Goal: Information Seeking & Learning: Learn about a topic

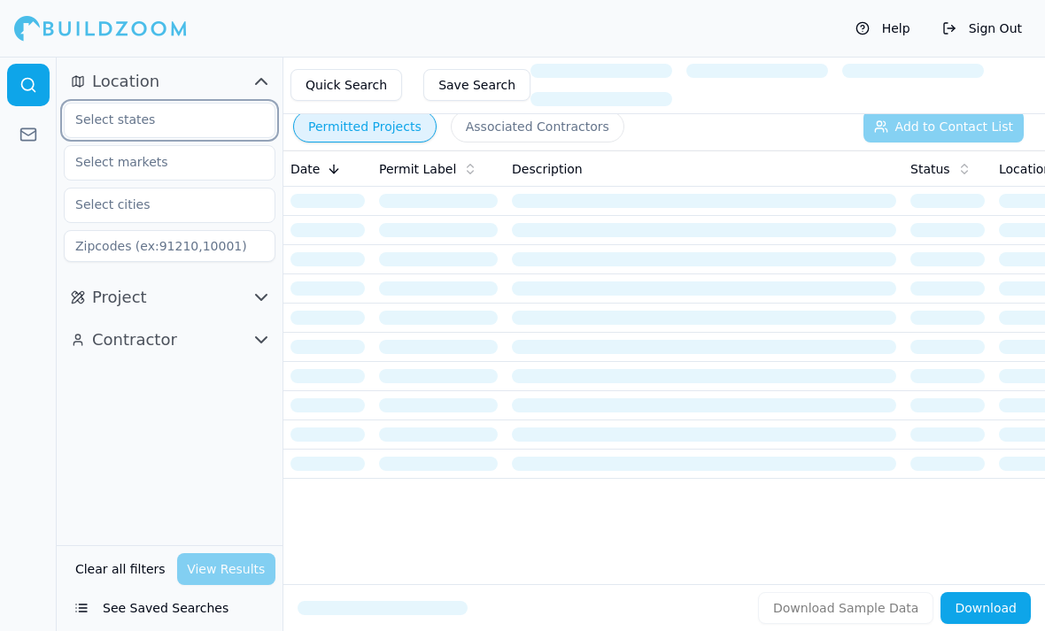
click at [164, 120] on input "text" at bounding box center [159, 120] width 188 height 32
type input "[US_STATE]"
click at [177, 169] on div "[US_STATE]" at bounding box center [169, 160] width 203 height 28
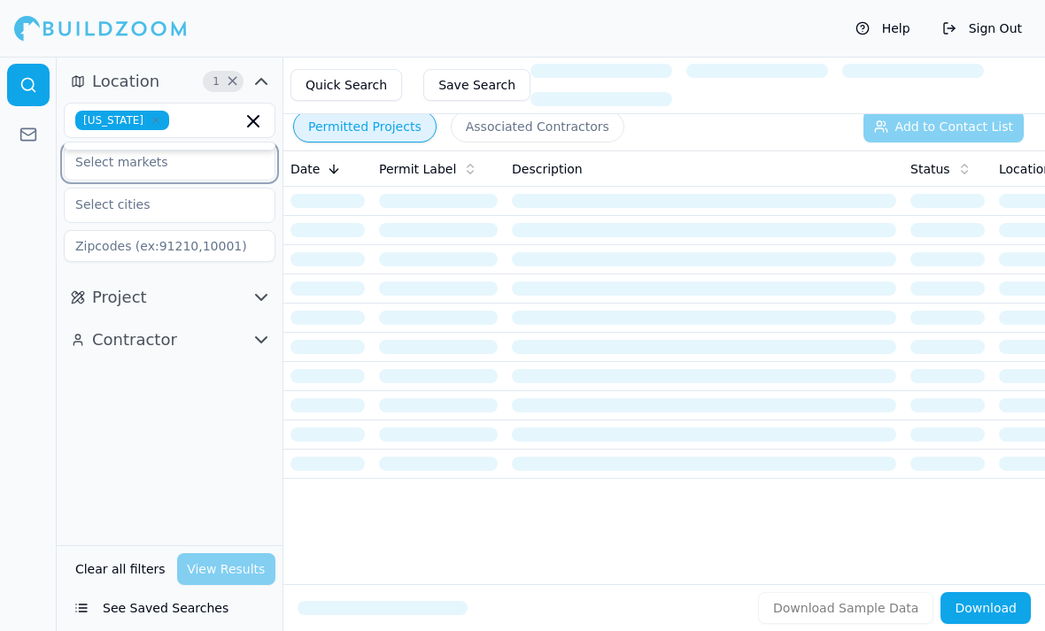
click at [198, 171] on input "text" at bounding box center [159, 162] width 188 height 32
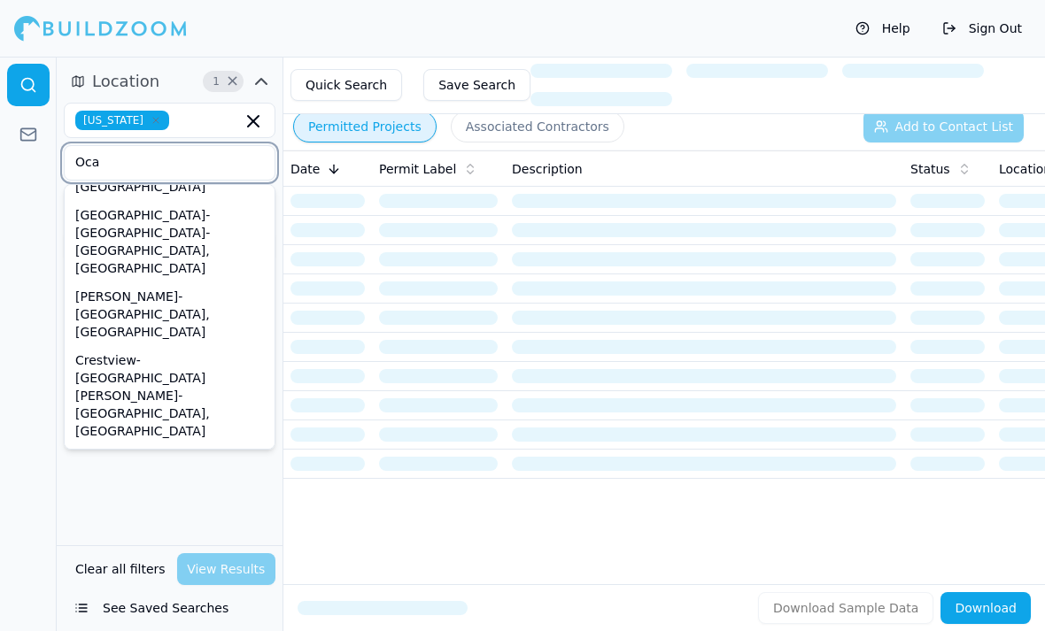
scroll to position [23, 0]
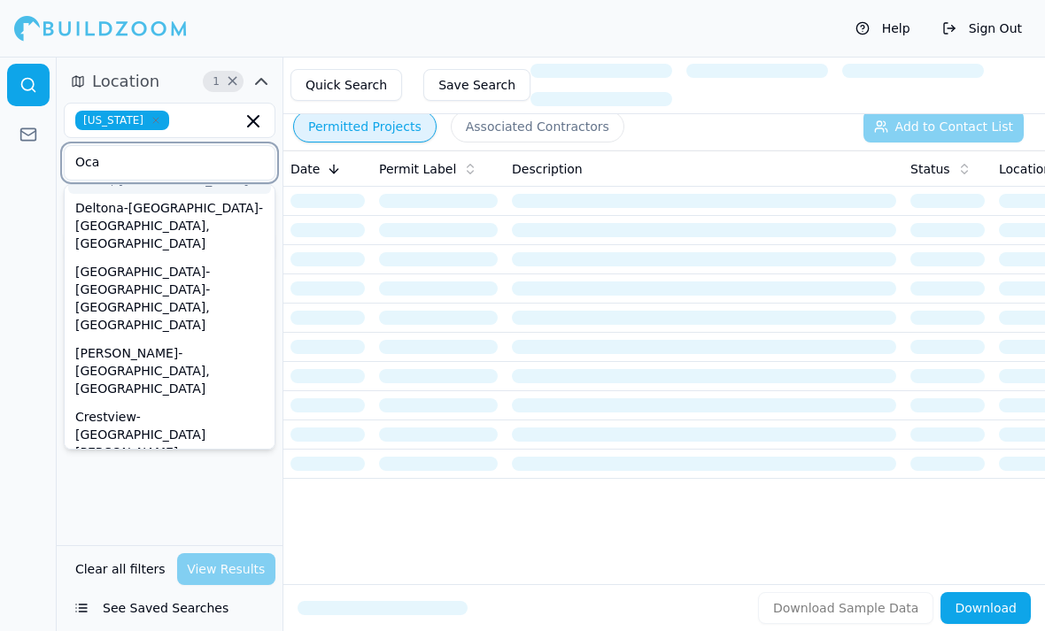
type input "Ocal"
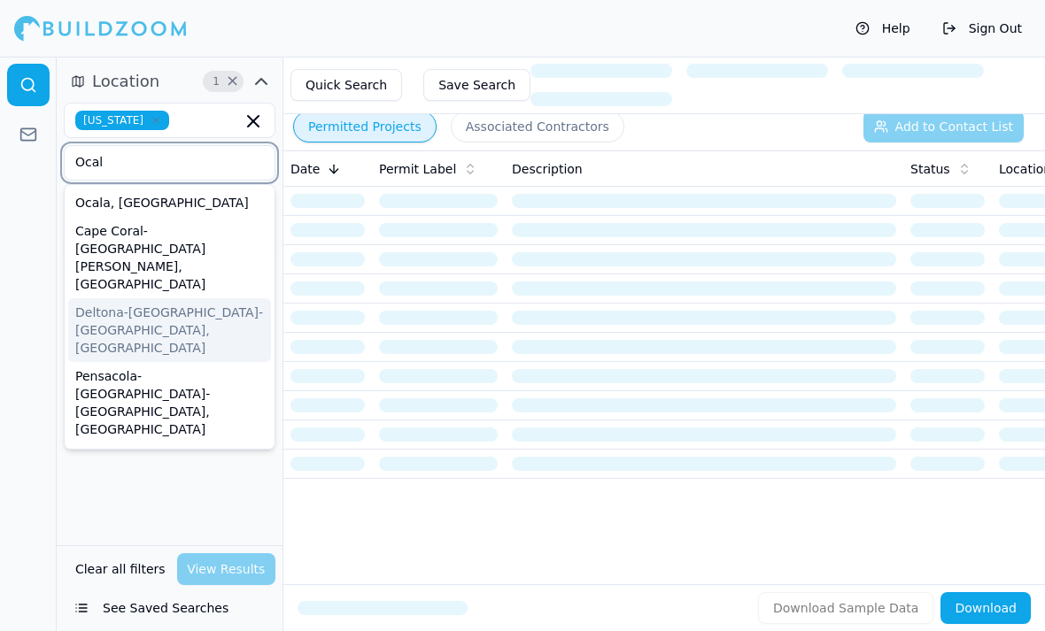
scroll to position [0, 0]
click at [125, 211] on div "Ocala, [GEOGRAPHIC_DATA]" at bounding box center [169, 203] width 203 height 28
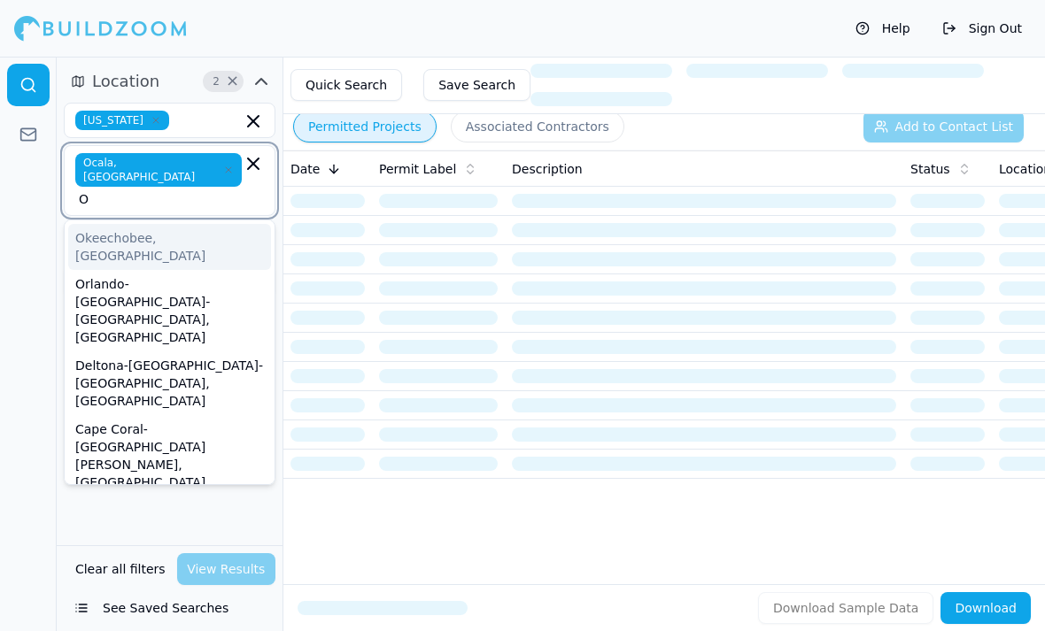
type input "Or"
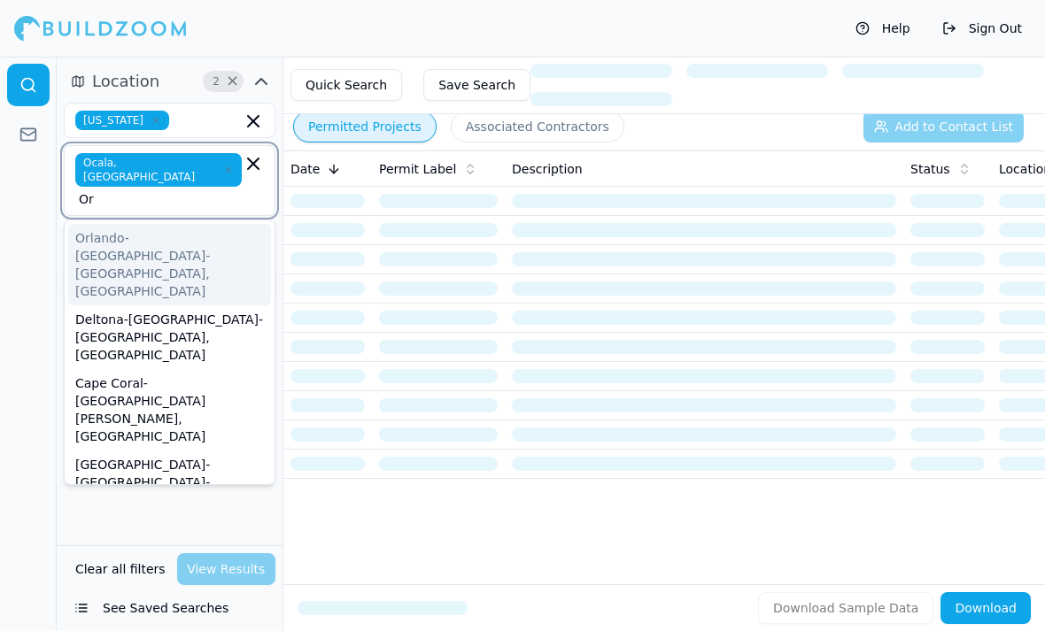
click at [207, 224] on div "Orlando-[GEOGRAPHIC_DATA]-[GEOGRAPHIC_DATA], [GEOGRAPHIC_DATA]" at bounding box center [169, 264] width 203 height 81
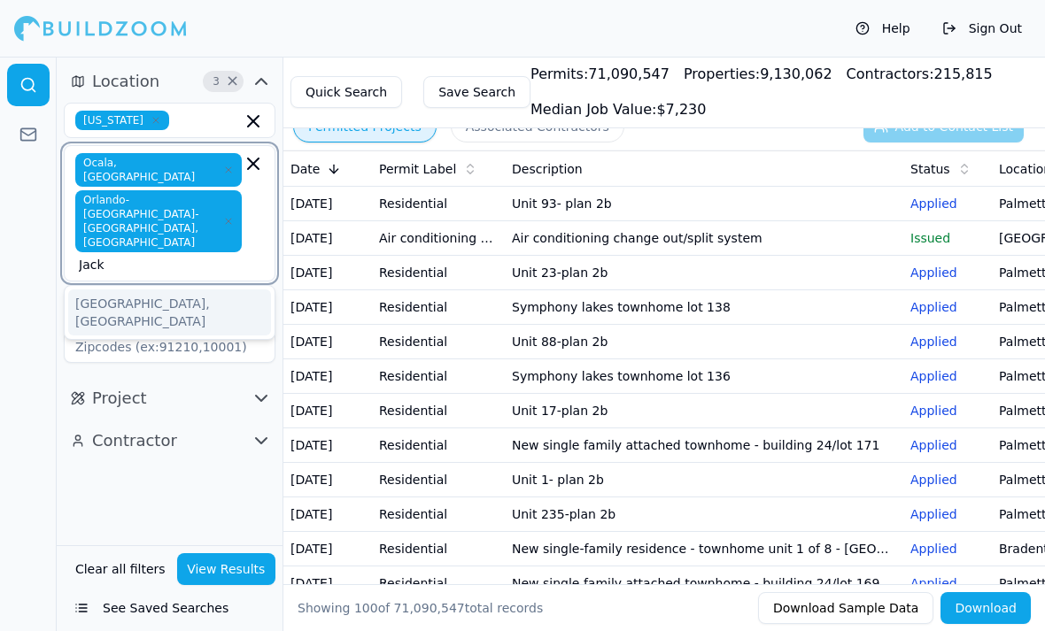
type input "Jacks"
click at [174, 290] on div "[GEOGRAPHIC_DATA], [GEOGRAPHIC_DATA]" at bounding box center [169, 313] width 203 height 46
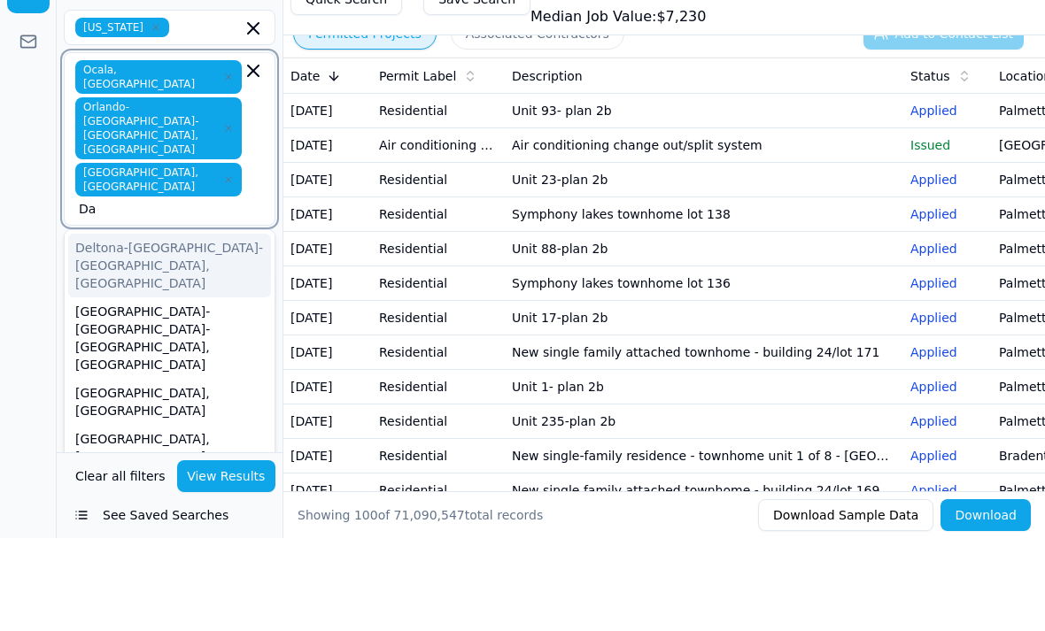
type input "Day"
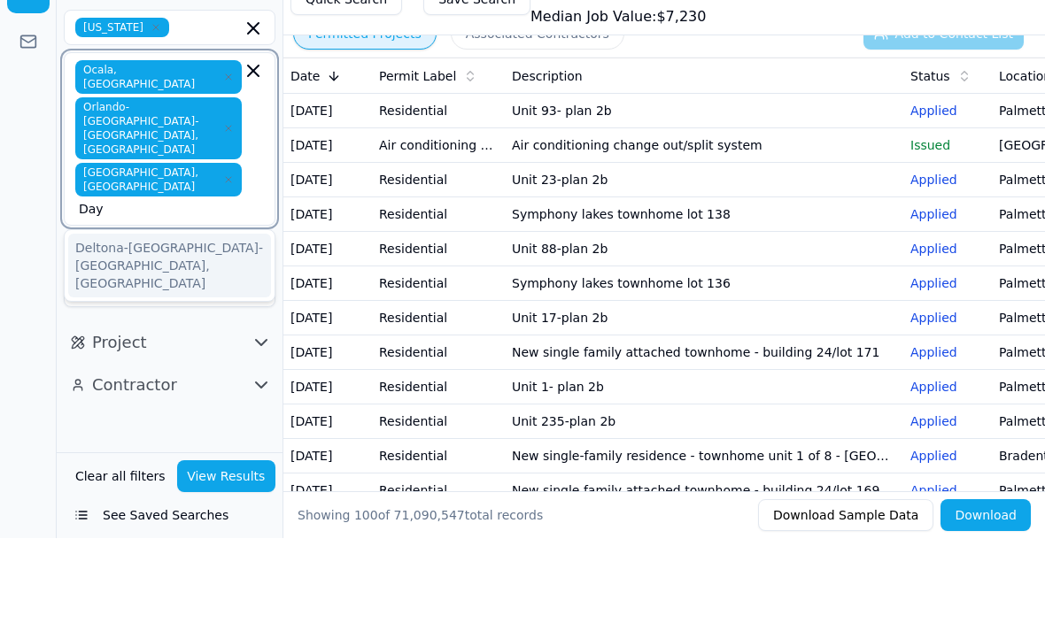
click at [96, 327] on div "Deltona-[GEOGRAPHIC_DATA]-[GEOGRAPHIC_DATA], [GEOGRAPHIC_DATA]" at bounding box center [169, 359] width 203 height 64
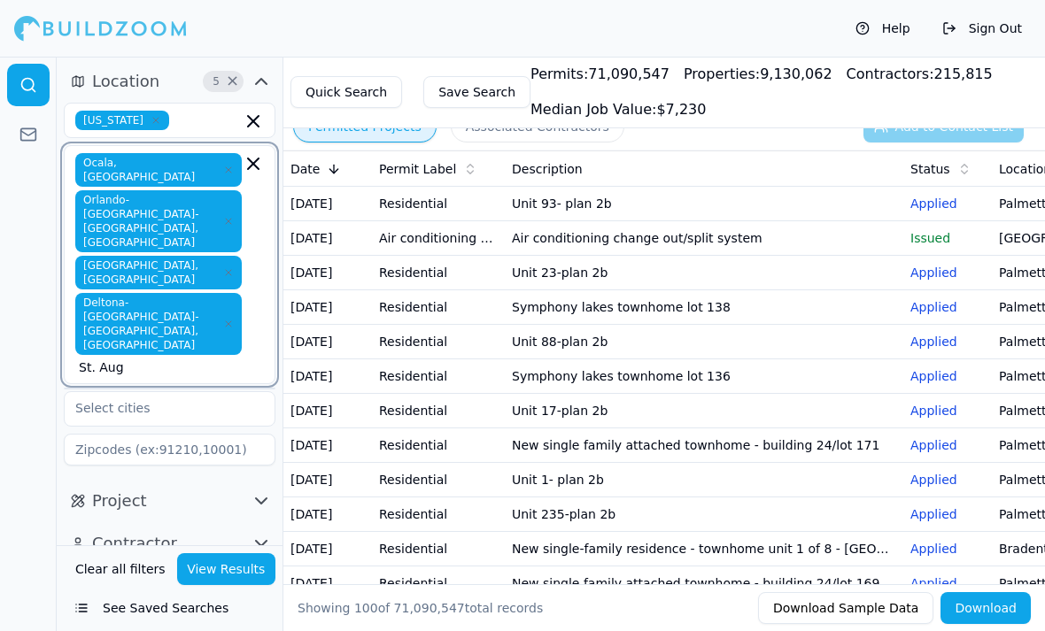
click at [159, 359] on input "St. Aug" at bounding box center [160, 368] width 163 height 18
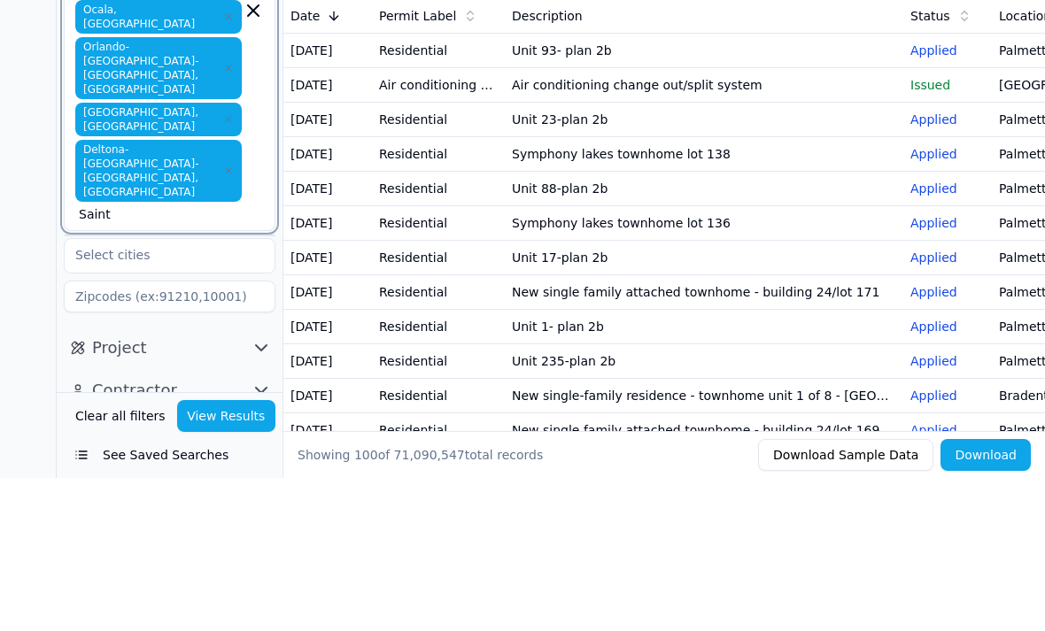
type input "[PERSON_NAME]"
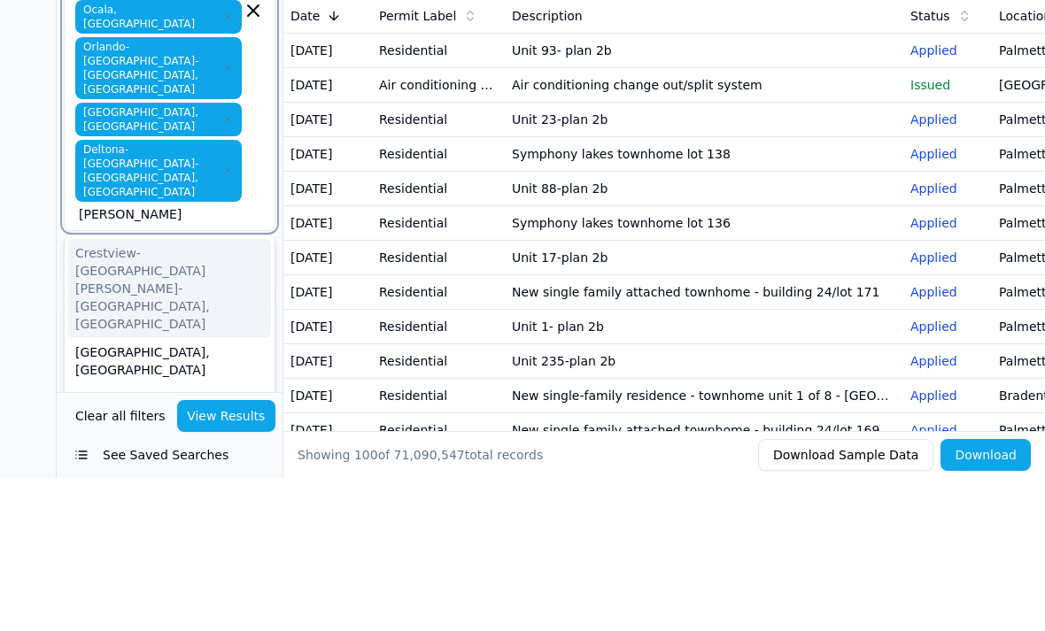
click at [159, 492] on div "[GEOGRAPHIC_DATA], [GEOGRAPHIC_DATA]" at bounding box center [169, 515] width 203 height 46
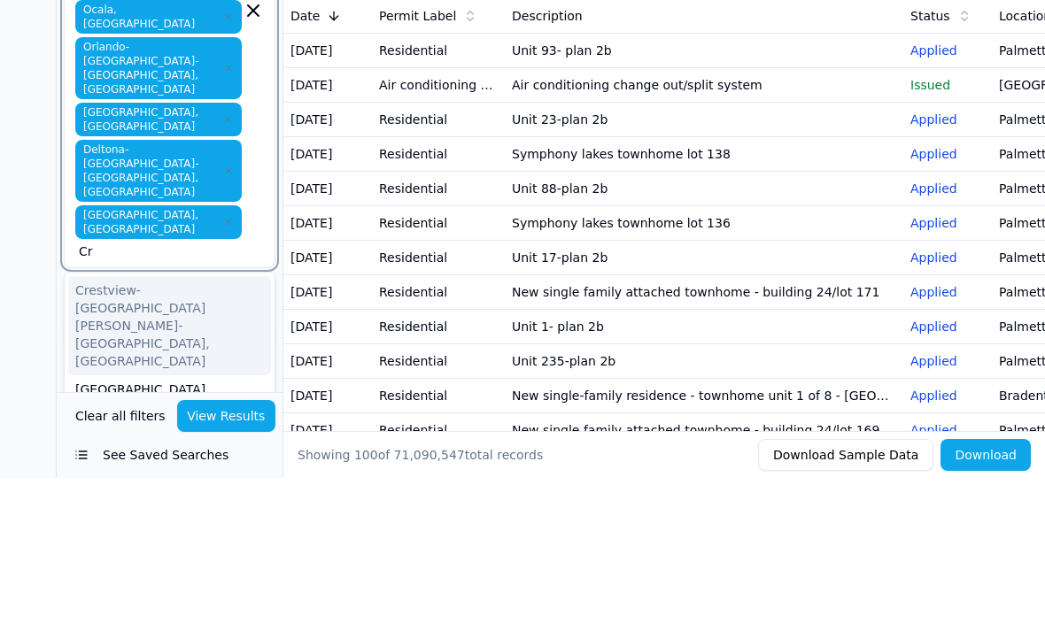
type input "C"
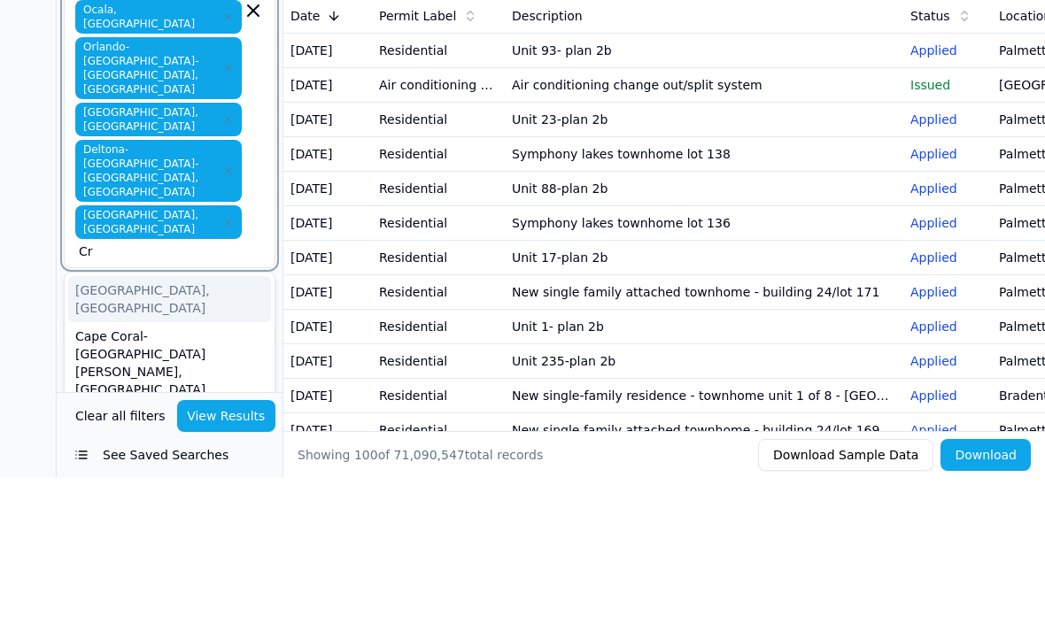
type input "C"
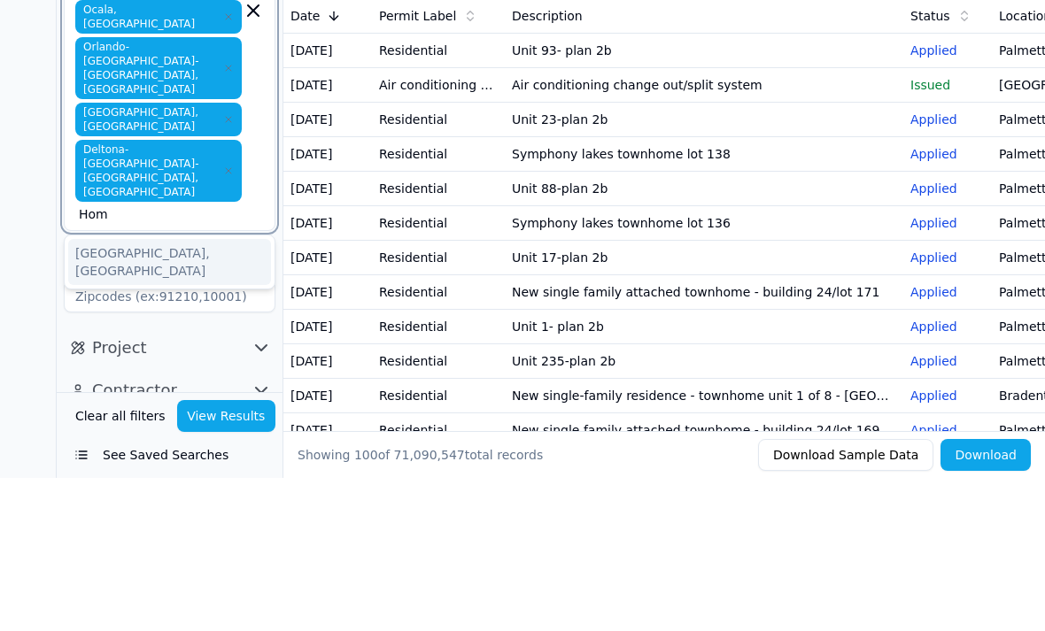
type input "Homo"
click at [97, 392] on div "[GEOGRAPHIC_DATA], [GEOGRAPHIC_DATA]" at bounding box center [169, 415] width 203 height 46
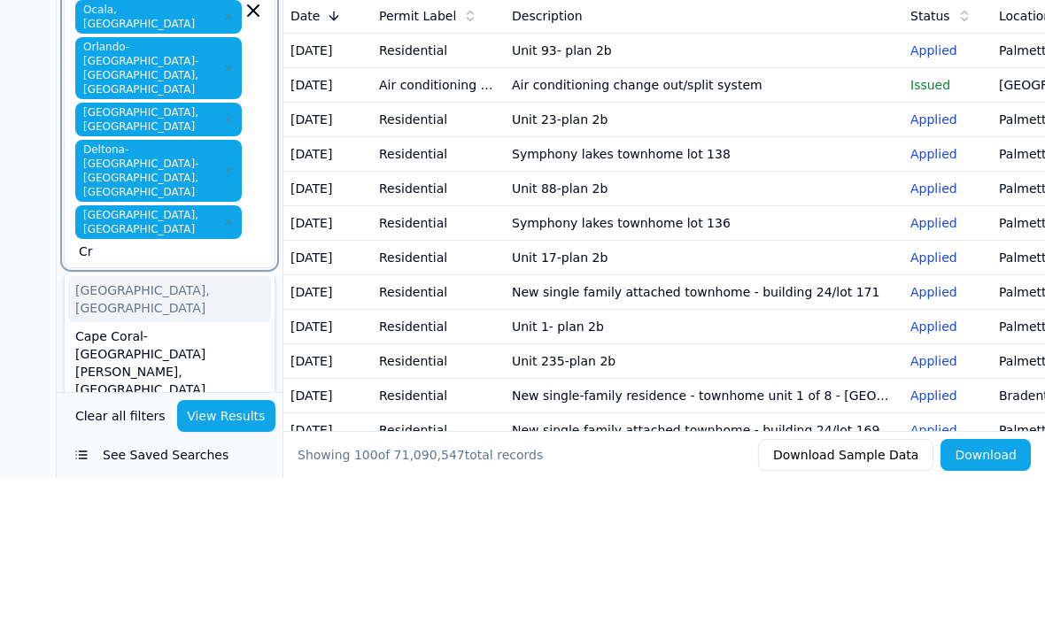
type input "C"
type input "Lak"
click at [99, 476] on div "Lakeland-[GEOGRAPHIC_DATA], [GEOGRAPHIC_DATA]" at bounding box center [169, 508] width 203 height 64
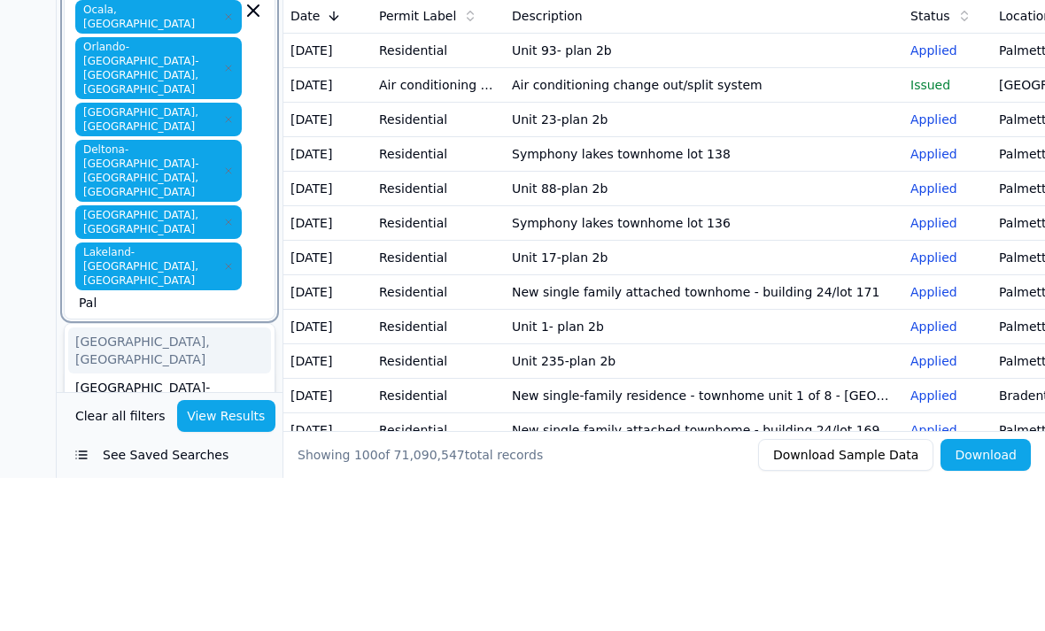
type input "Pala"
click at [97, 481] on div "[GEOGRAPHIC_DATA], [GEOGRAPHIC_DATA]" at bounding box center [169, 504] width 203 height 46
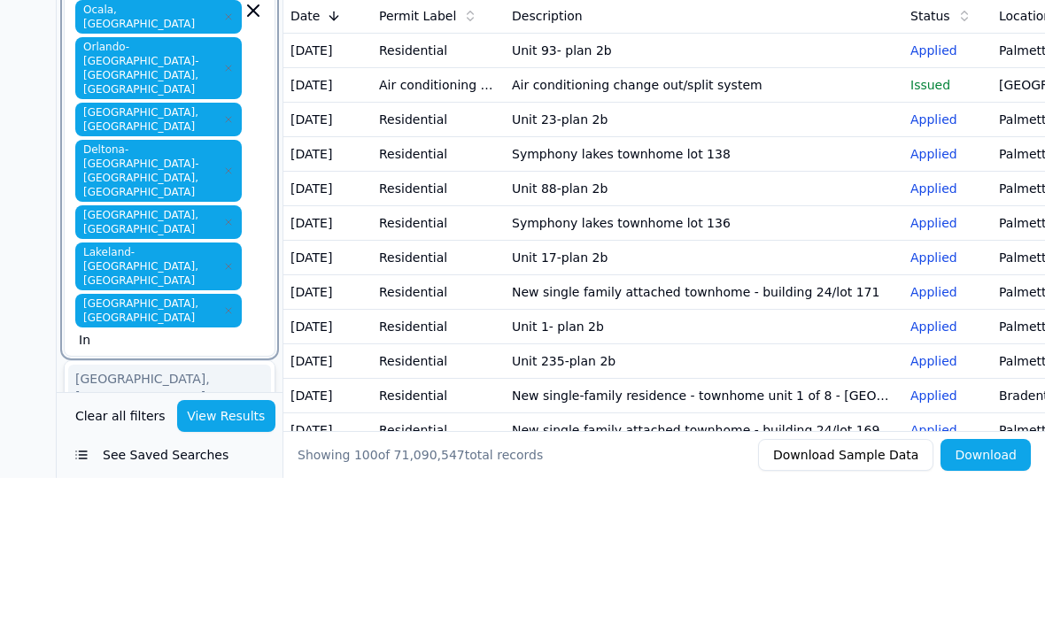
type input "I"
type input "D"
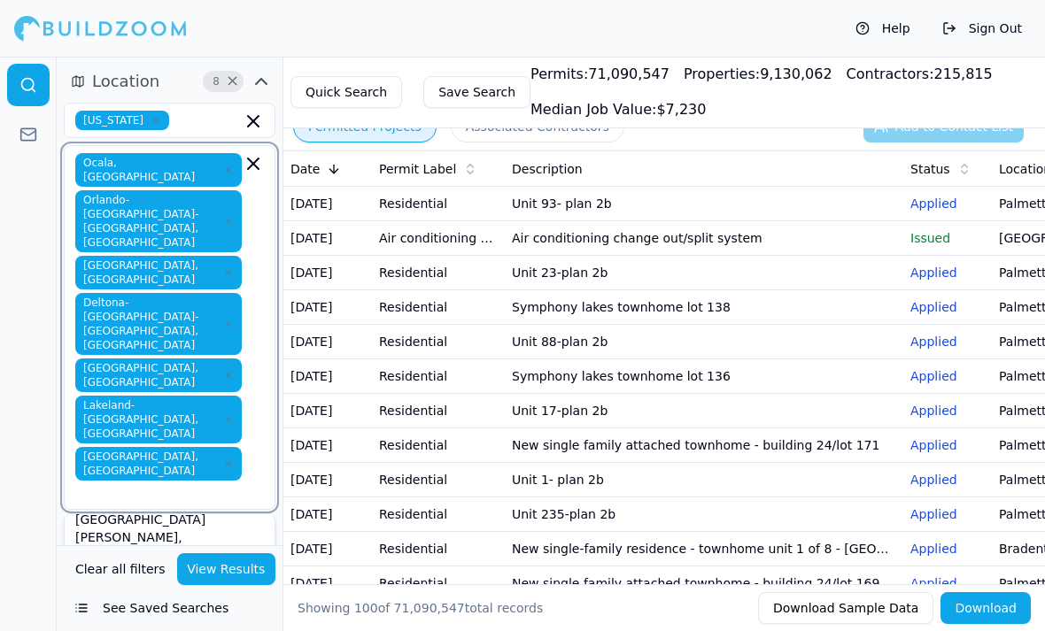
scroll to position [65, 0]
click at [193, 484] on input "text" at bounding box center [160, 493] width 163 height 18
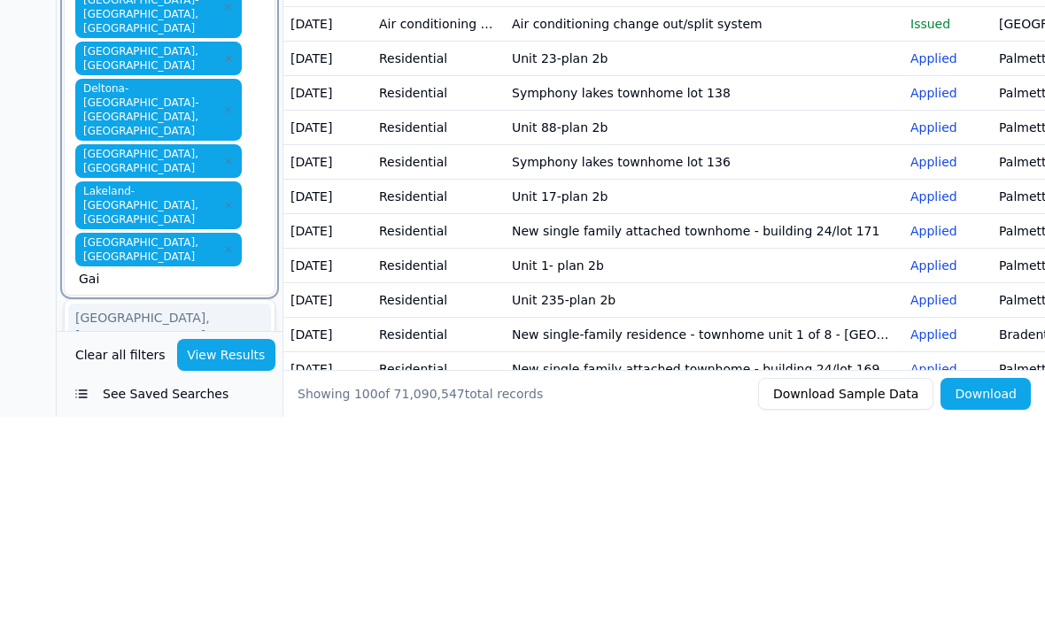
type input "Gain"
click at [97, 518] on div "[GEOGRAPHIC_DATA], [GEOGRAPHIC_DATA]" at bounding box center [169, 541] width 203 height 46
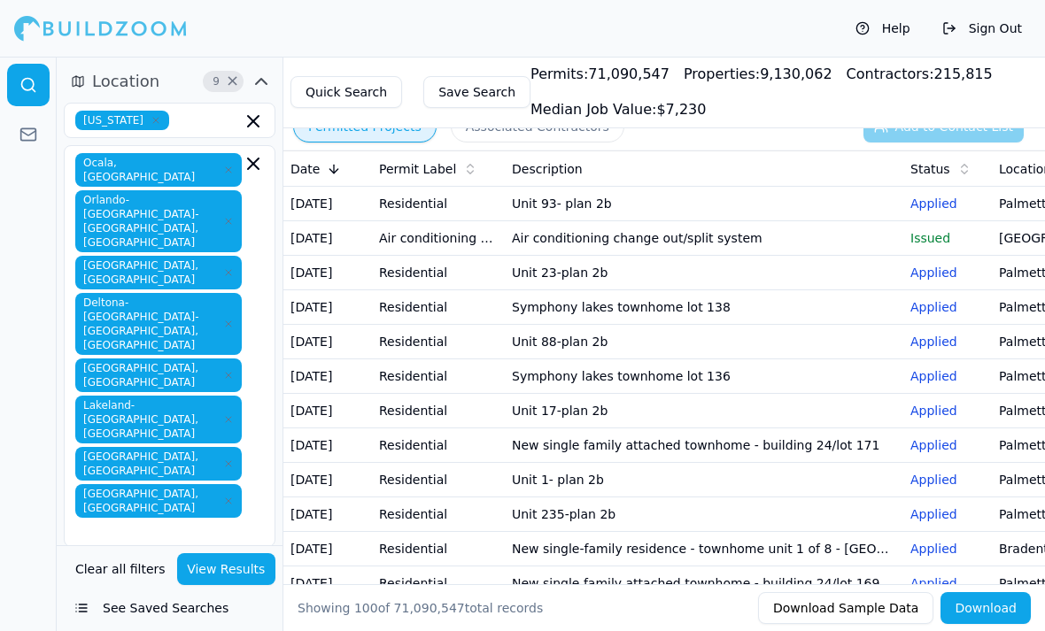
click at [96, 597] on input at bounding box center [170, 613] width 212 height 32
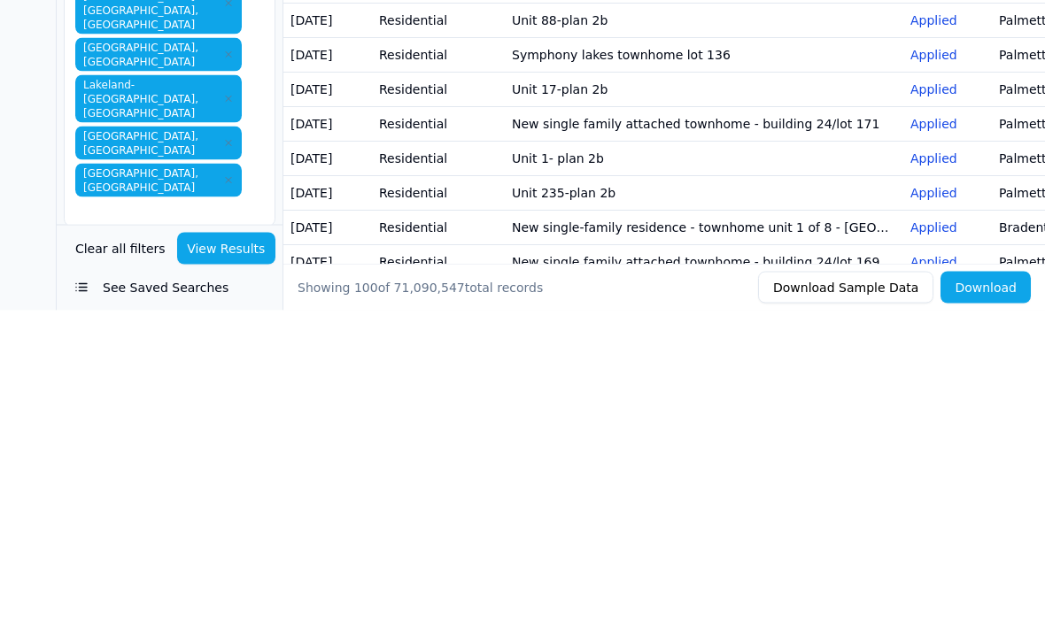
click at [33, 163] on div at bounding box center [28, 344] width 57 height 575
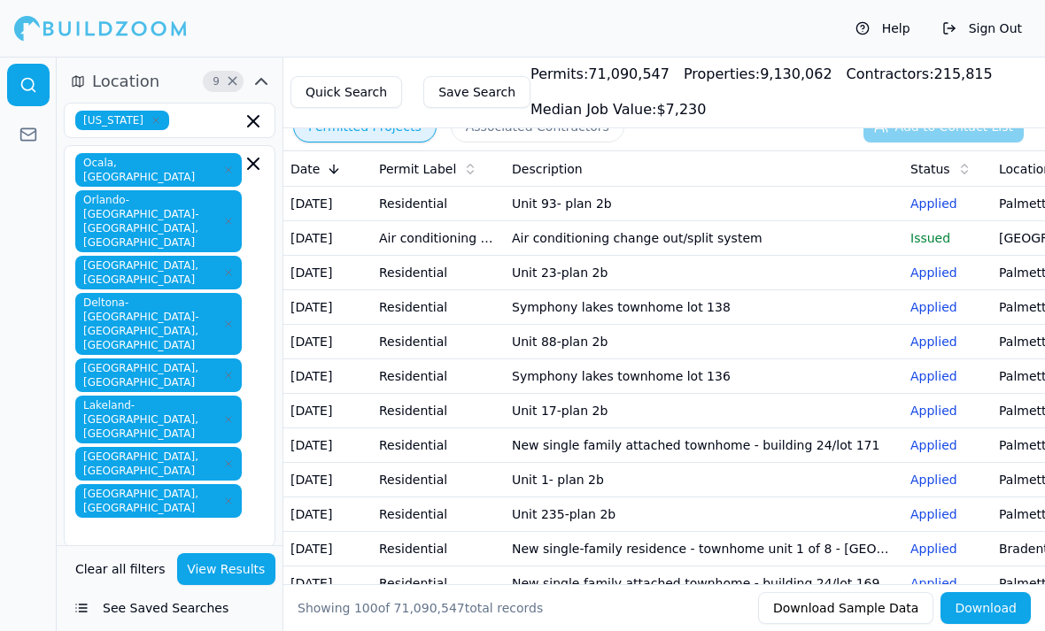
click at [260, 80] on icon "button" at bounding box center [261, 81] width 11 height 5
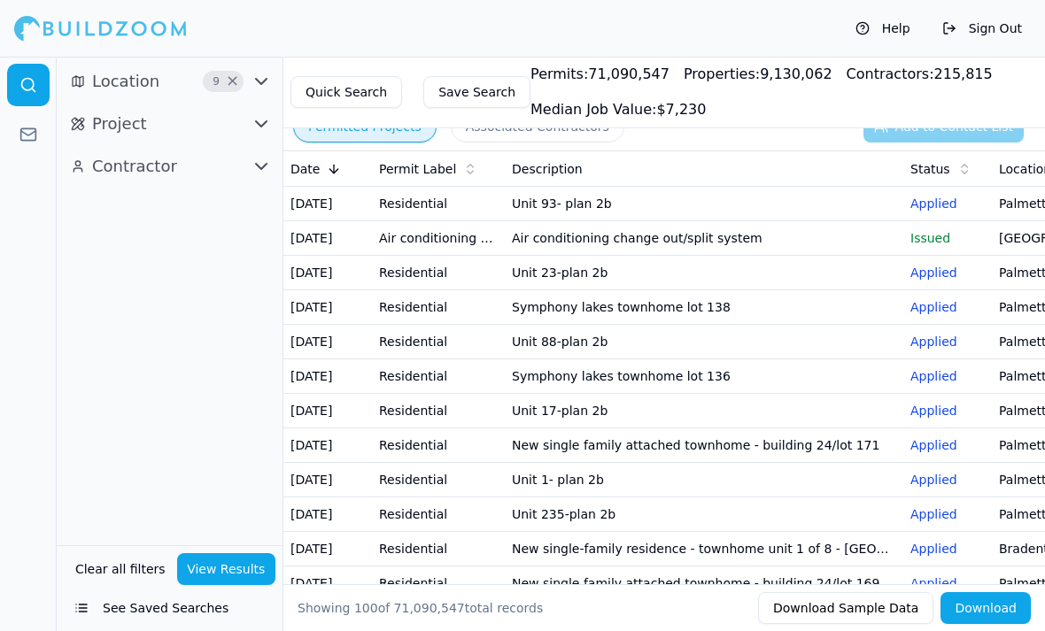
click at [136, 122] on span "Project" at bounding box center [119, 124] width 55 height 25
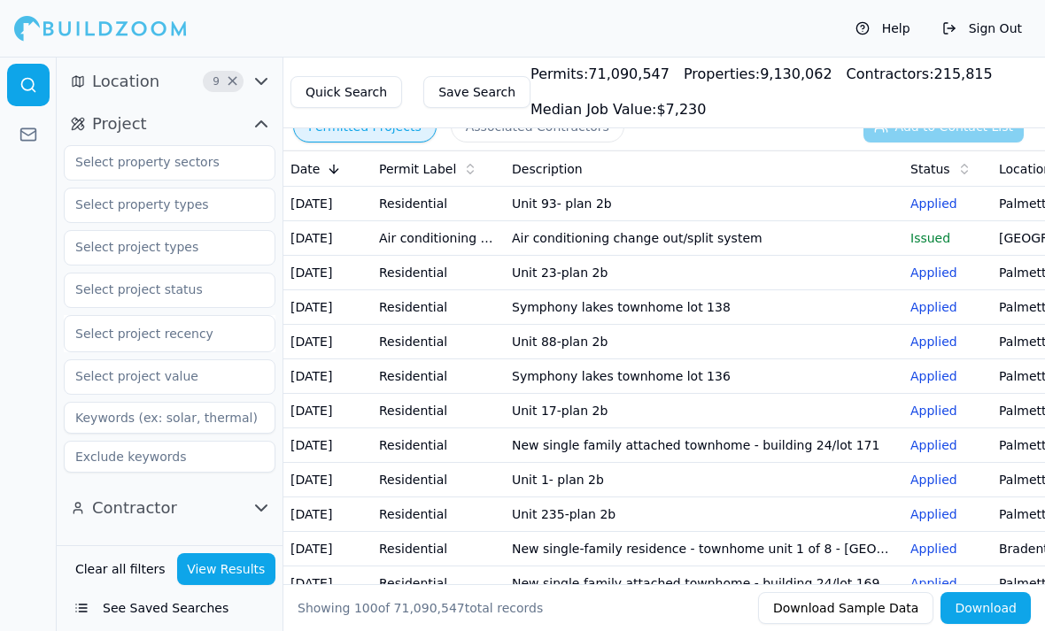
click at [113, 81] on span "Location" at bounding box center [125, 81] width 67 height 25
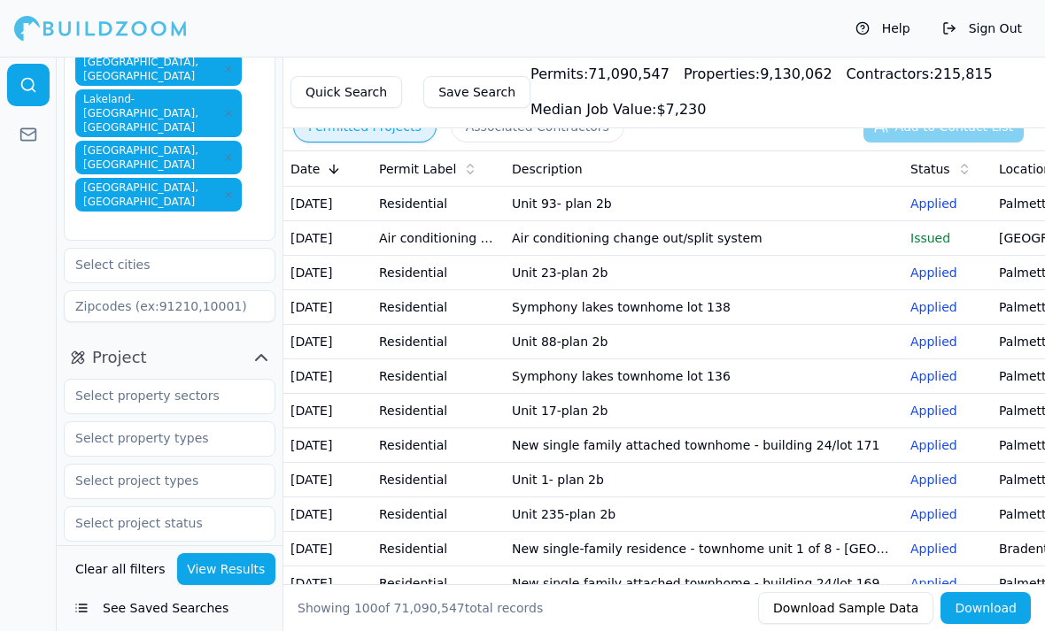
scroll to position [305, 0]
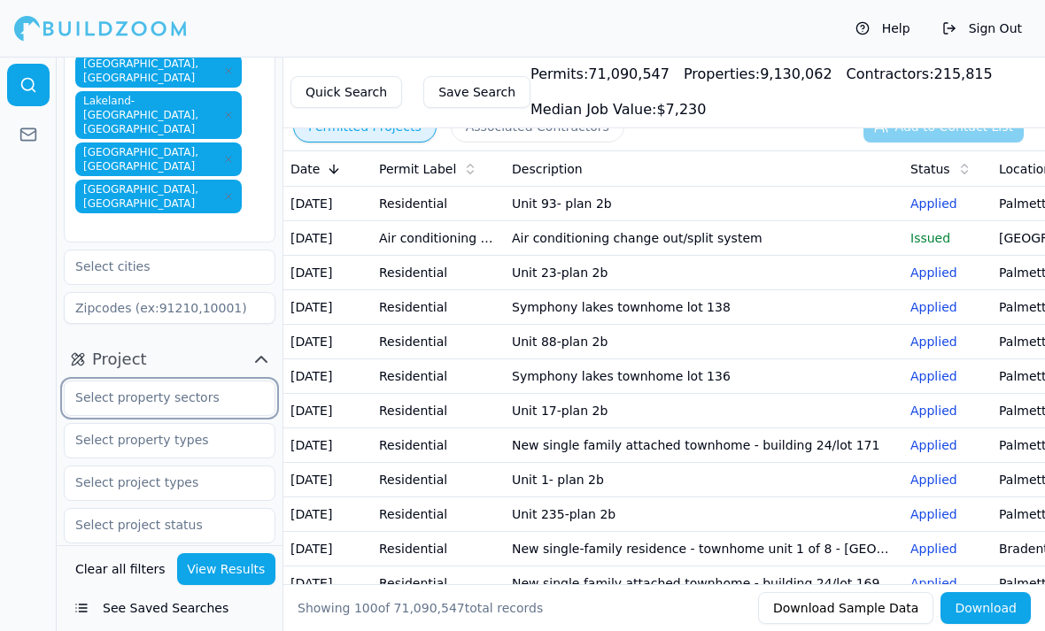
click at [229, 382] on input "text" at bounding box center [159, 398] width 188 height 32
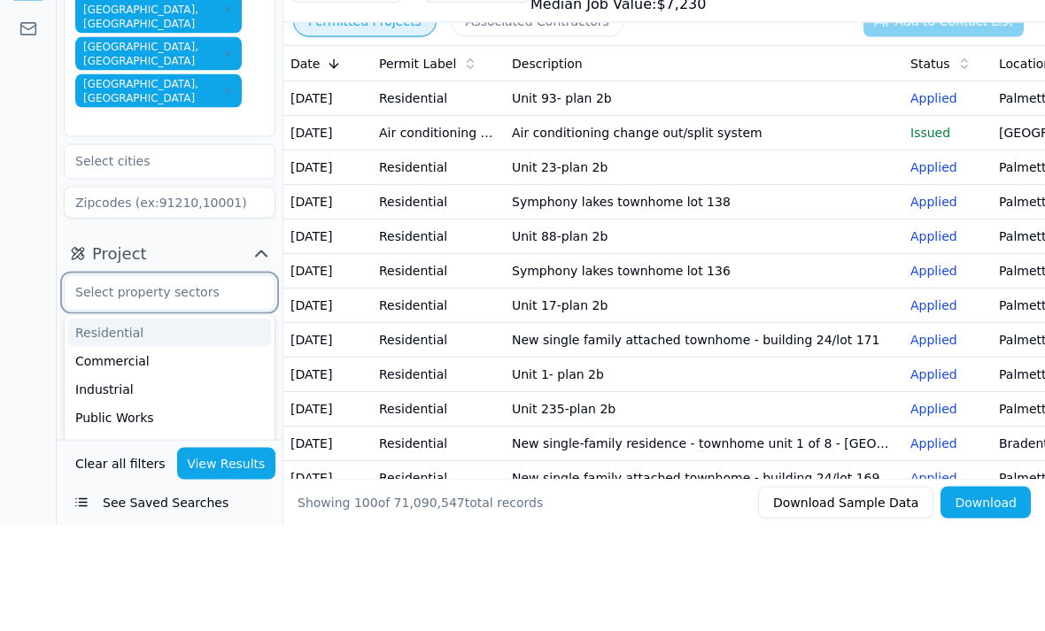
click at [163, 424] on div "Residential" at bounding box center [169, 438] width 203 height 28
click at [182, 424] on div "Commercial" at bounding box center [169, 438] width 203 height 28
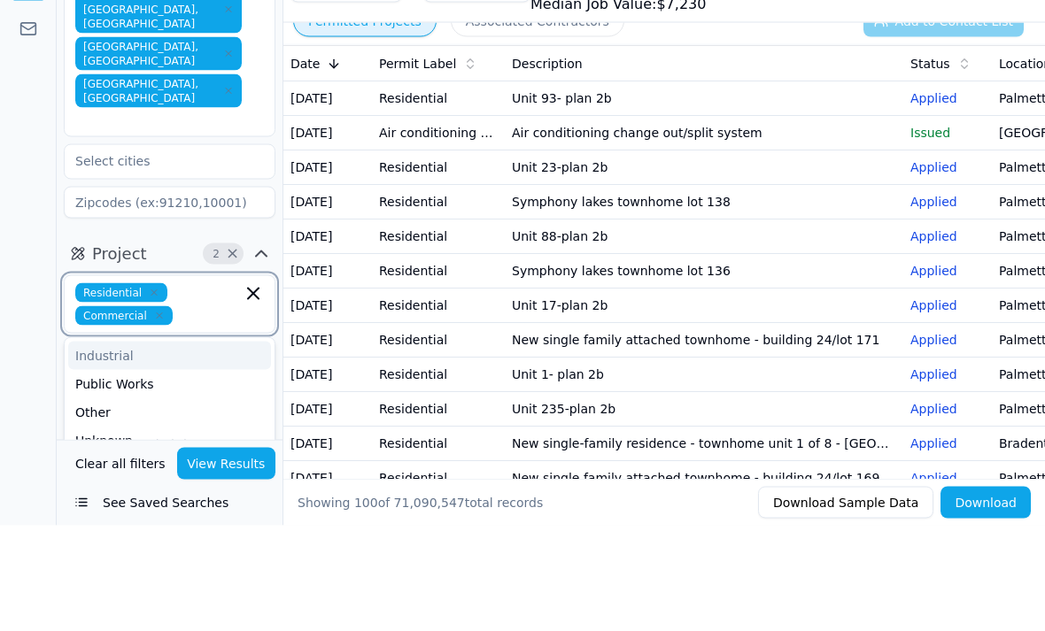
click at [136, 476] on div "Public Works" at bounding box center [169, 490] width 203 height 28
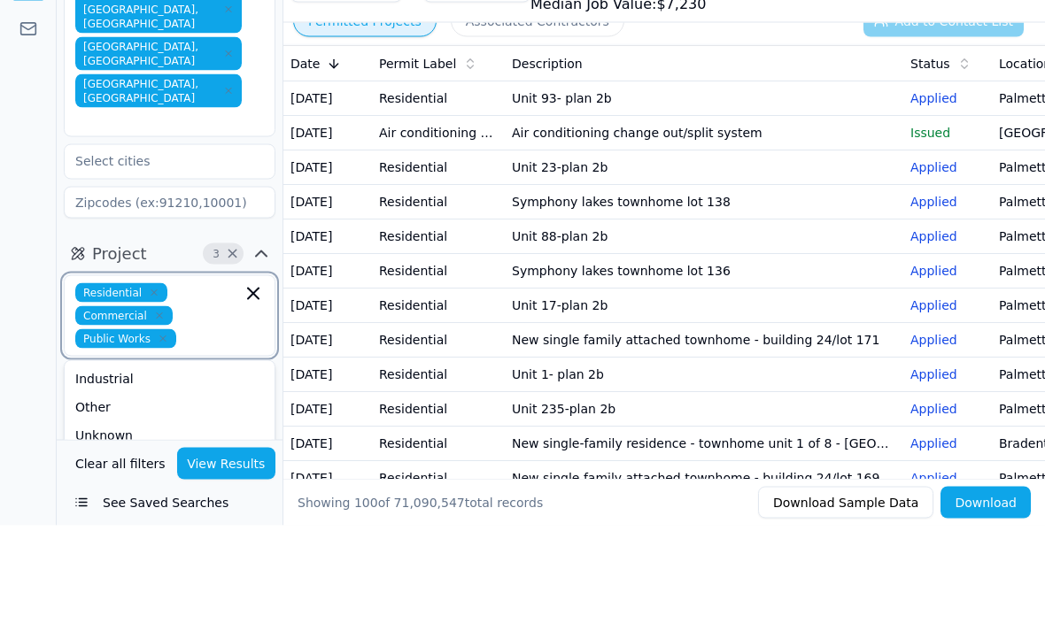
click at [109, 499] on div "Other" at bounding box center [169, 513] width 203 height 28
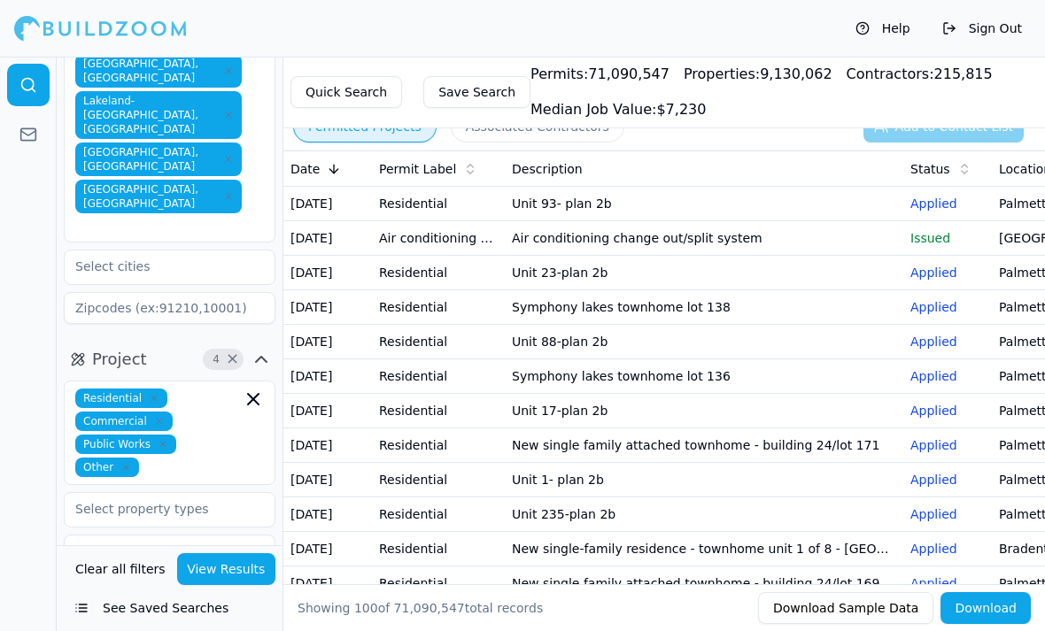
click at [263, 349] on icon "button" at bounding box center [261, 359] width 21 height 21
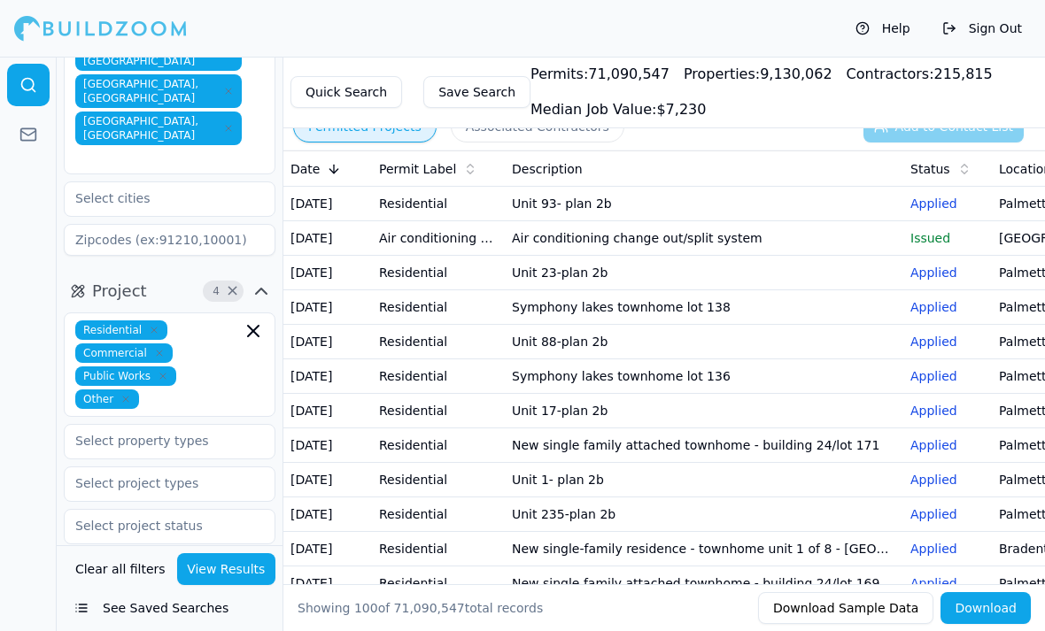
scroll to position [372, 0]
click at [252, 585] on button "View Results" at bounding box center [226, 570] width 99 height 32
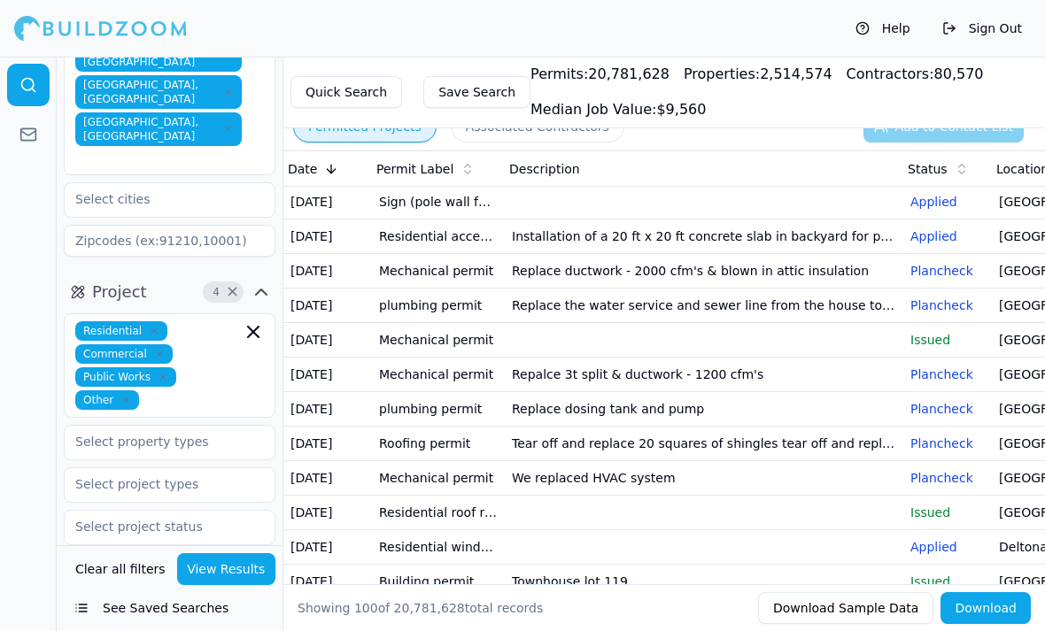
scroll to position [0, 0]
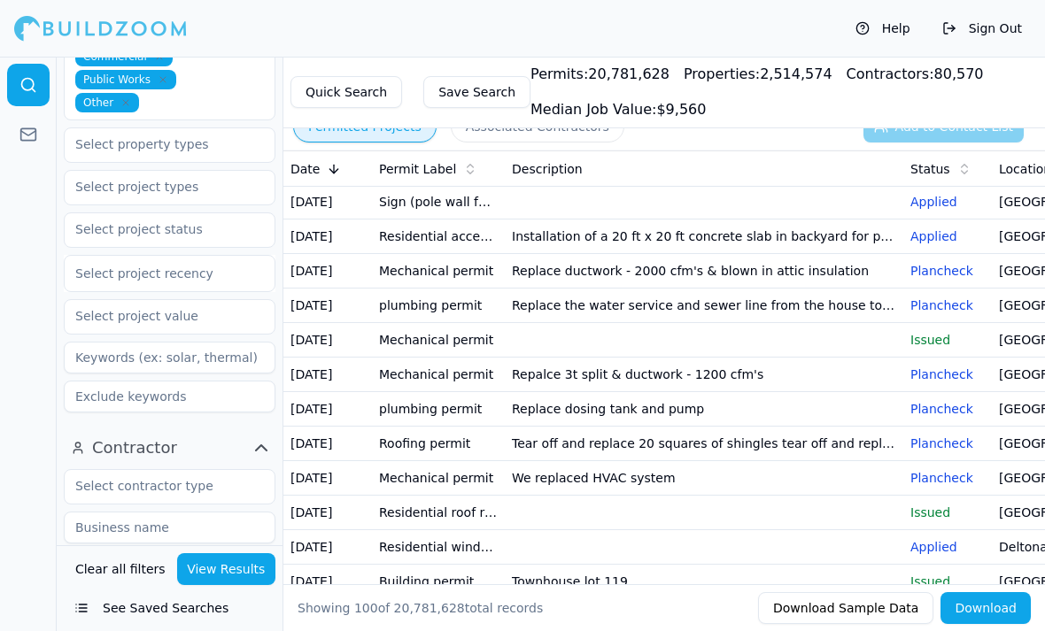
scroll to position [688, 0]
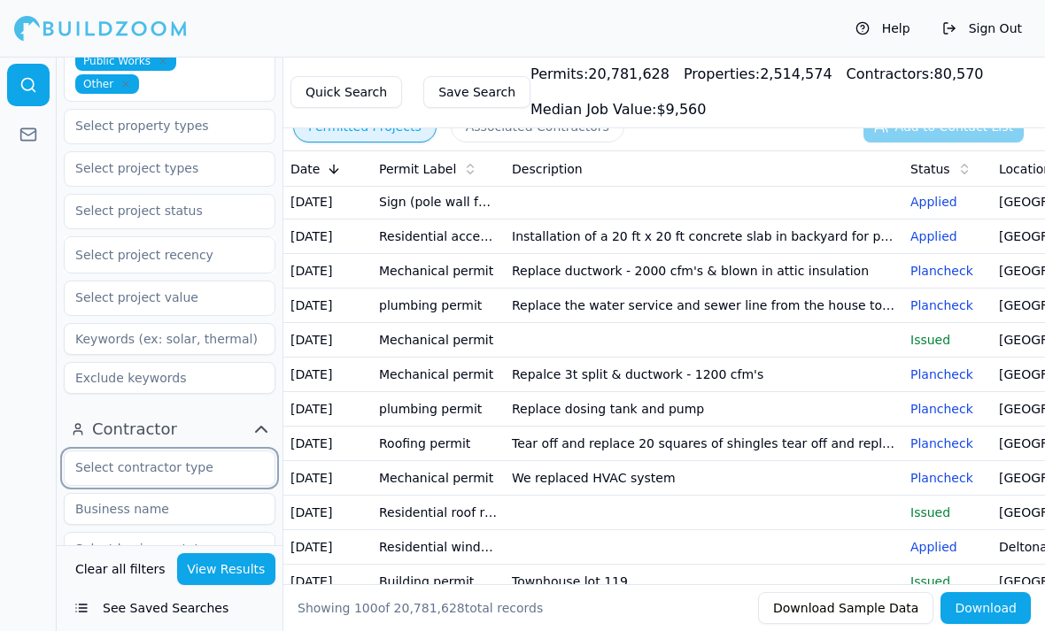
click at [229, 452] on input "text" at bounding box center [159, 468] width 188 height 32
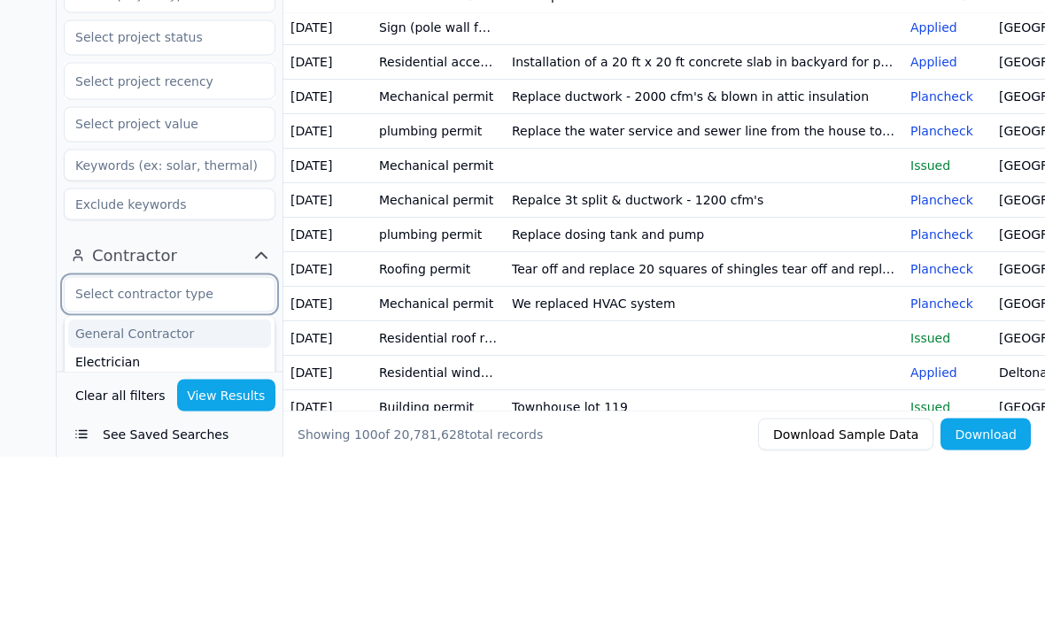
click at [167, 523] on div "Electrician" at bounding box center [169, 537] width 203 height 28
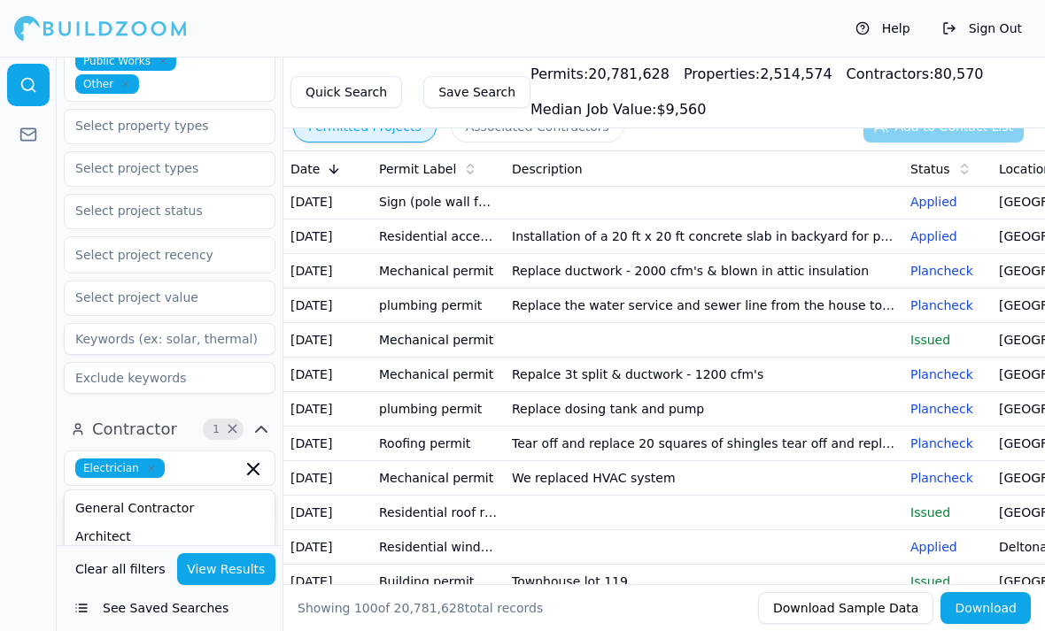
click at [266, 427] on icon "button" at bounding box center [261, 429] width 11 height 5
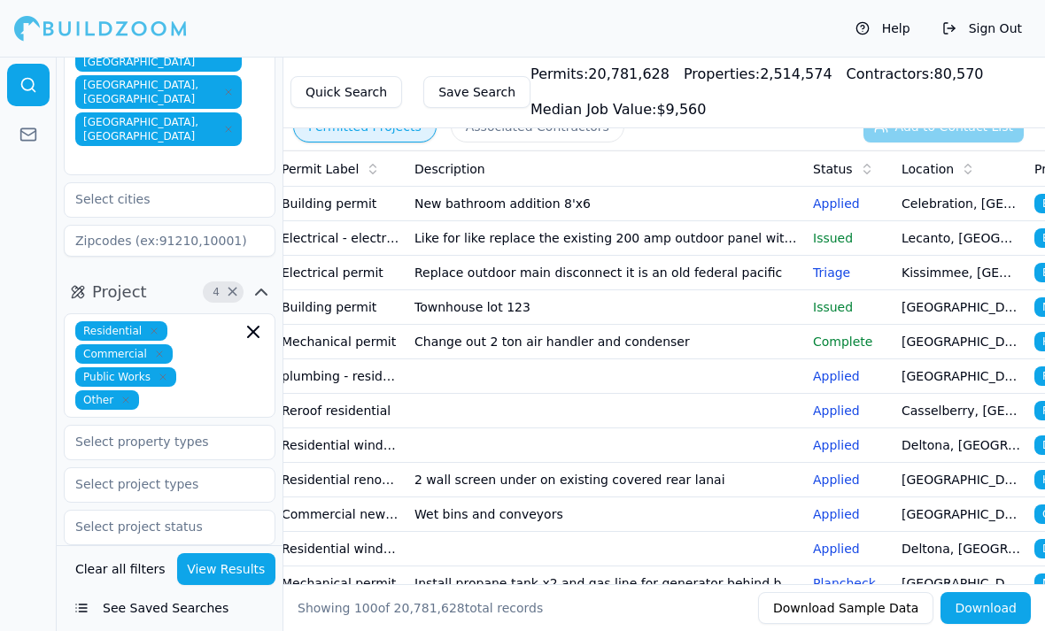
scroll to position [0, 66]
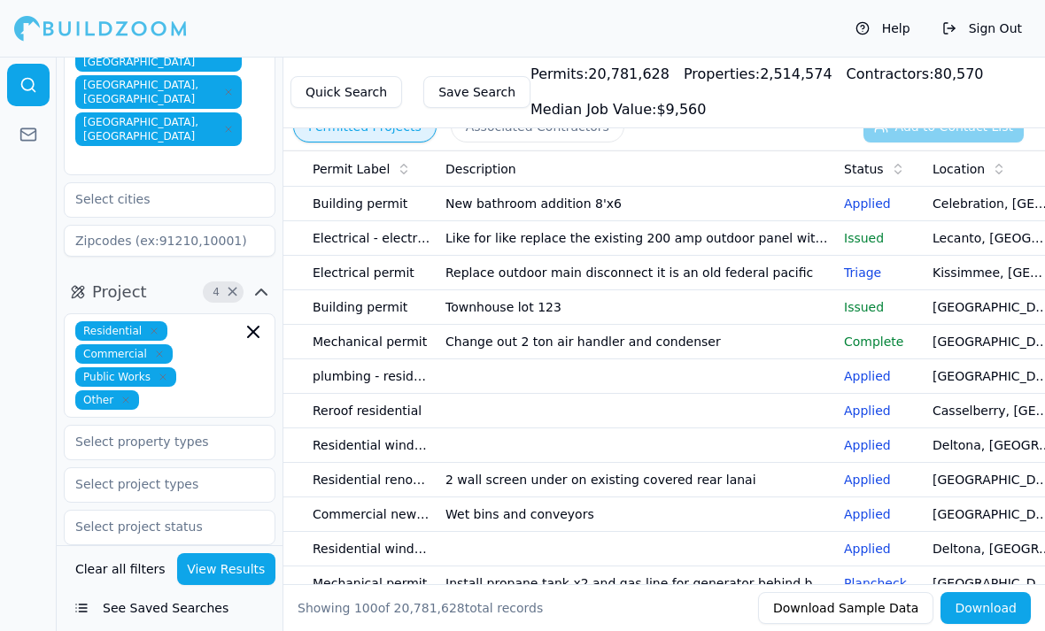
click at [872, 273] on p "Triage" at bounding box center [881, 273] width 74 height 18
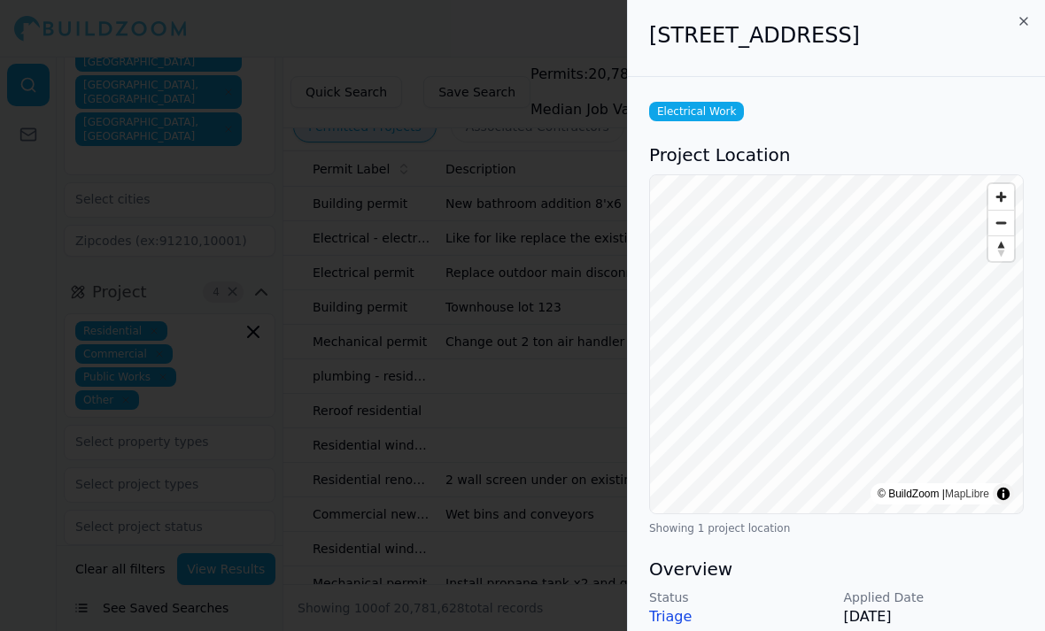
scroll to position [0, 0]
click at [1013, 26] on h2 "[STREET_ADDRESS]" at bounding box center [836, 35] width 375 height 28
click at [1026, 18] on icon "button" at bounding box center [1024, 21] width 14 height 14
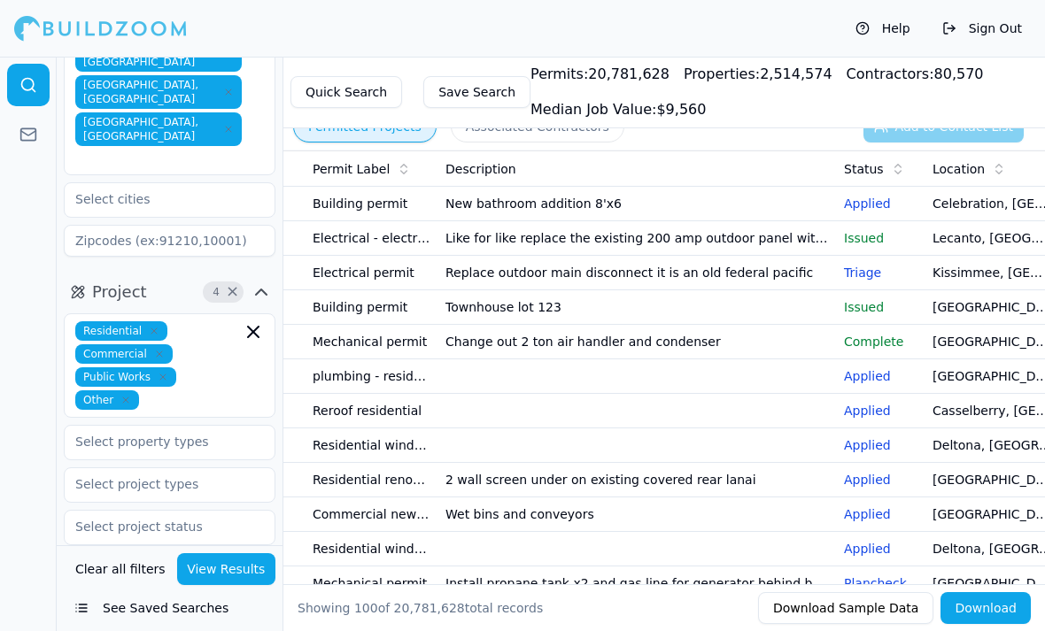
click at [139, 391] on span "Other" at bounding box center [107, 400] width 64 height 19
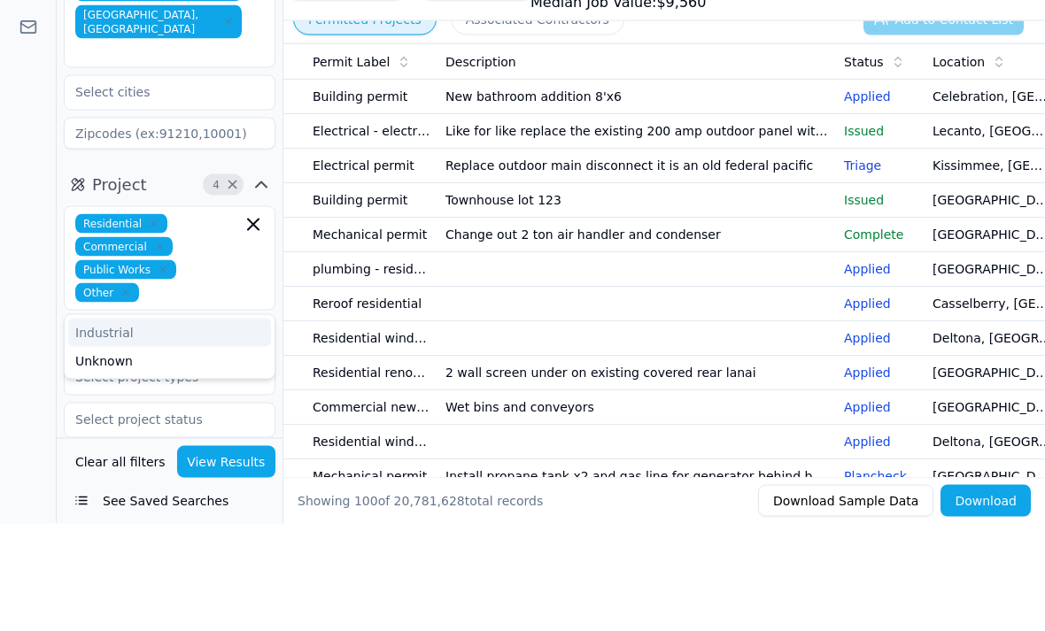
click at [139, 391] on span "Other" at bounding box center [107, 400] width 64 height 19
click at [131, 395] on icon "button" at bounding box center [125, 400] width 11 height 11
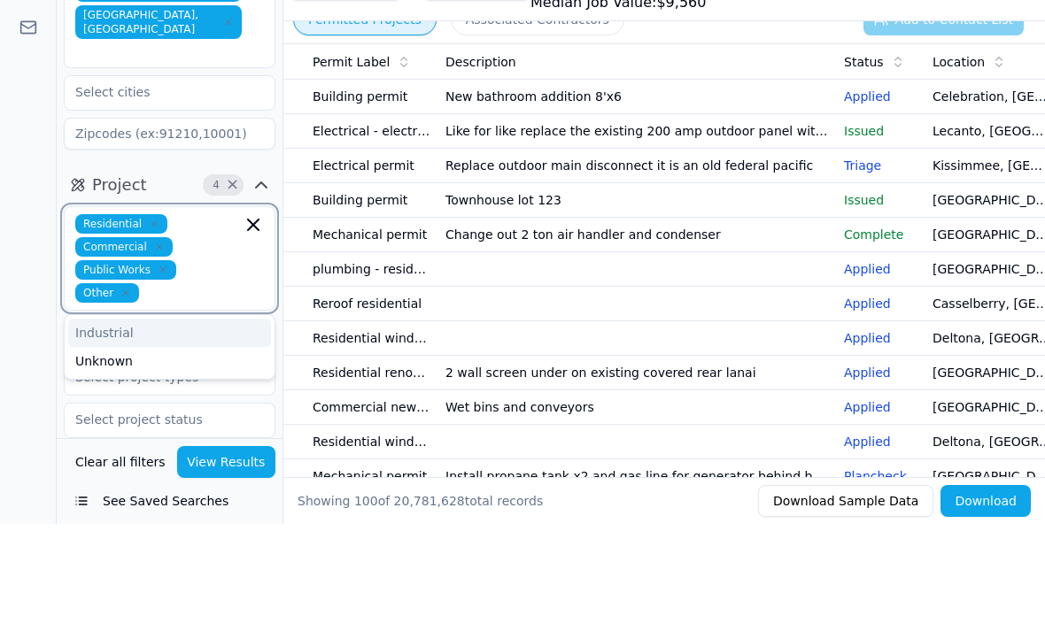
scroll to position [351, 0]
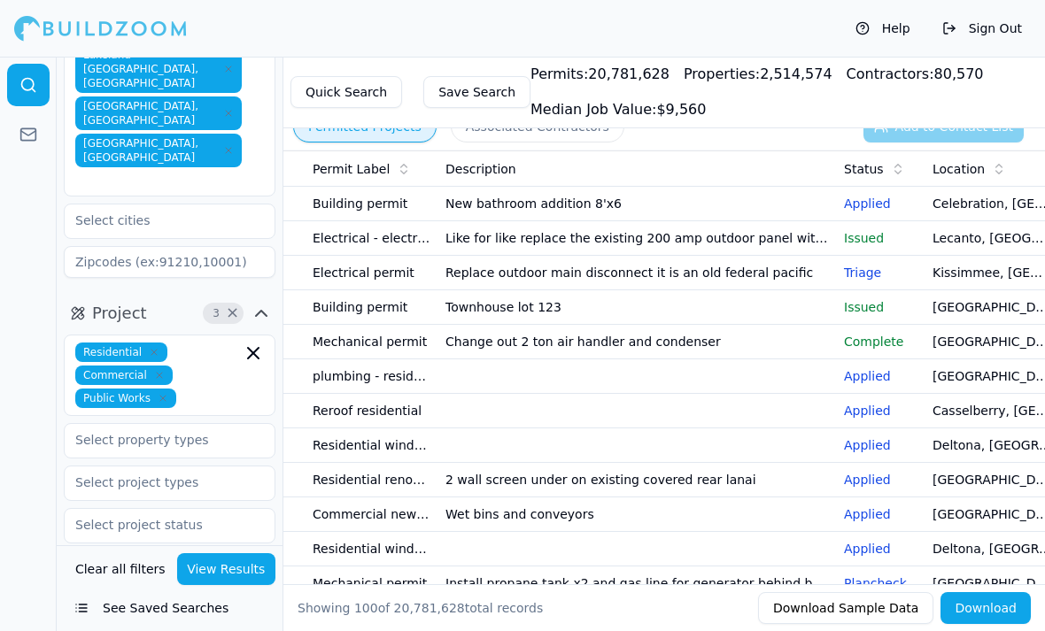
click at [265, 303] on icon "button" at bounding box center [261, 313] width 21 height 21
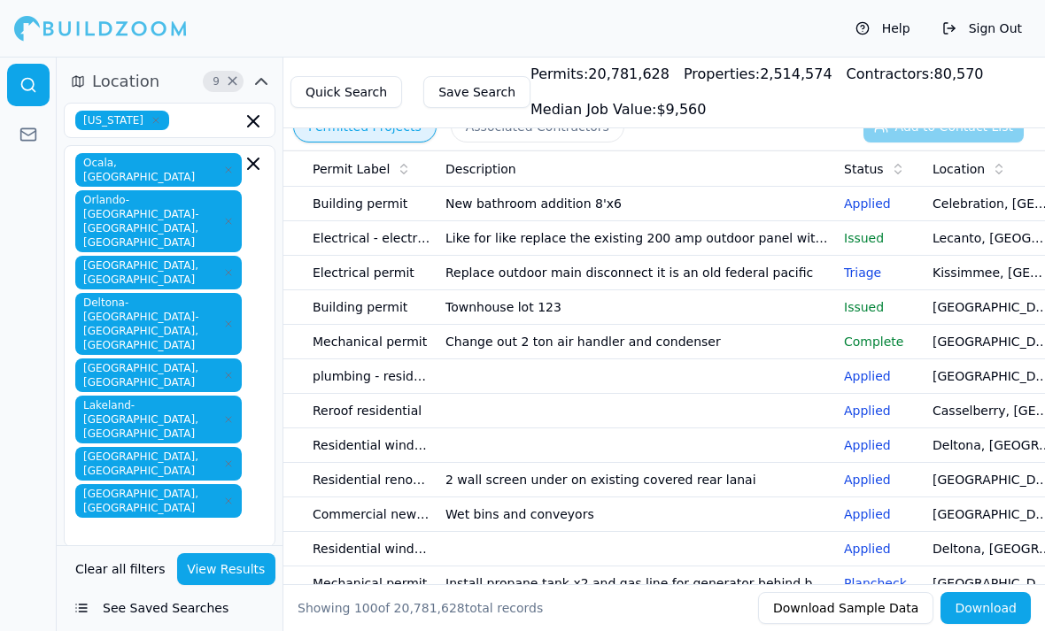
click at [229, 585] on button "View Results" at bounding box center [226, 570] width 99 height 32
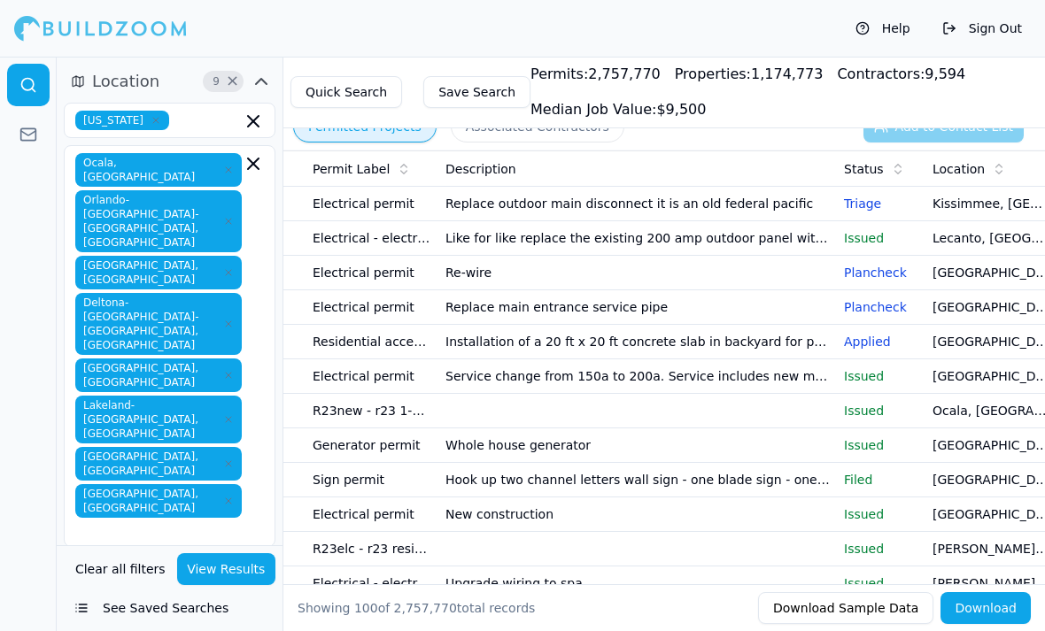
click at [662, 504] on td "New construction" at bounding box center [637, 515] width 399 height 35
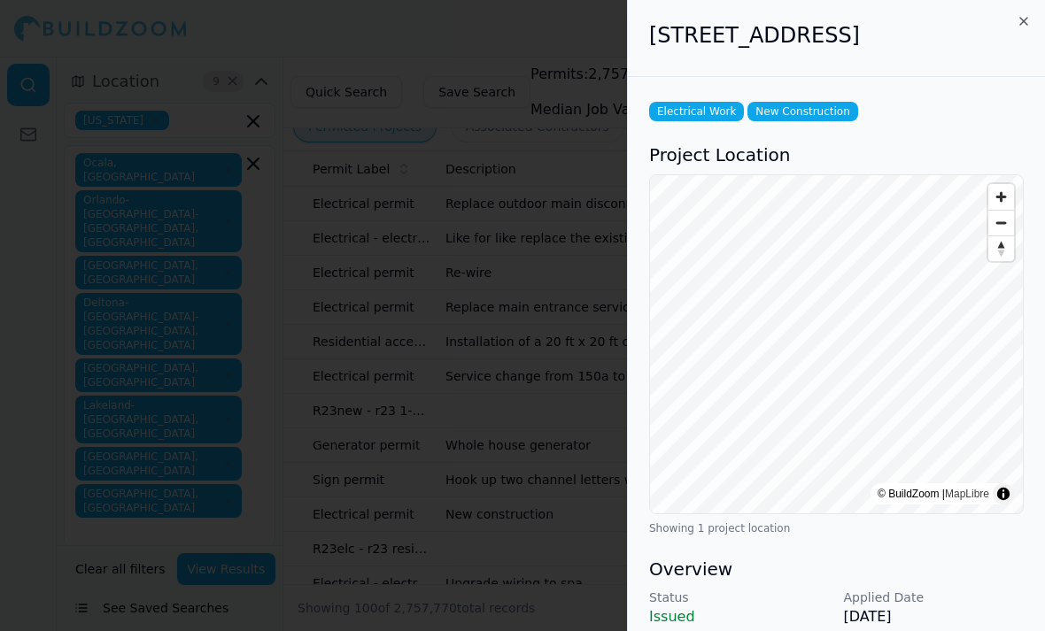
click at [1013, 19] on div "[STREET_ADDRESS]" at bounding box center [836, 38] width 417 height 77
click at [1019, 23] on icon "button" at bounding box center [1024, 21] width 14 height 14
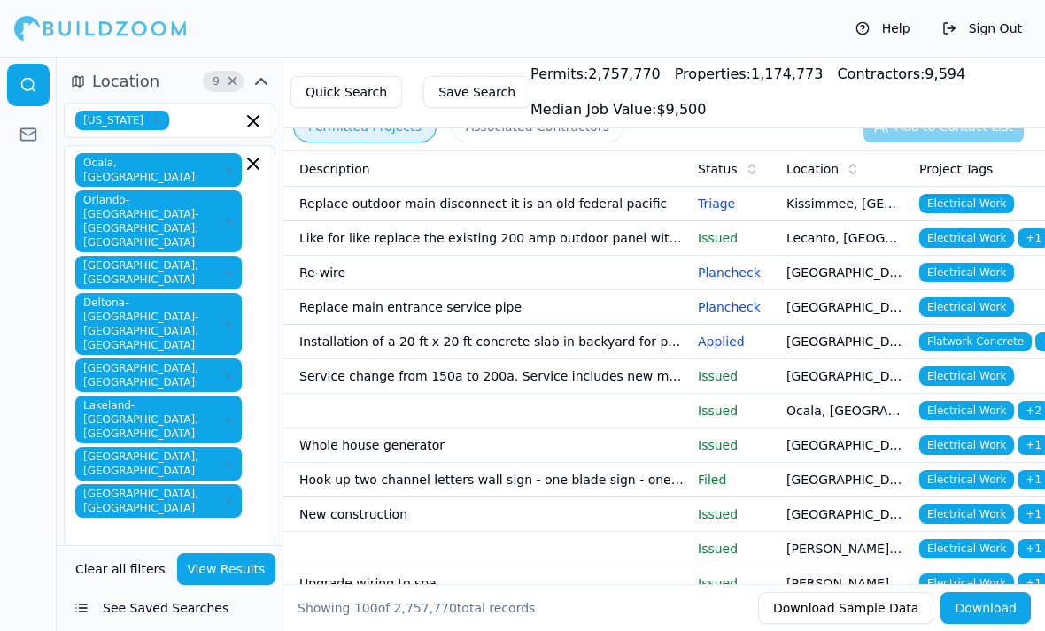
scroll to position [0, 213]
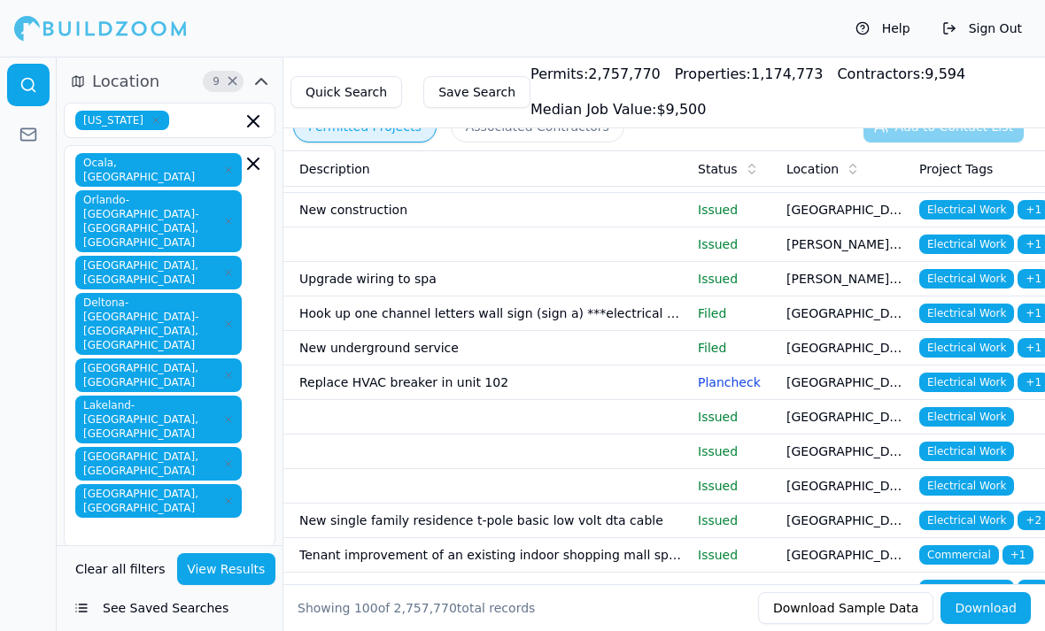
click at [482, 85] on button "Save Search" at bounding box center [476, 92] width 107 height 32
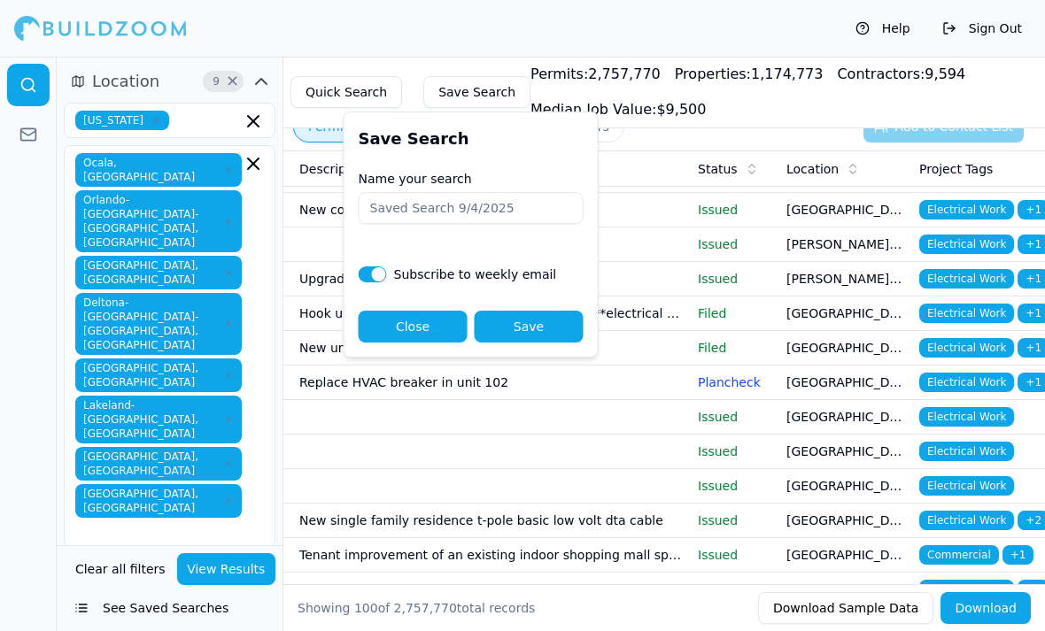
scroll to position [306, 0]
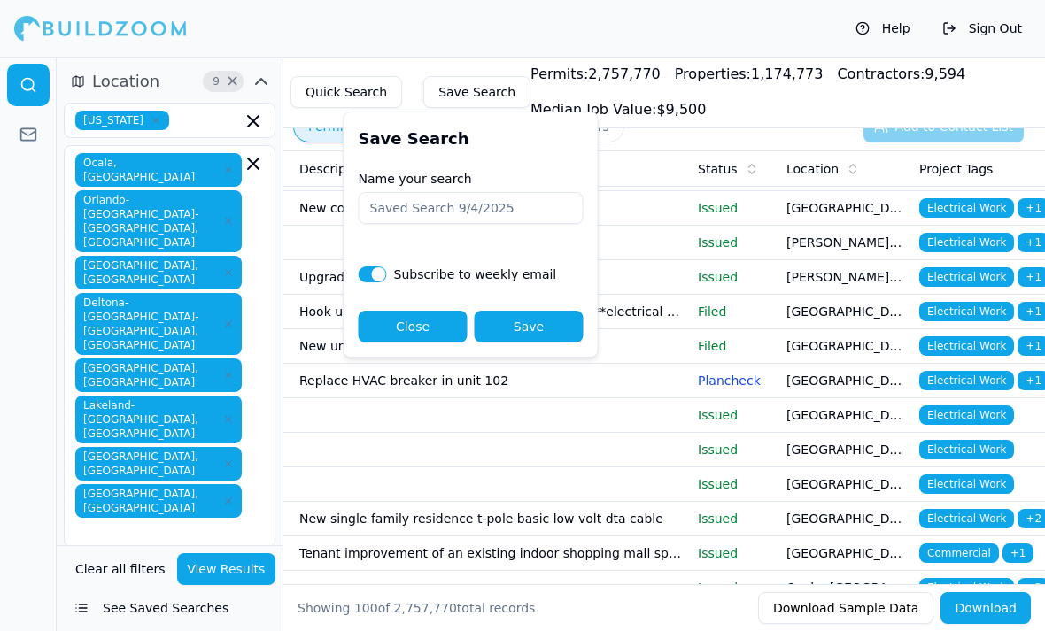
click at [445, 329] on button "Close" at bounding box center [413, 327] width 109 height 32
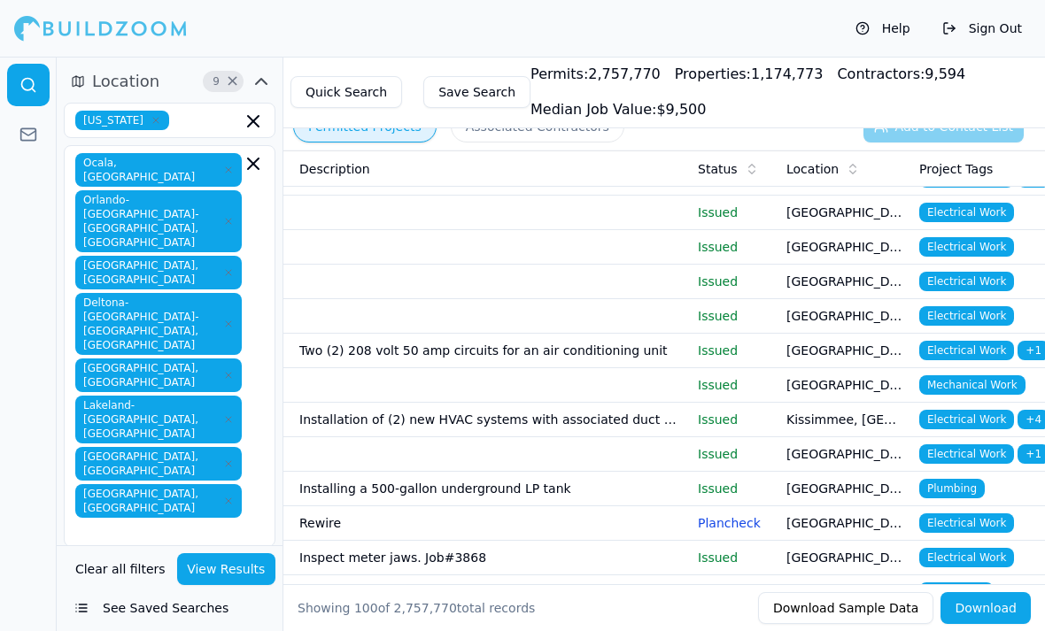
scroll to position [1181, 0]
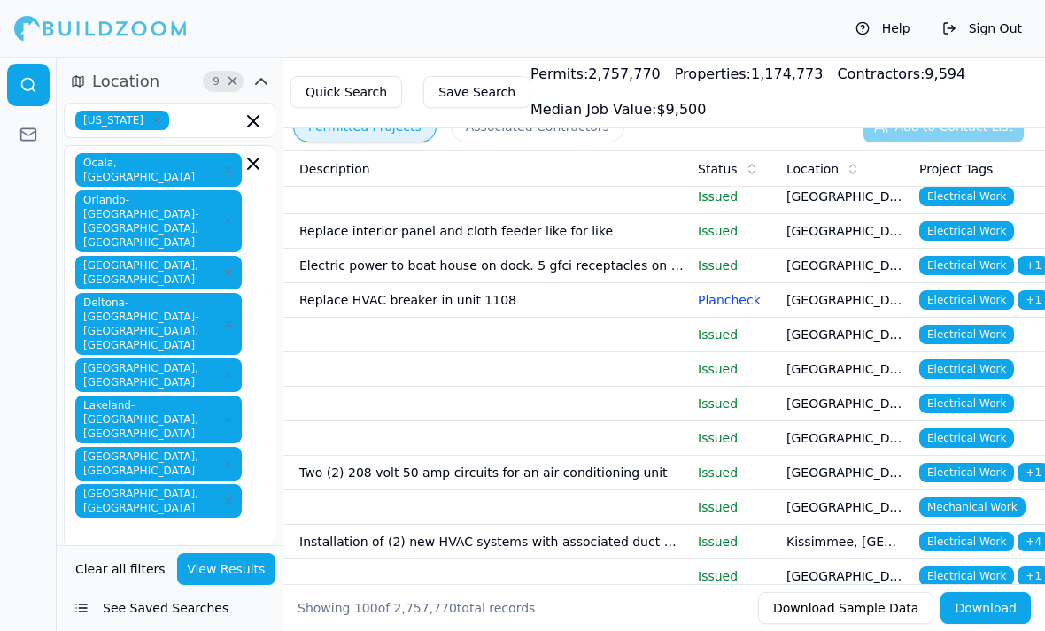
click at [532, 301] on td "Replace HVAC breaker in unit 1108" at bounding box center [491, 300] width 399 height 35
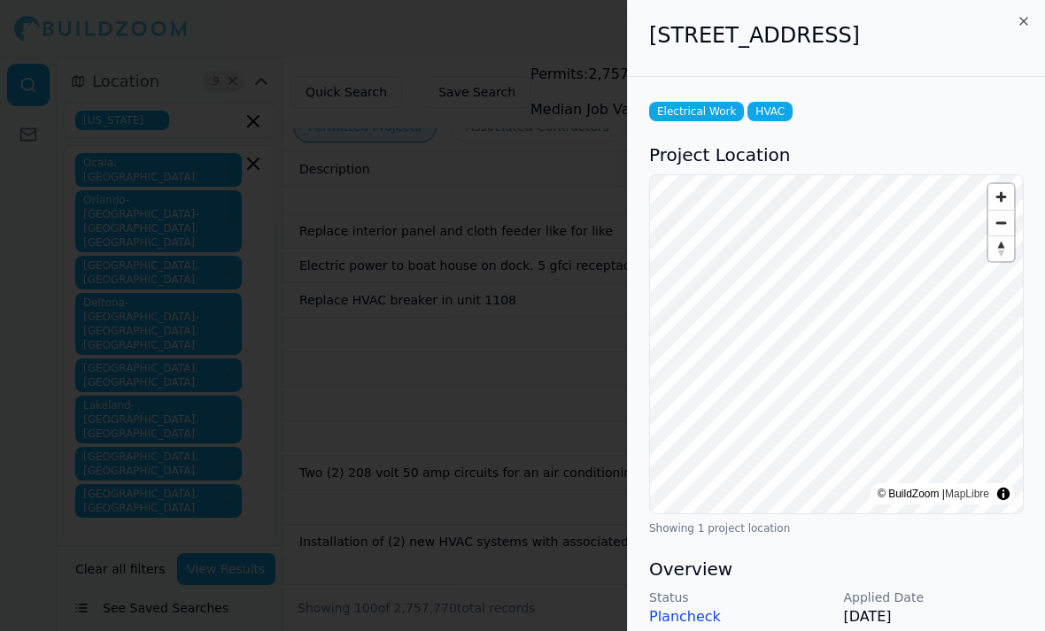
scroll to position [0, 0]
click at [1012, 23] on h2 "[STREET_ADDRESS]" at bounding box center [836, 35] width 375 height 28
click at [1022, 23] on icon "button" at bounding box center [1023, 21] width 7 height 7
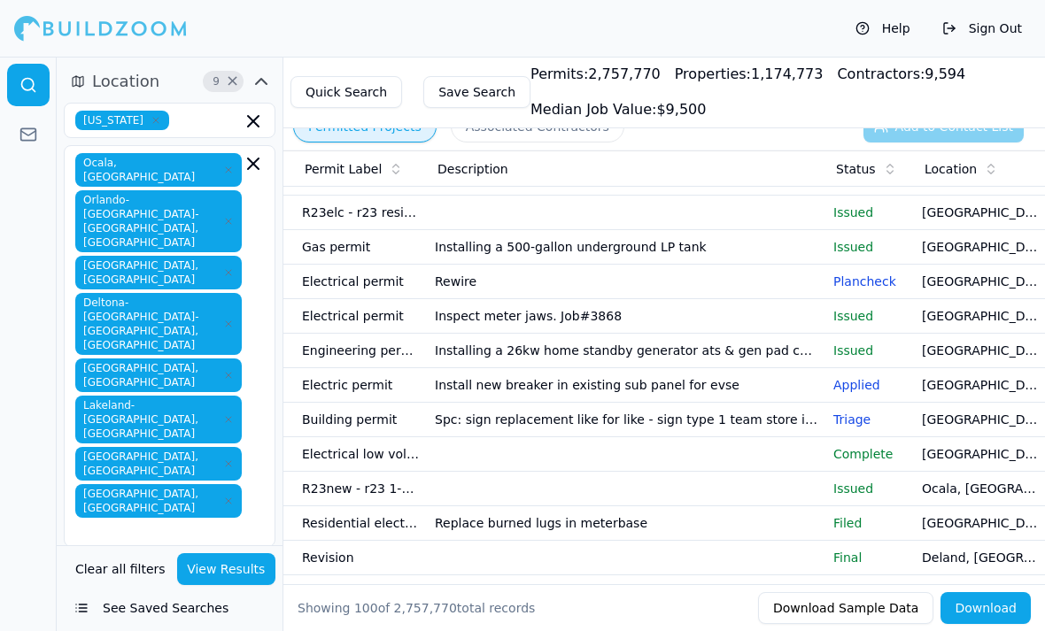
scroll to position [0, 78]
click at [967, 283] on td "[GEOGRAPHIC_DATA], [GEOGRAPHIC_DATA]" at bounding box center [980, 282] width 133 height 35
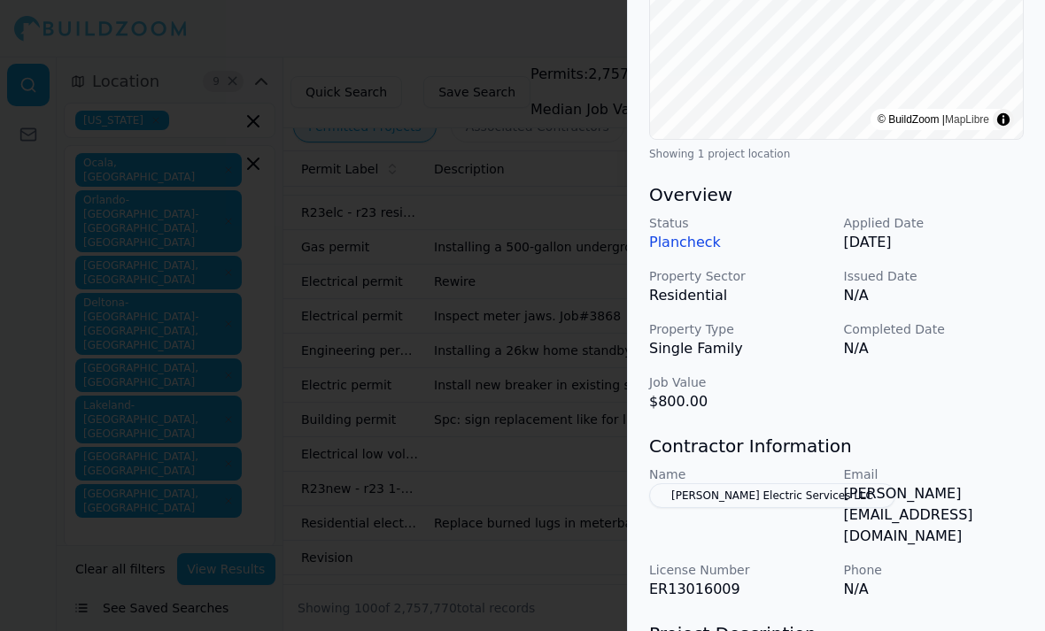
scroll to position [376, 0]
click at [999, 306] on p "N/A" at bounding box center [934, 294] width 181 height 21
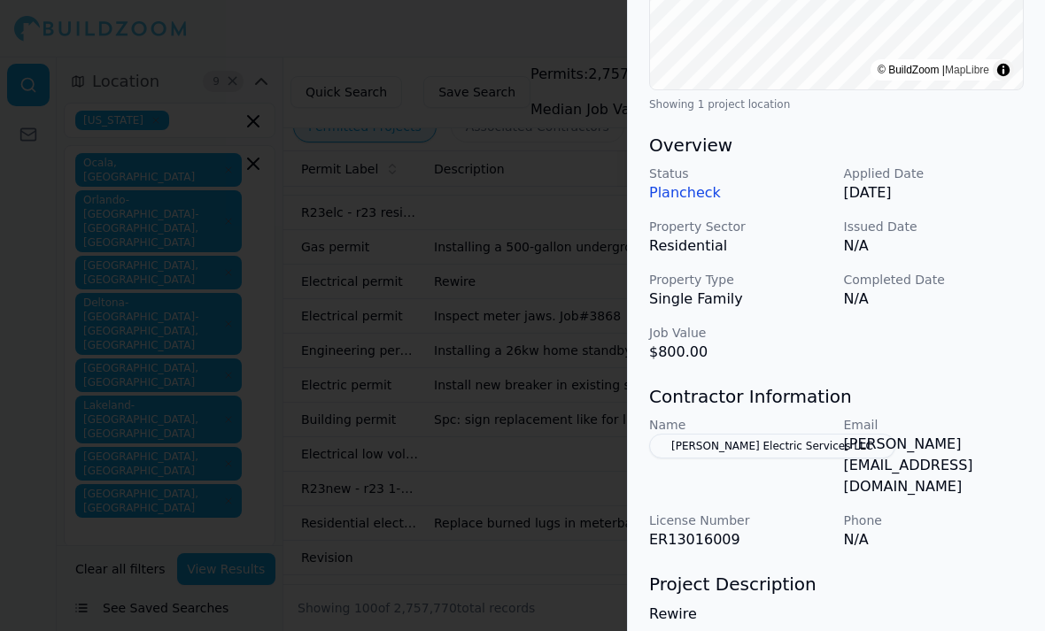
scroll to position [414, 0]
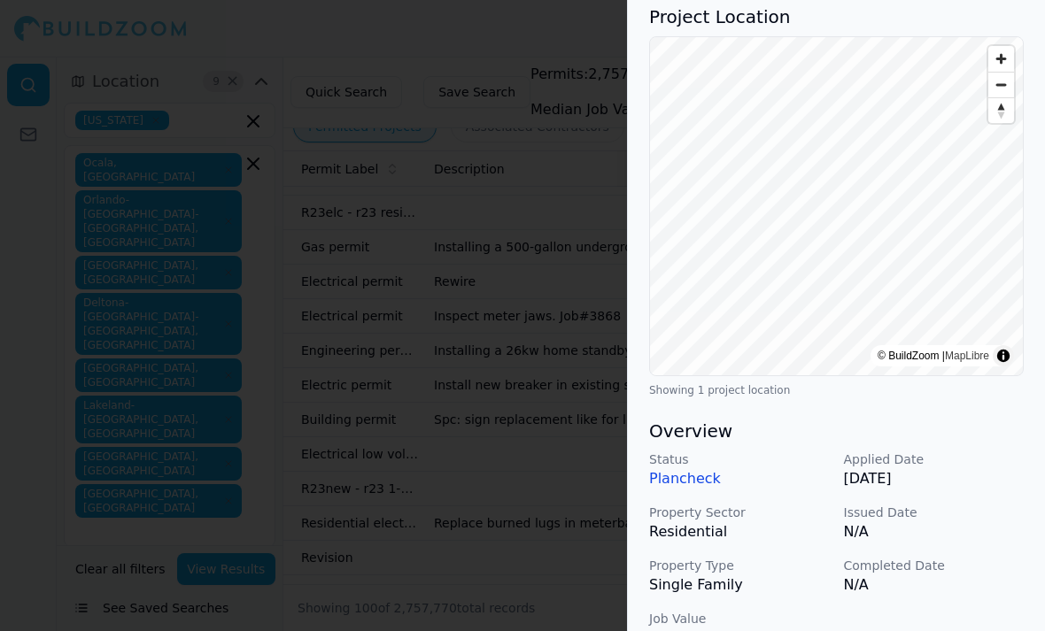
click at [576, 402] on div at bounding box center [522, 315] width 1045 height 631
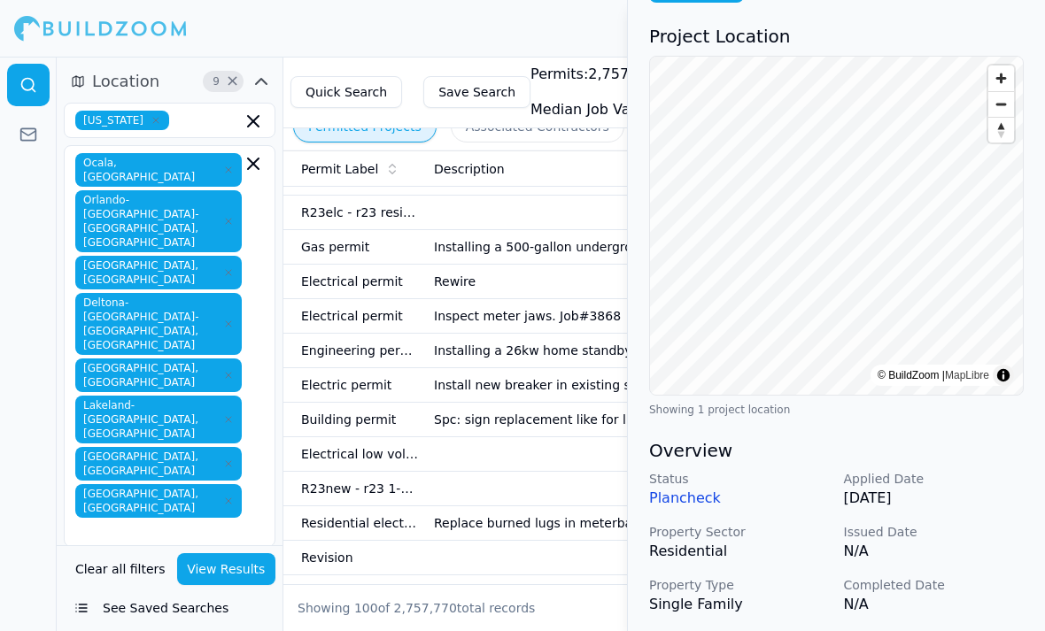
scroll to position [0, 0]
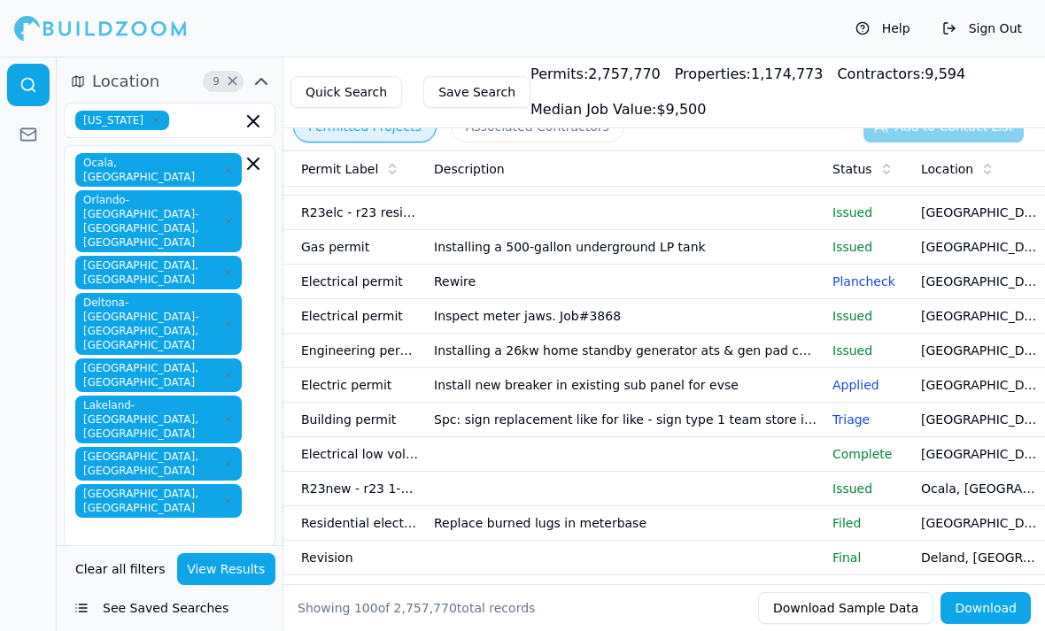
click at [969, 393] on td "[GEOGRAPHIC_DATA], [GEOGRAPHIC_DATA]" at bounding box center [980, 385] width 133 height 35
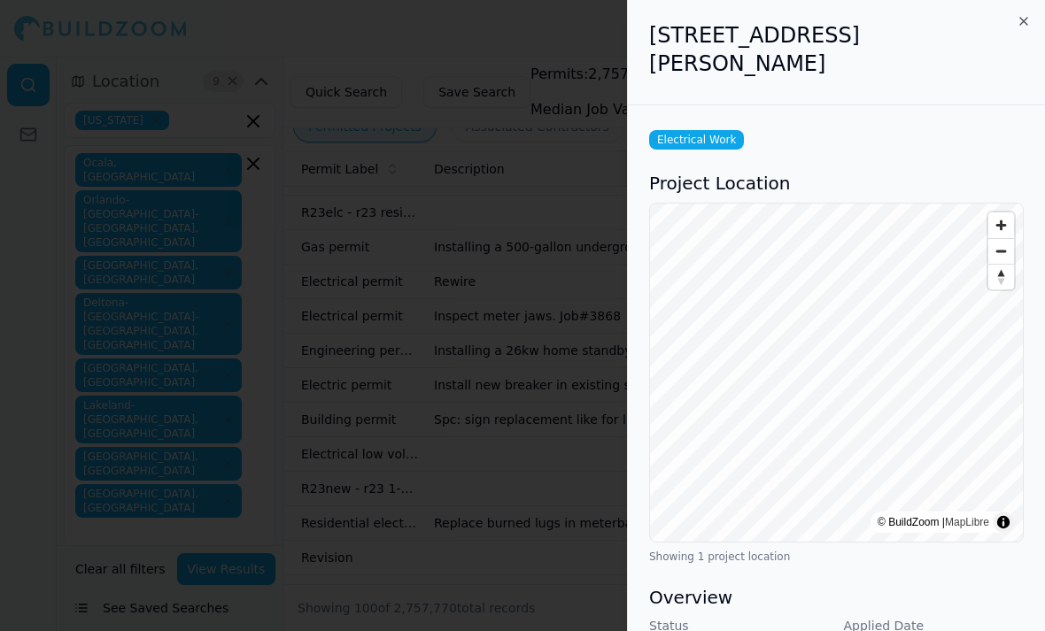
click at [1025, 27] on icon "button" at bounding box center [1024, 21] width 14 height 14
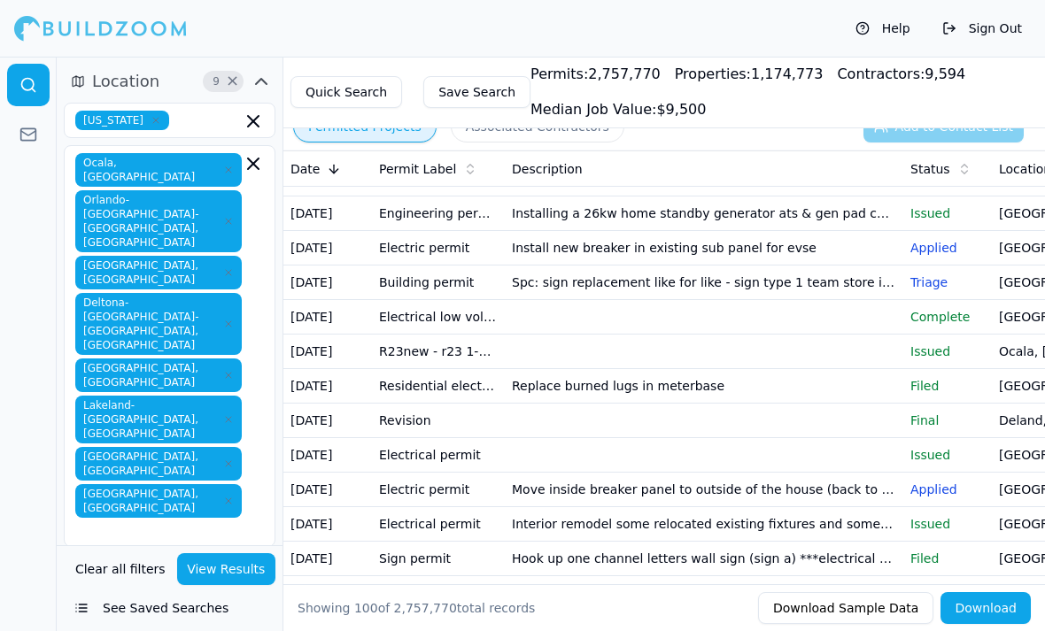
click at [868, 352] on td at bounding box center [704, 352] width 399 height 35
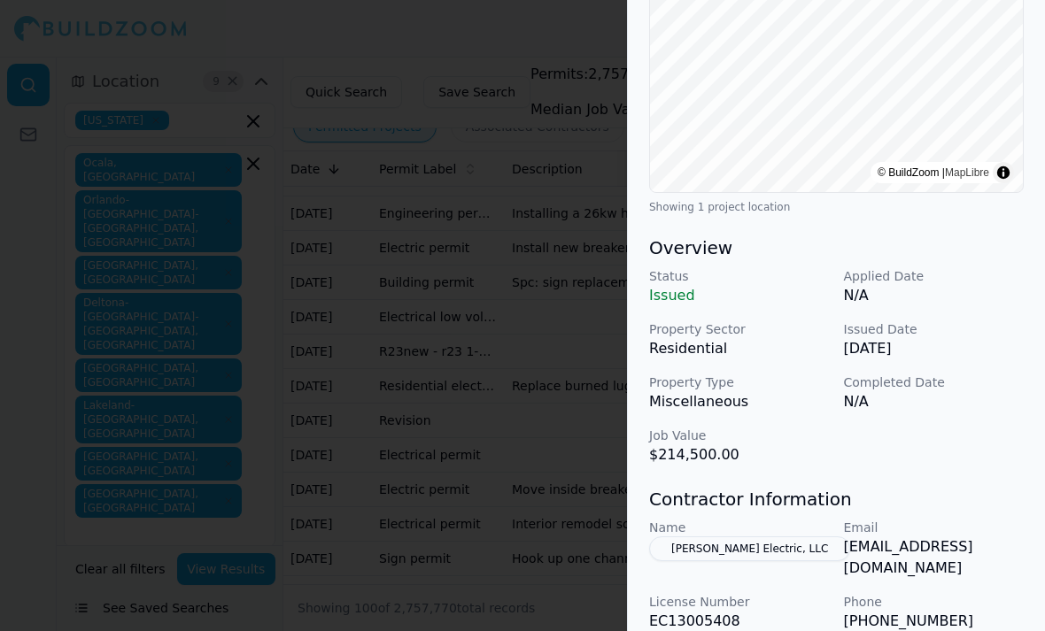
scroll to position [386, 0]
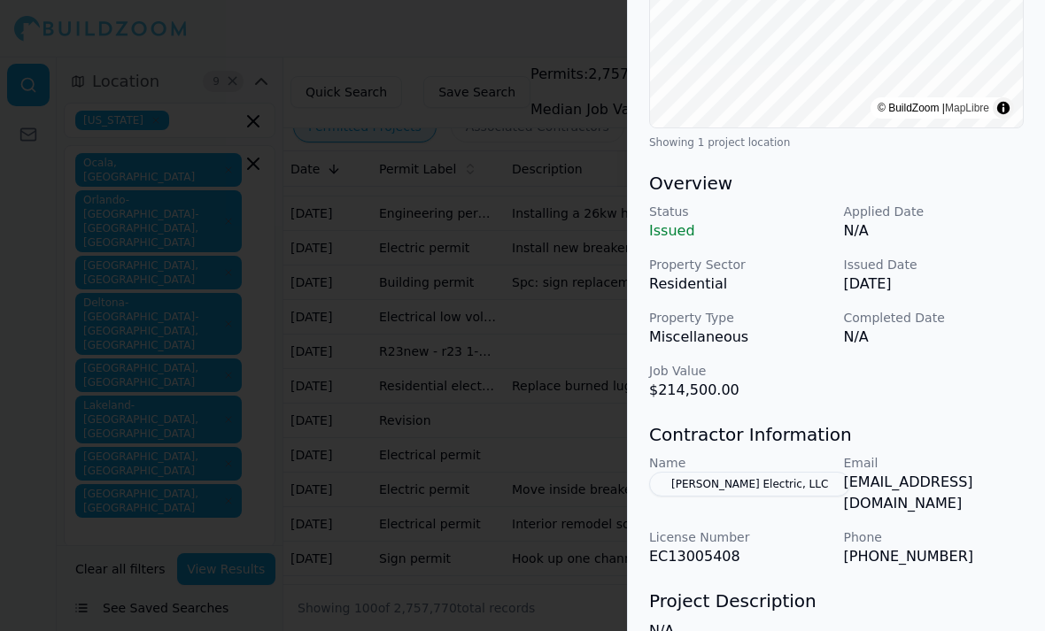
click at [1034, 260] on div "Electrical Work New Construction Residential Project Location © BuildZoom | Map…" at bounding box center [836, 250] width 417 height 1118
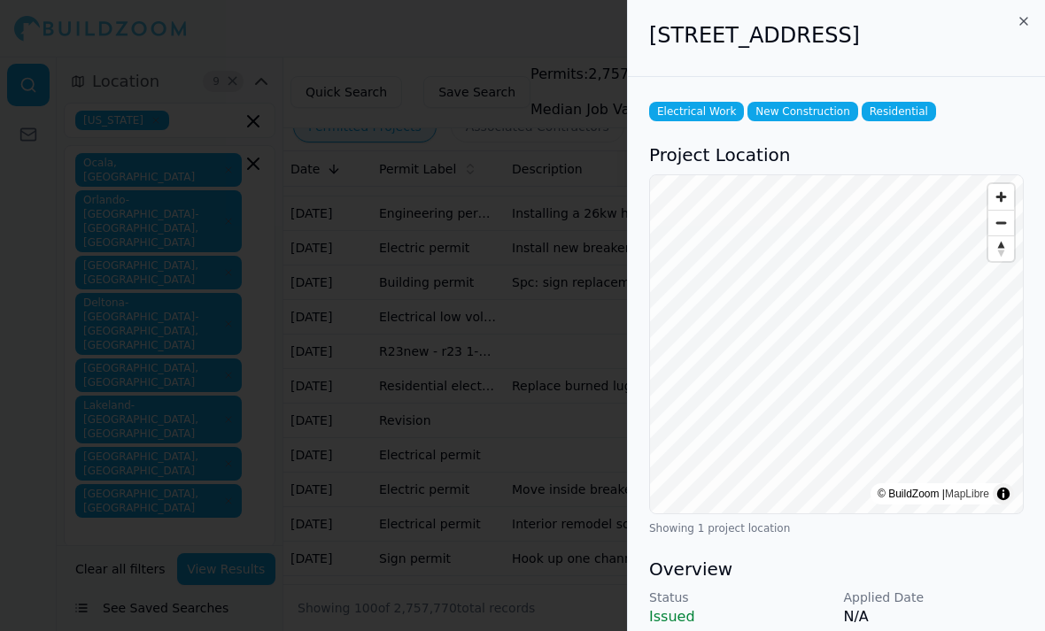
scroll to position [0, 62]
click at [1020, 25] on icon "button" at bounding box center [1023, 21] width 7 height 7
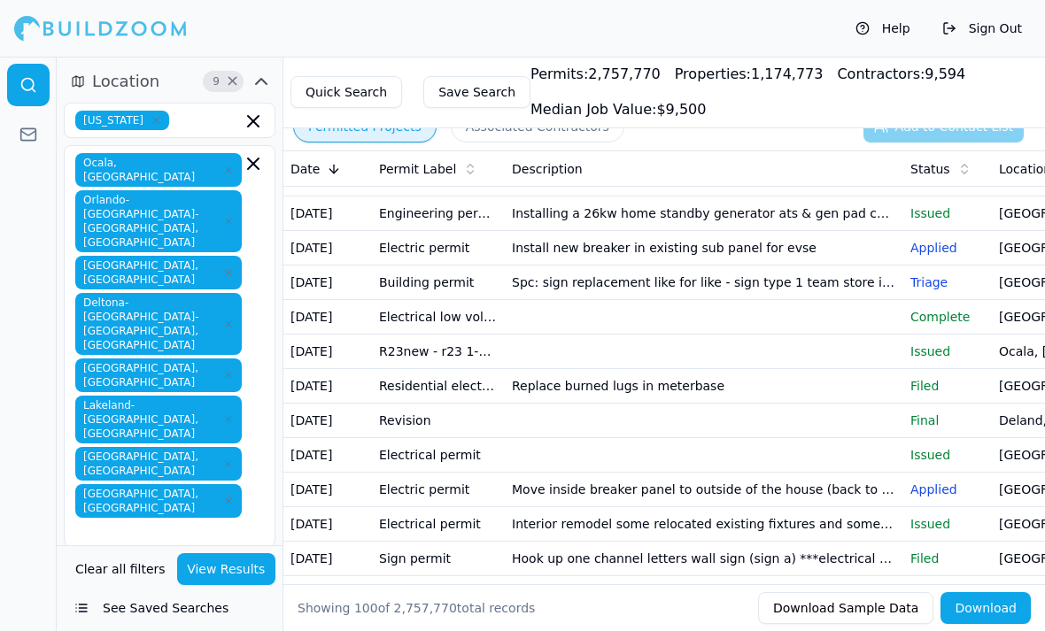
click at [41, 140] on link at bounding box center [28, 134] width 43 height 43
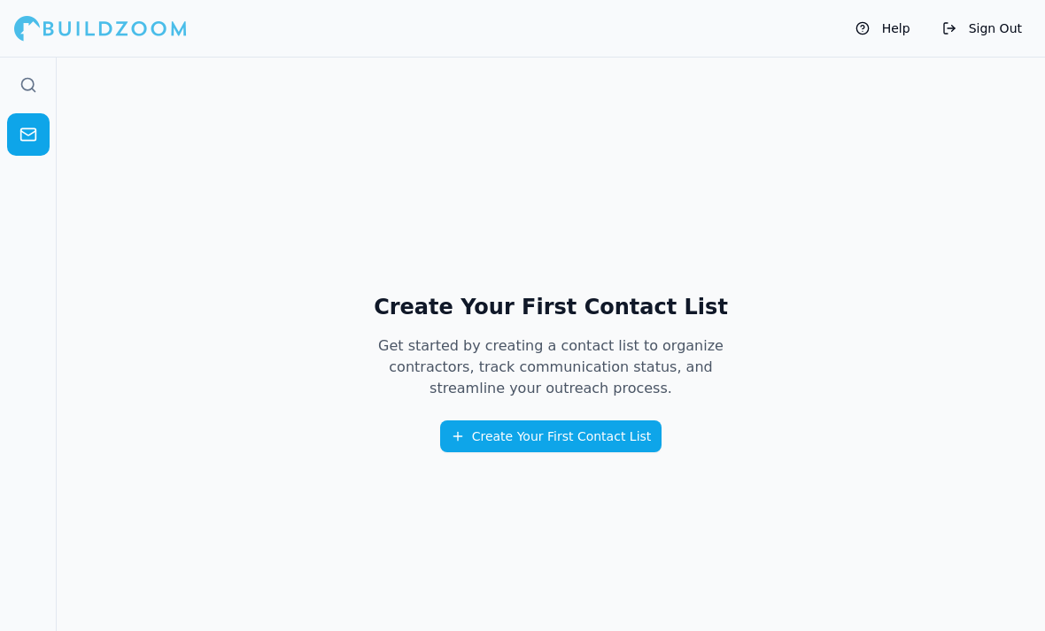
click at [128, 37] on div at bounding box center [100, 28] width 173 height 35
click at [28, 88] on icon at bounding box center [28, 85] width 18 height 18
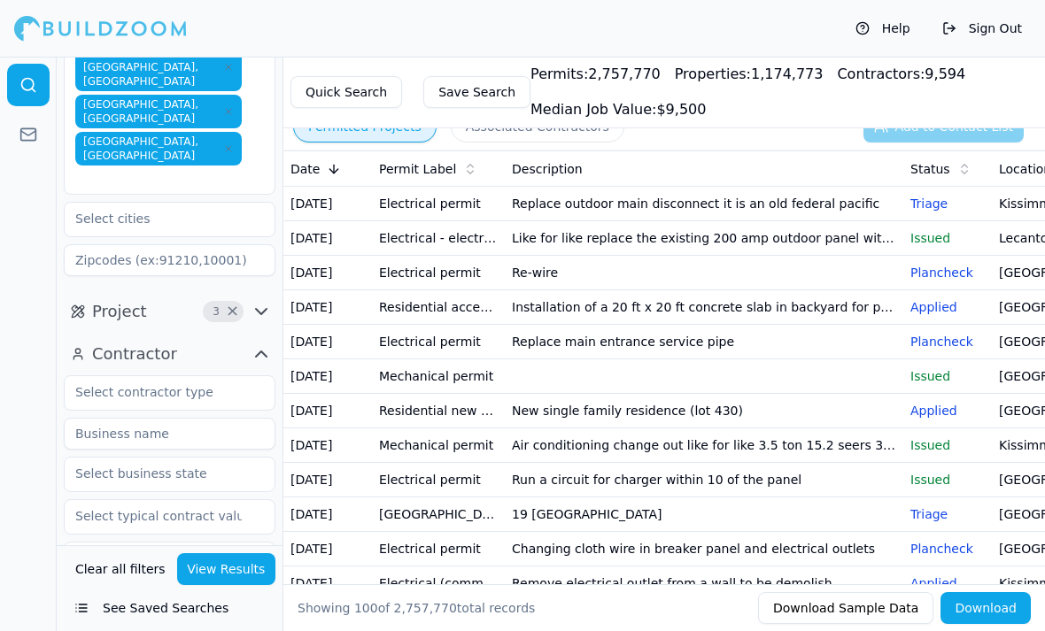
scroll to position [345, 0]
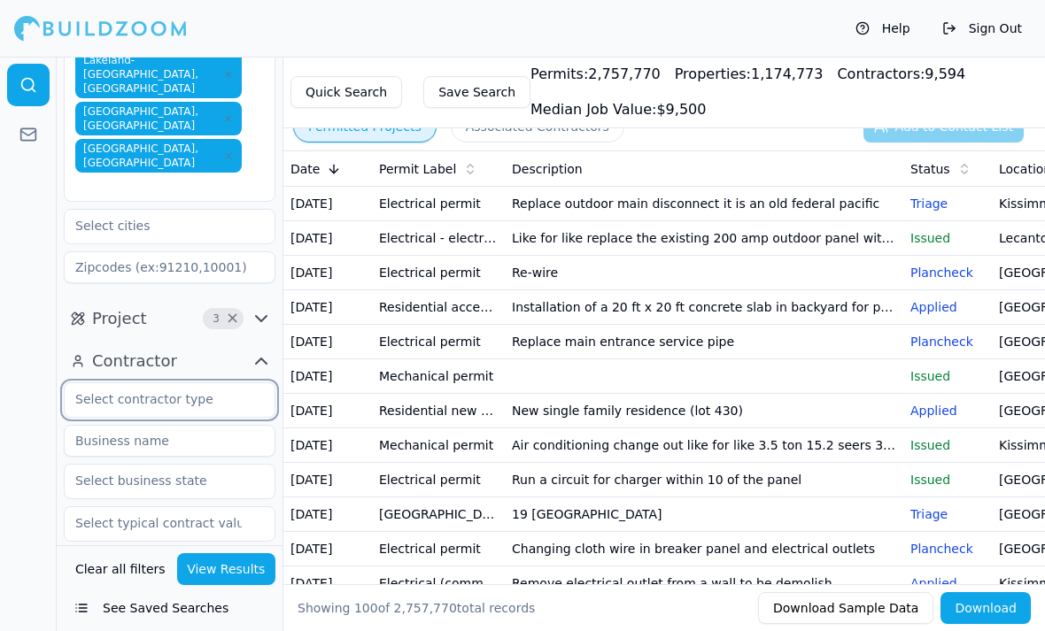
click at [251, 383] on input "text" at bounding box center [159, 399] width 188 height 32
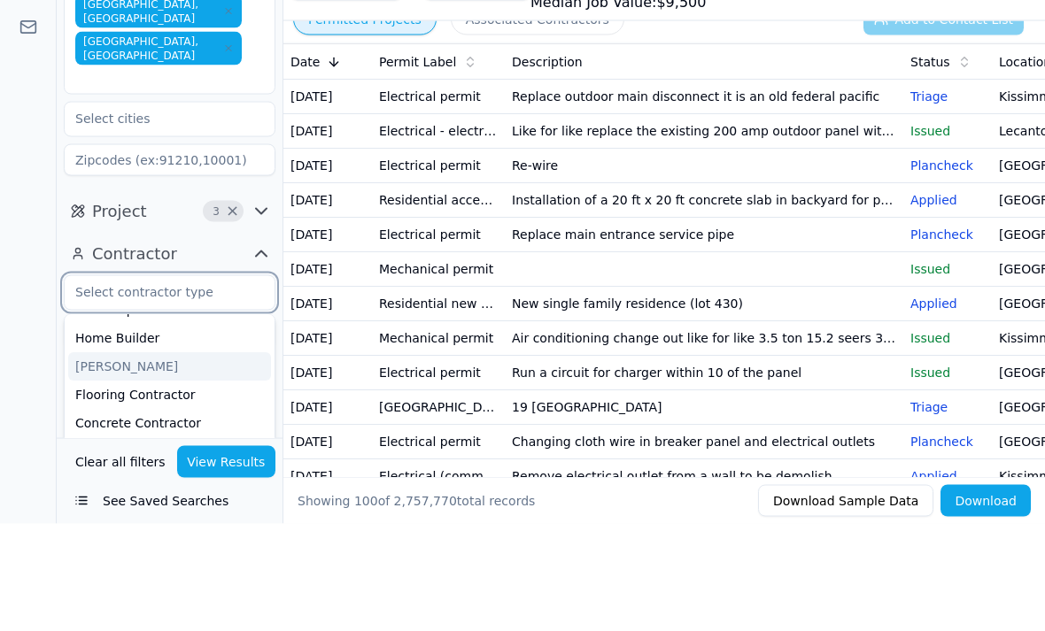
scroll to position [281, 0]
click at [245, 429] on div "Home Builder" at bounding box center [169, 443] width 203 height 28
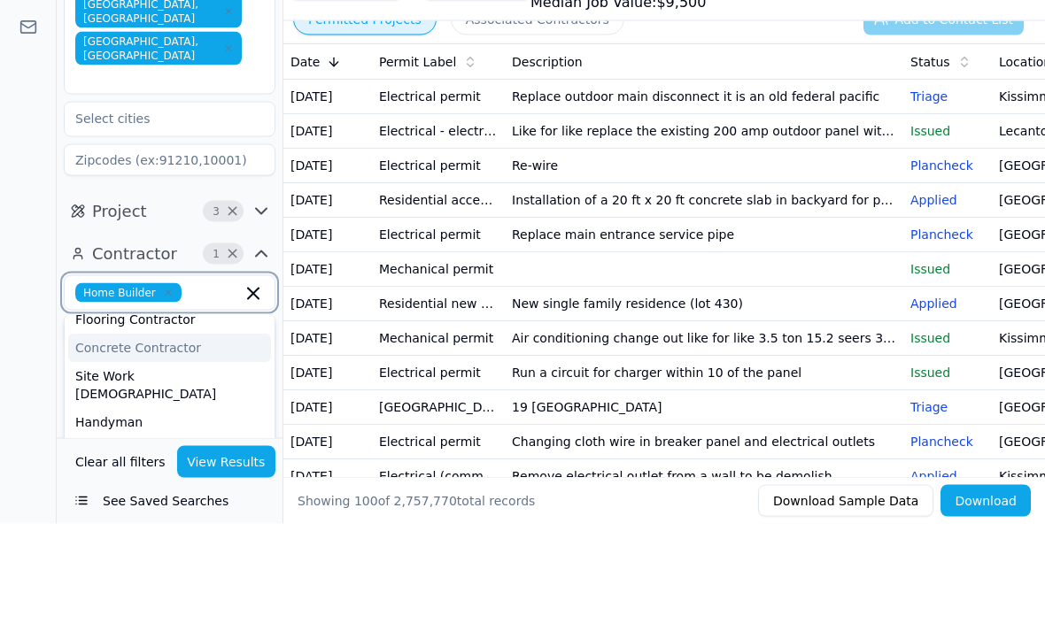
scroll to position [331, 0]
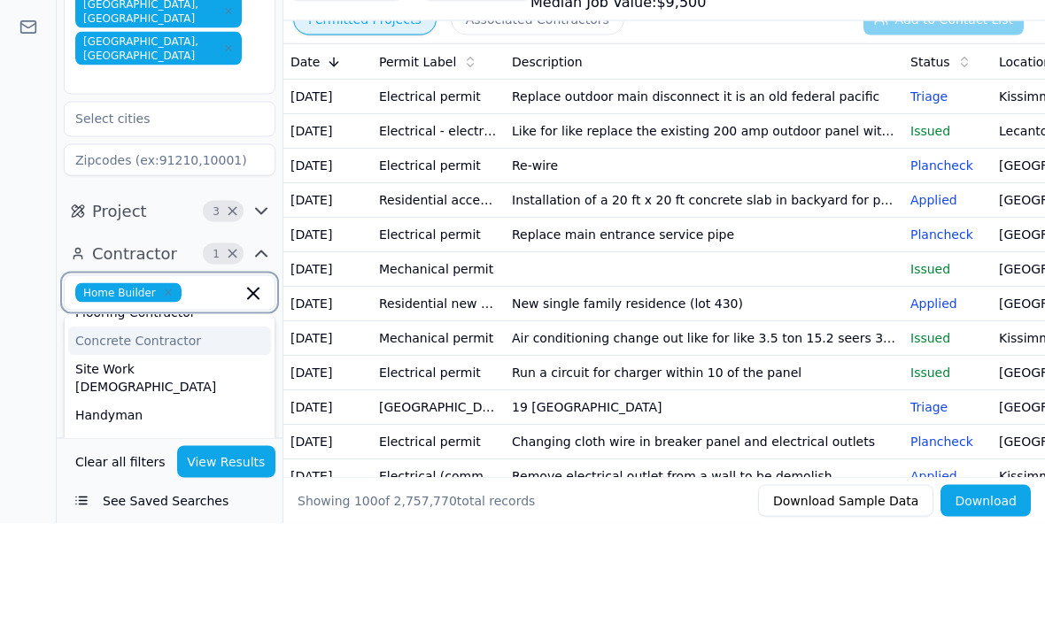
click at [182, 463] on div "Site Work [DEMOGRAPHIC_DATA]" at bounding box center [169, 486] width 203 height 46
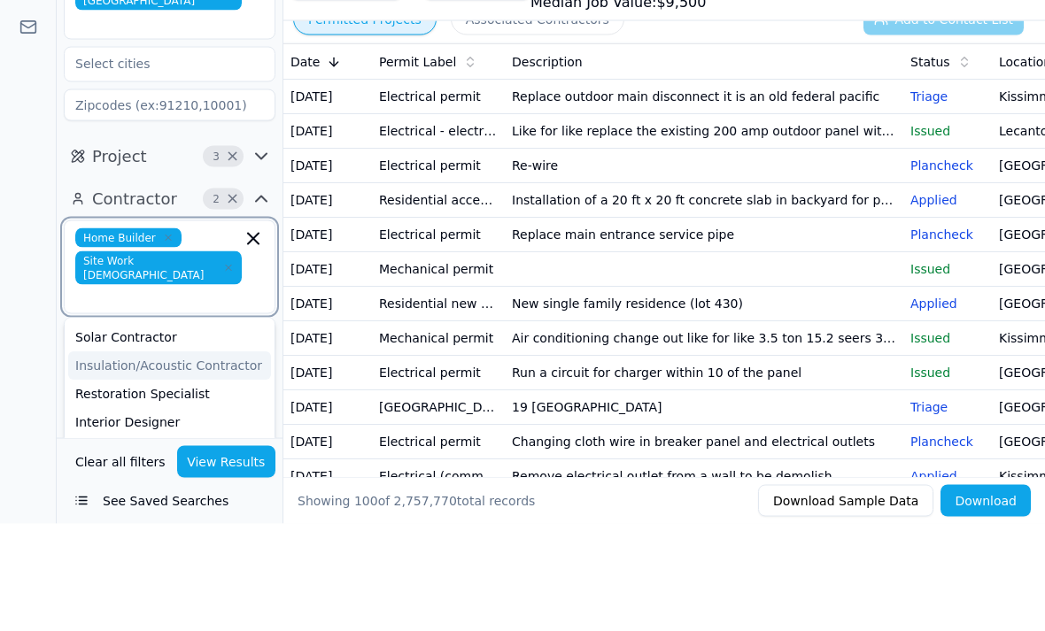
scroll to position [418, 0]
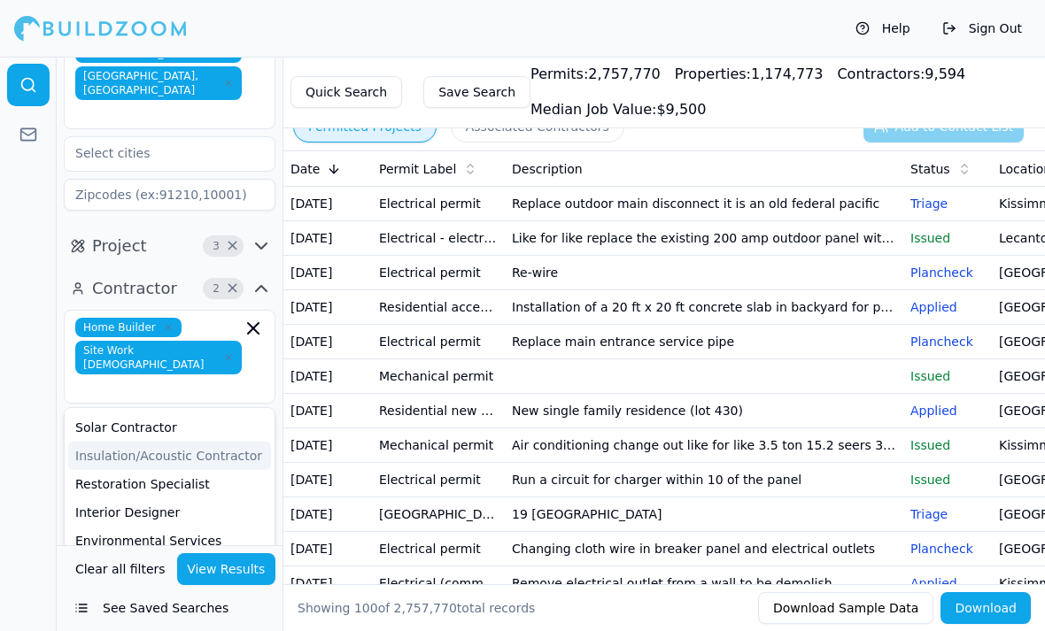
click at [233, 585] on button "View Results" at bounding box center [226, 570] width 99 height 32
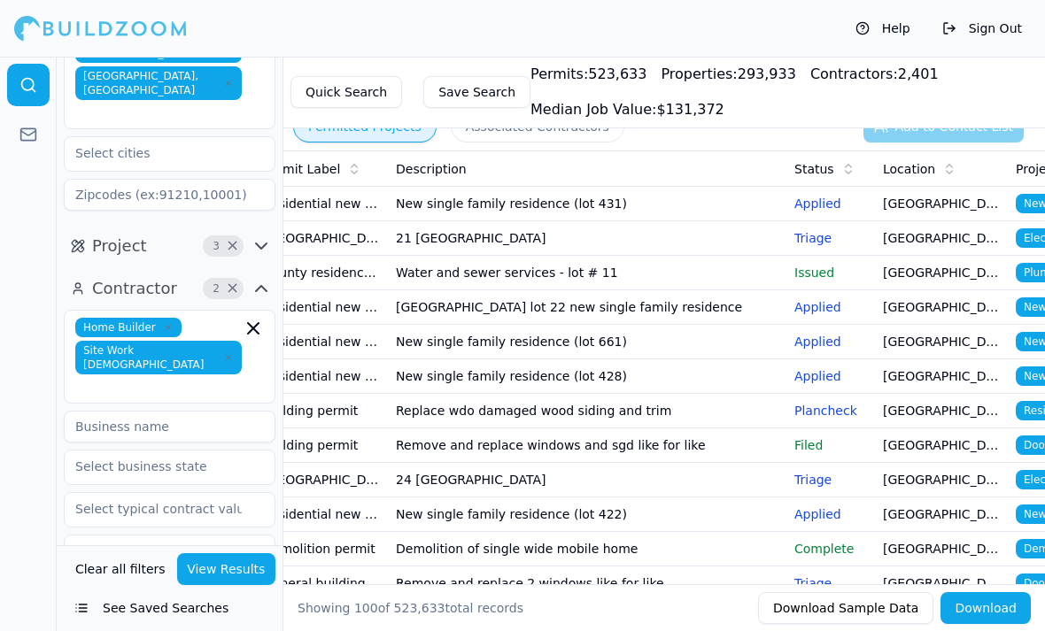
scroll to position [0, 58]
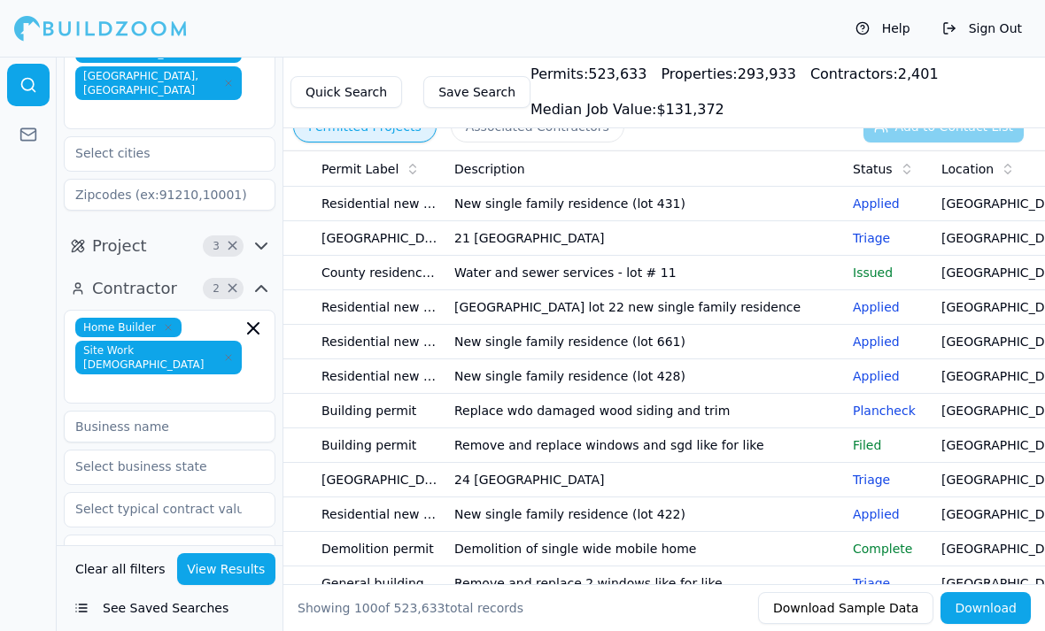
click at [777, 485] on td "24 [GEOGRAPHIC_DATA]" at bounding box center [646, 480] width 399 height 35
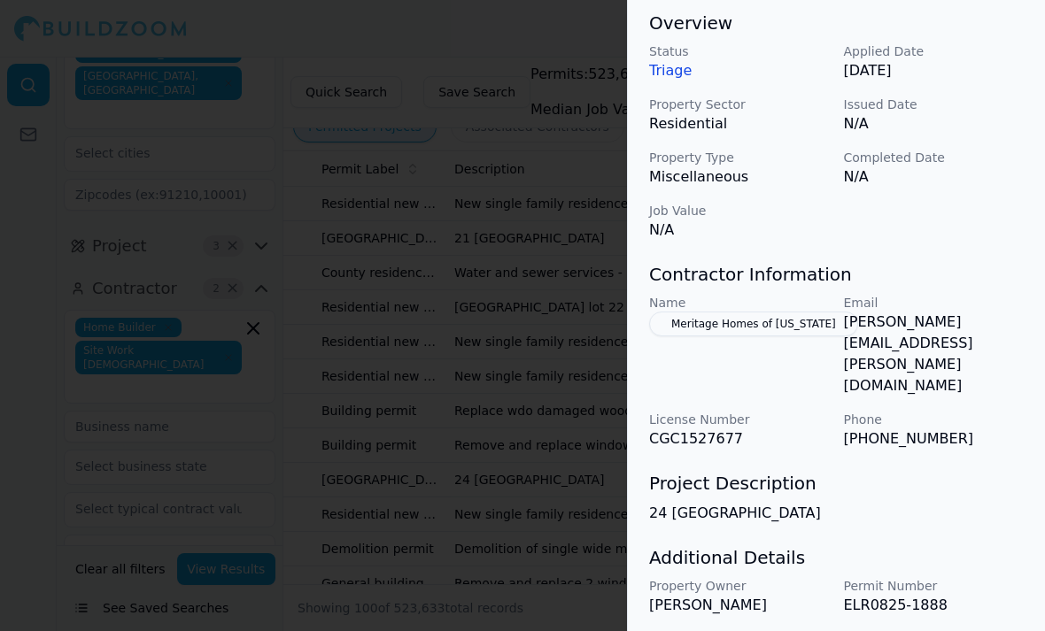
scroll to position [198, 0]
click at [569, 354] on div at bounding box center [522, 315] width 1045 height 631
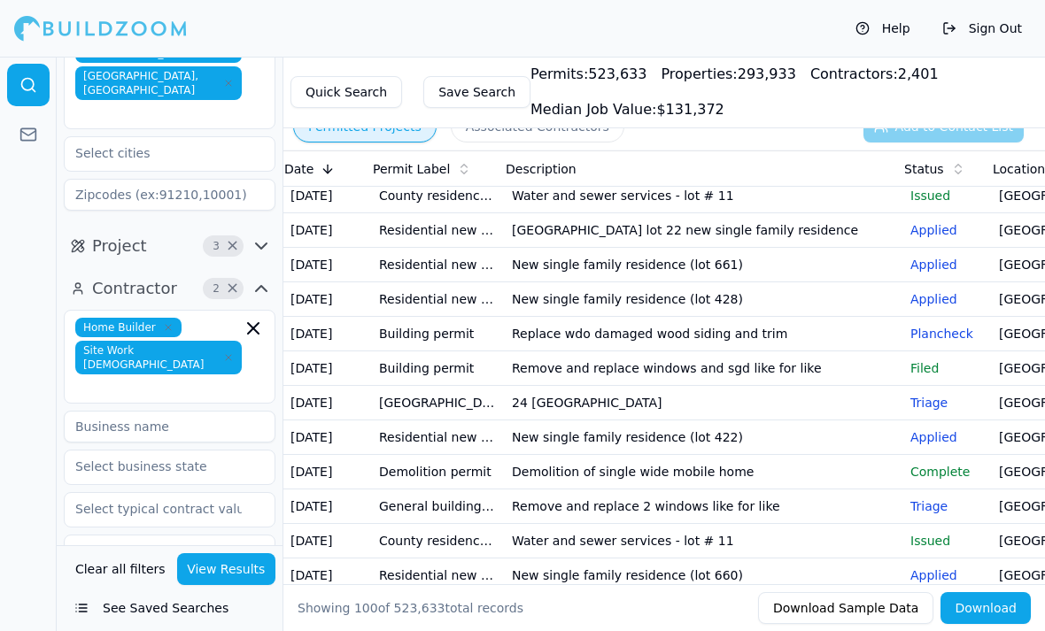
scroll to position [0, 0]
click at [710, 236] on td "[GEOGRAPHIC_DATA] lot 22 new single family residence" at bounding box center [704, 230] width 399 height 35
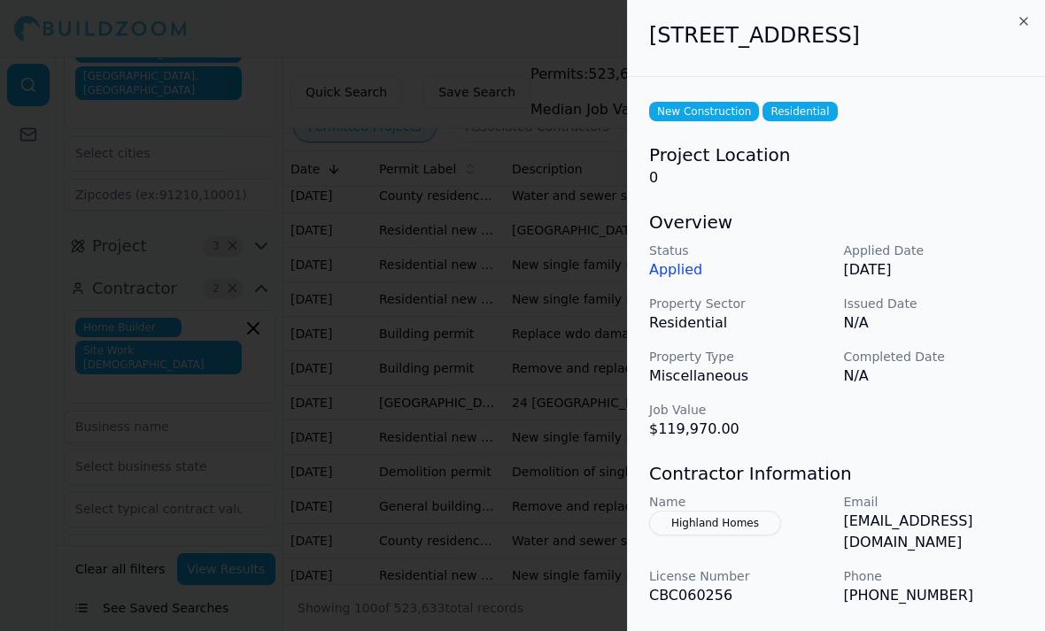
click at [541, 534] on div at bounding box center [522, 315] width 1045 height 631
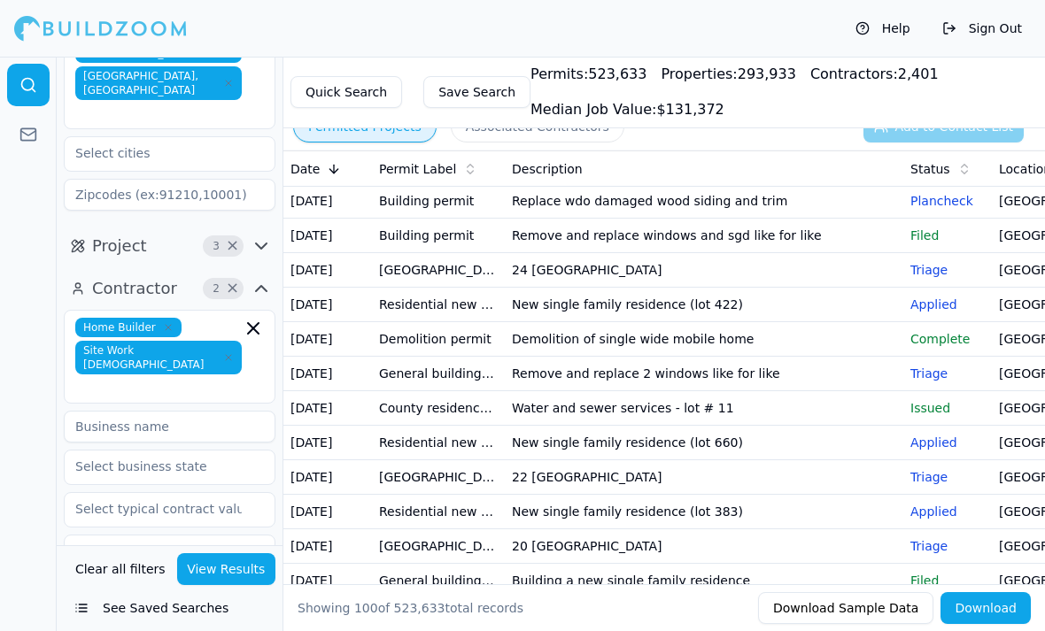
click at [815, 480] on td "22 [GEOGRAPHIC_DATA]" at bounding box center [704, 478] width 399 height 35
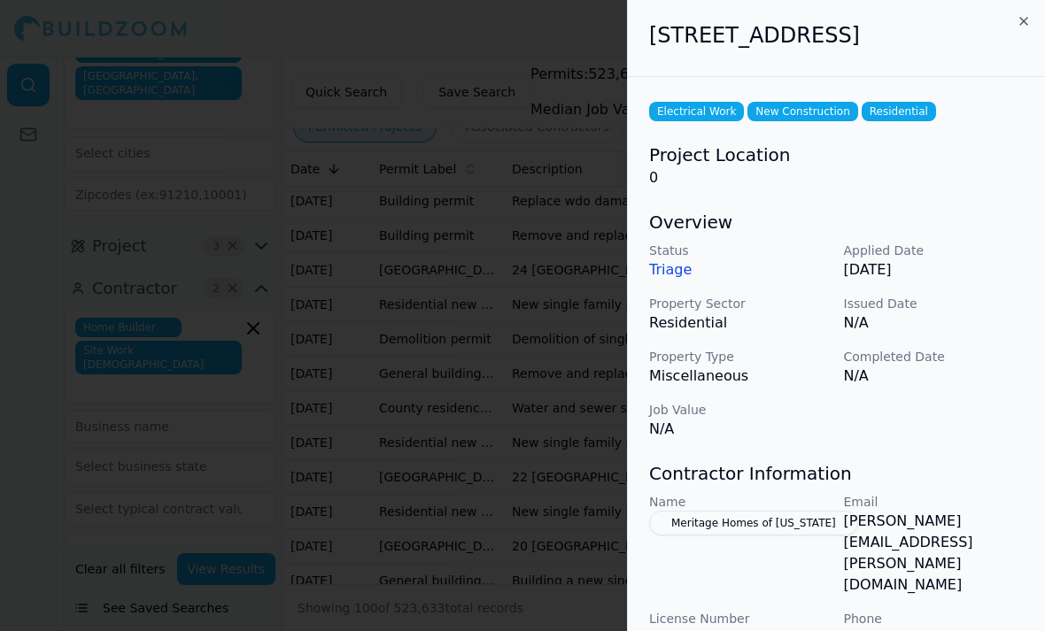
click at [388, 345] on div at bounding box center [522, 315] width 1045 height 631
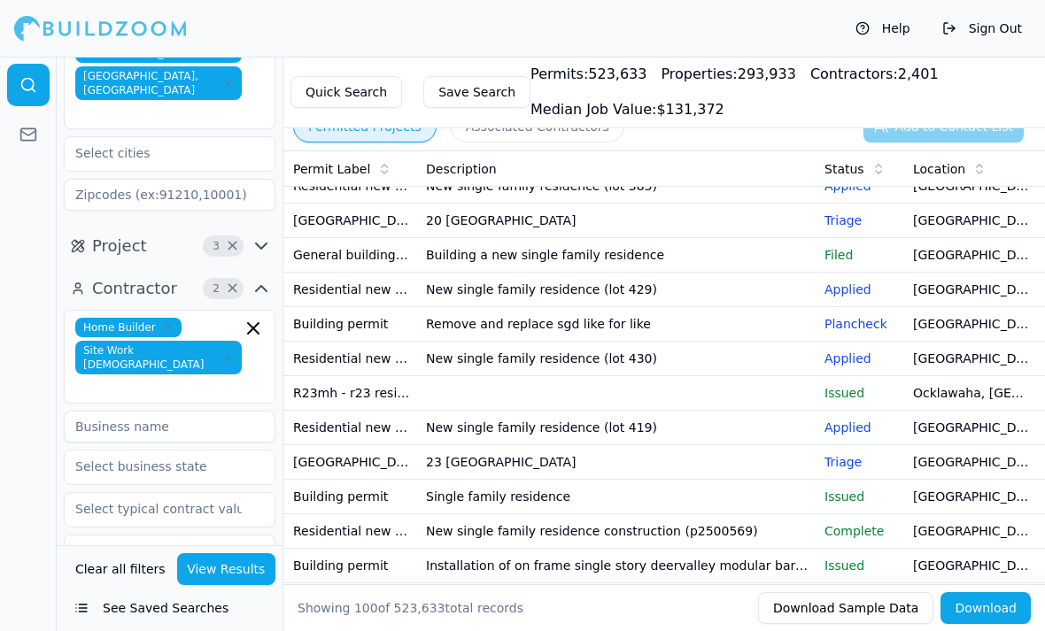
scroll to position [537, 0]
click at [761, 248] on td "Building a new single family residence" at bounding box center [618, 254] width 399 height 35
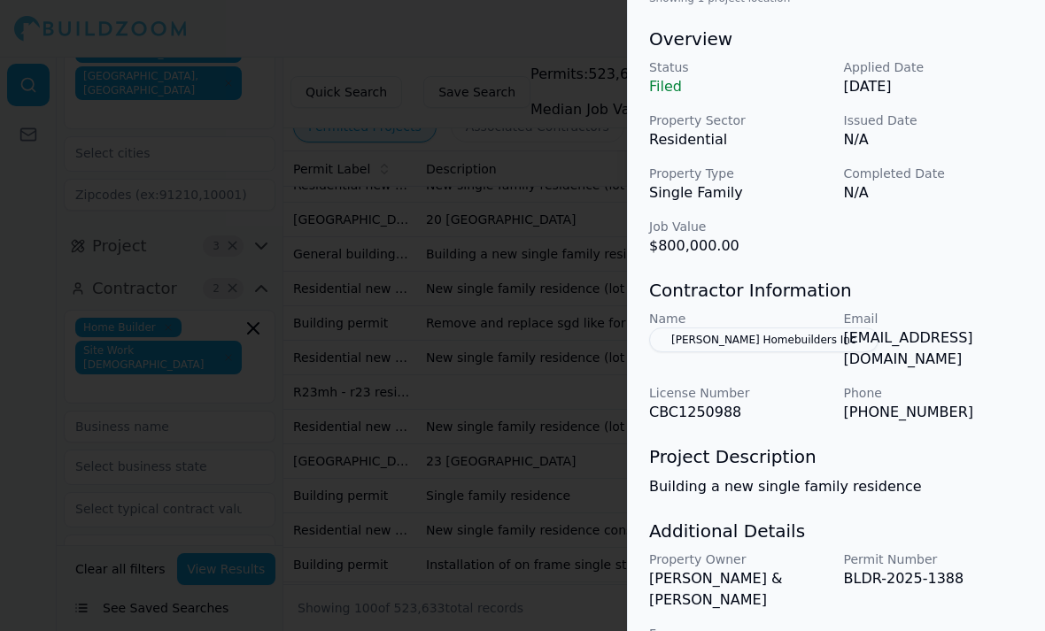
scroll to position [565, 4]
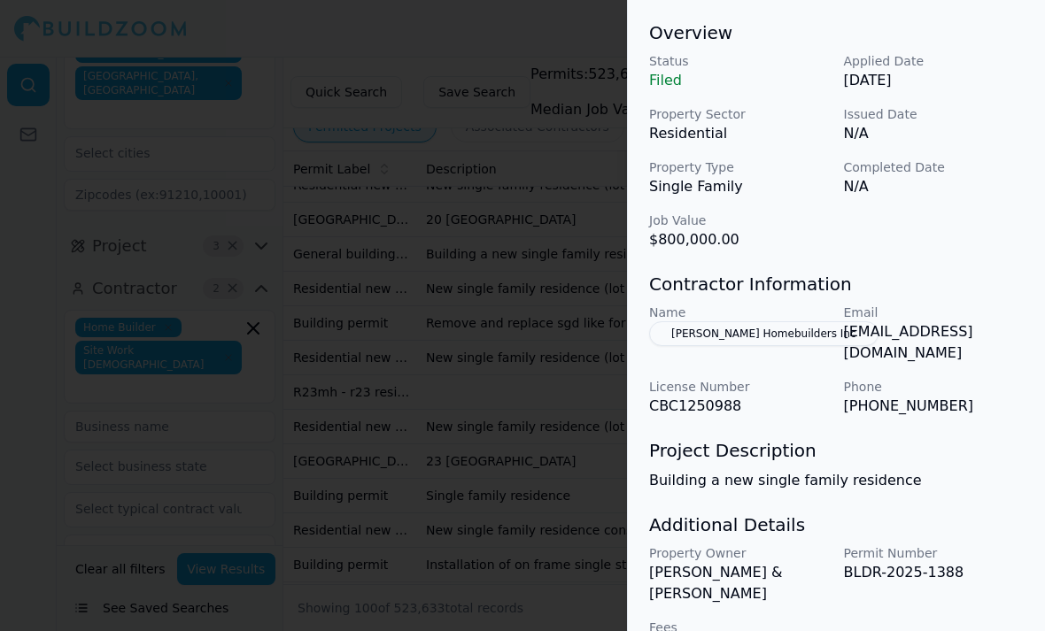
click at [513, 506] on div at bounding box center [522, 315] width 1045 height 631
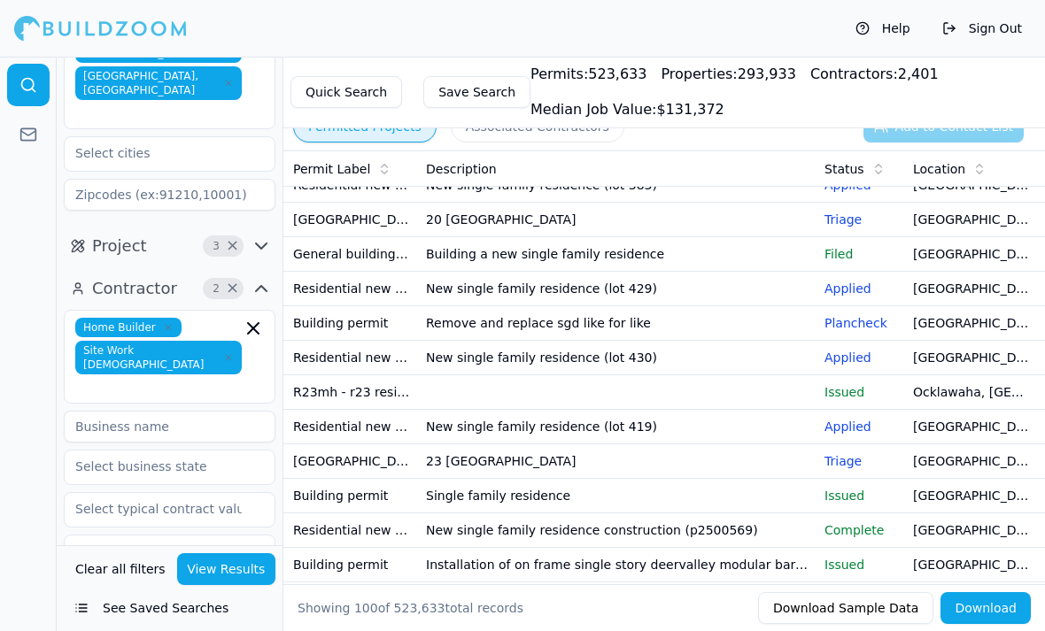
click at [669, 393] on td at bounding box center [618, 393] width 399 height 35
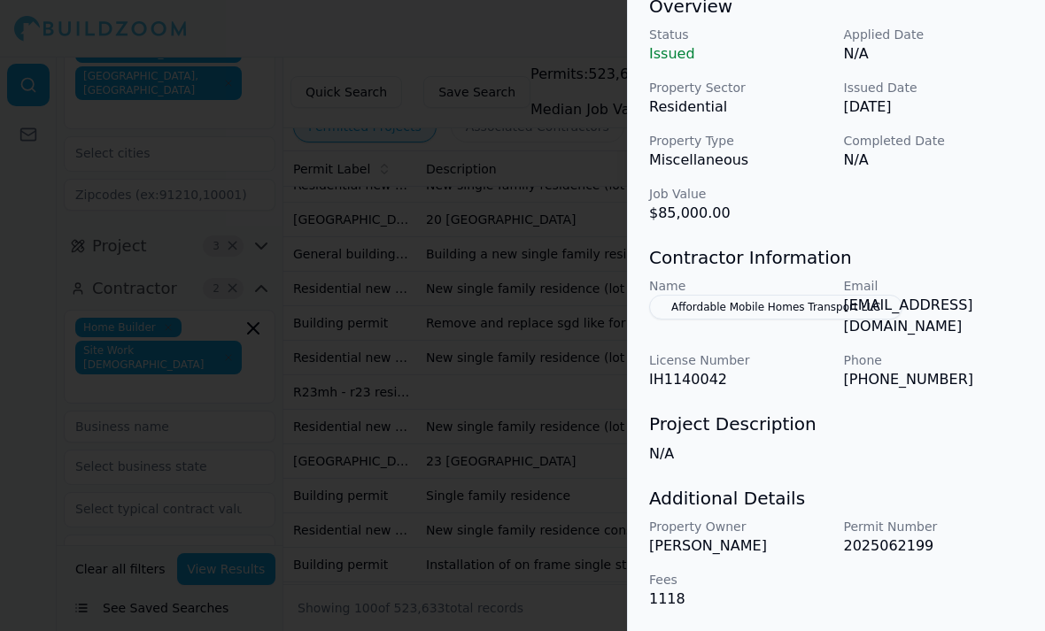
scroll to position [574, 0]
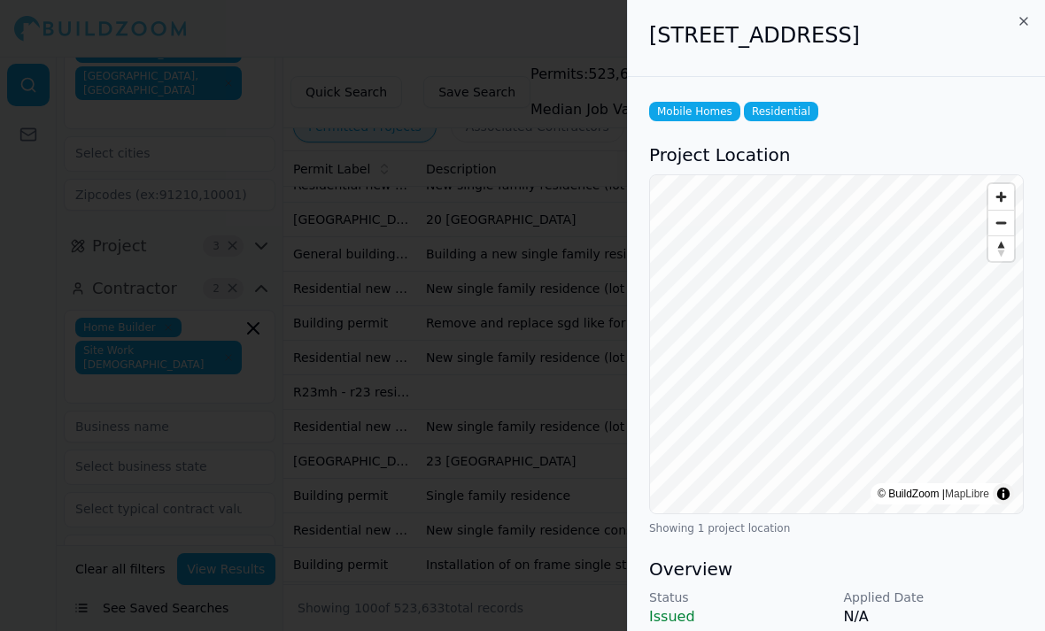
click at [538, 448] on div at bounding box center [522, 315] width 1045 height 631
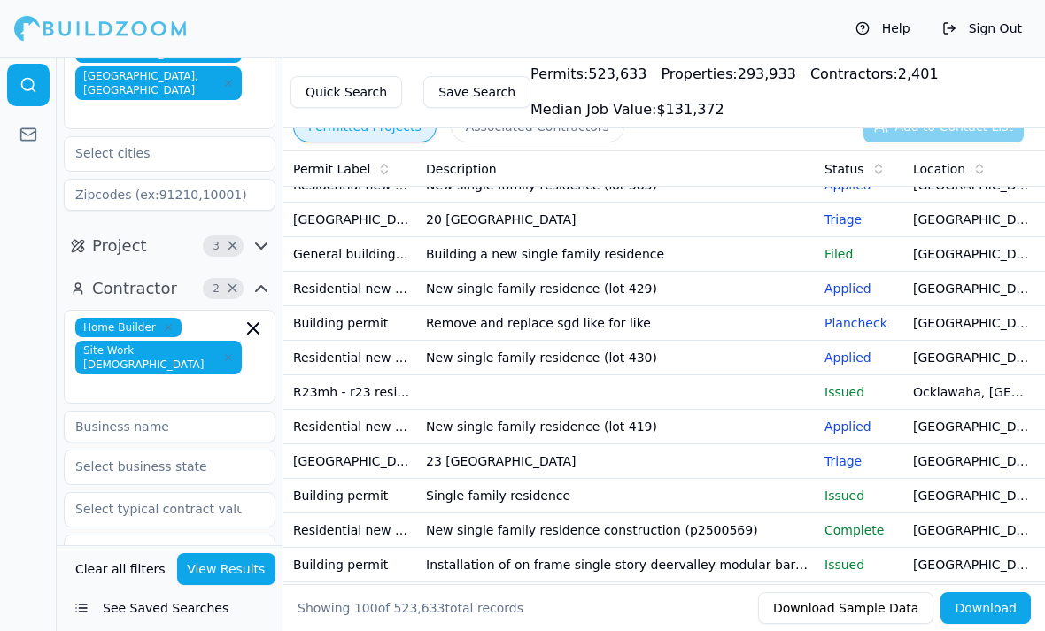
click at [643, 493] on td "Single family residence" at bounding box center [618, 496] width 399 height 35
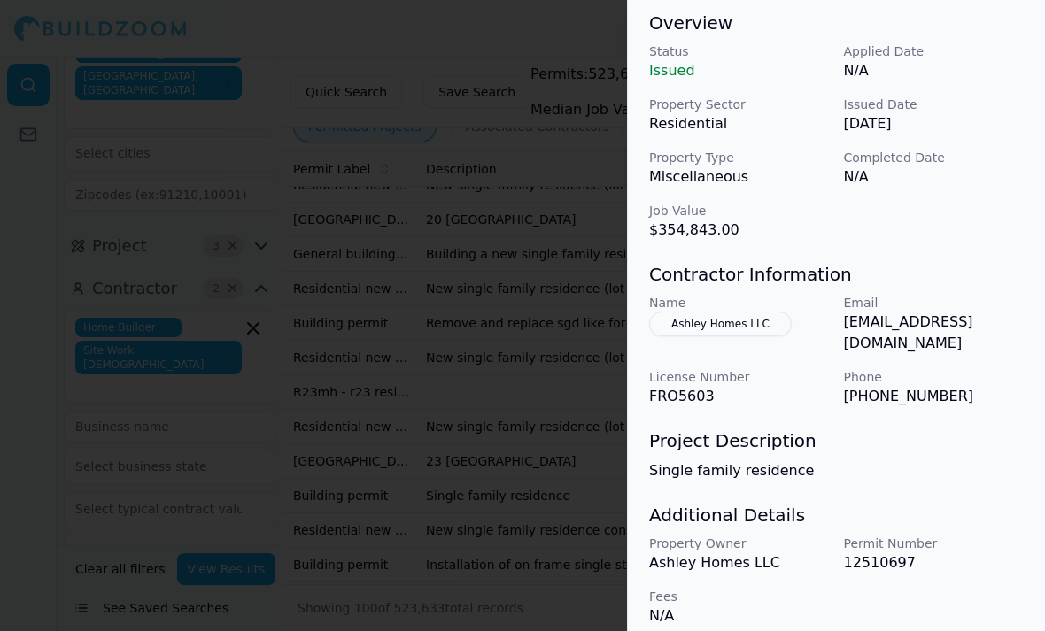
scroll to position [574, 0]
click at [357, 500] on div at bounding box center [522, 315] width 1045 height 631
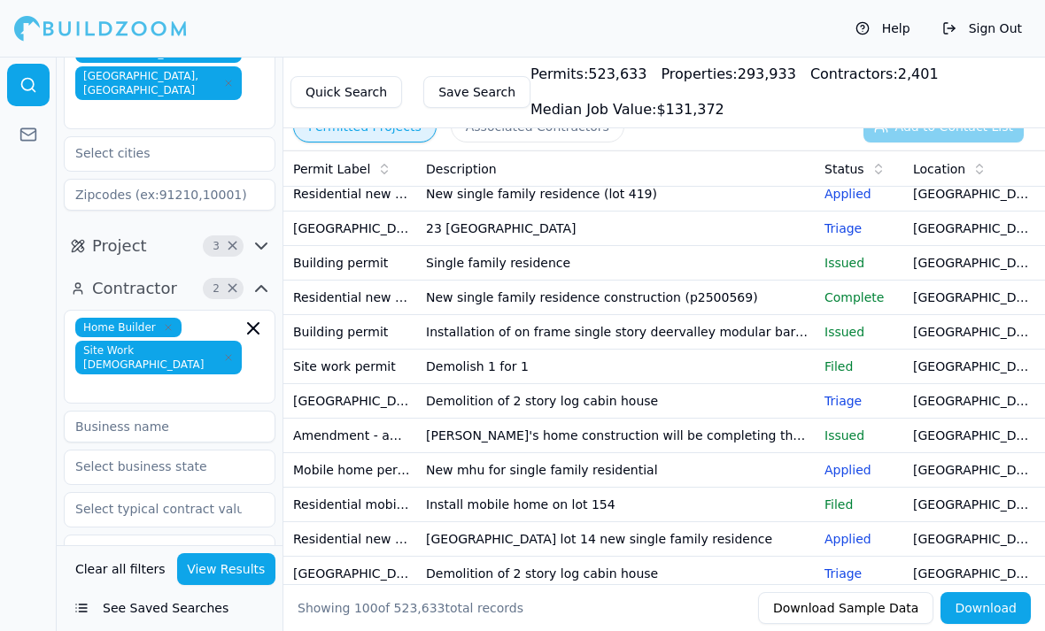
scroll to position [771, 0]
click at [776, 333] on td "Installation of on frame single story deervalley modular barndo home" at bounding box center [618, 331] width 399 height 35
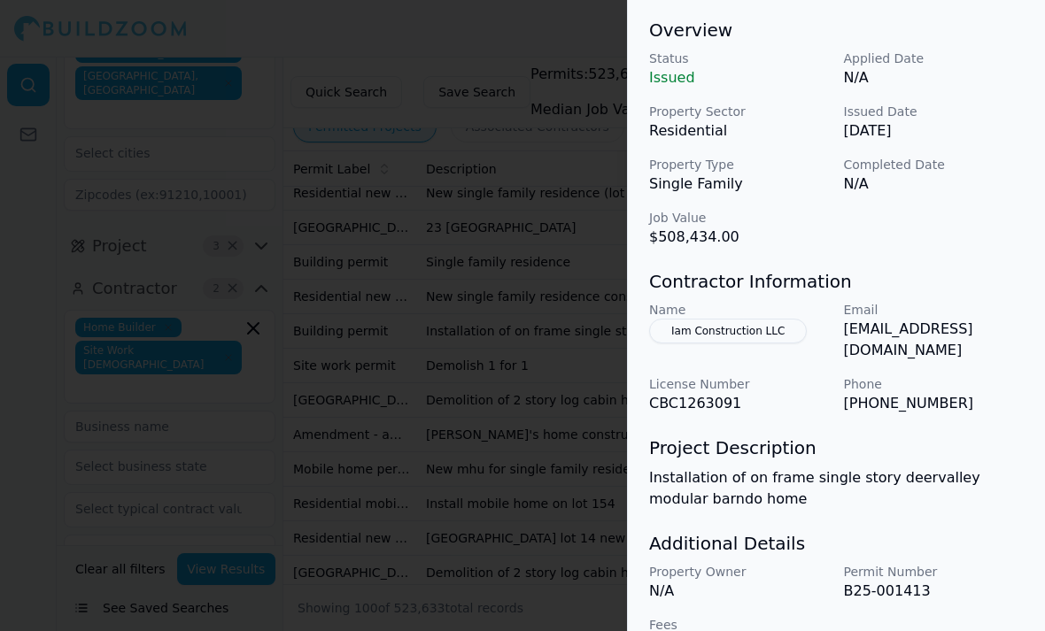
scroll to position [567, 0]
click at [577, 304] on div at bounding box center [522, 315] width 1045 height 631
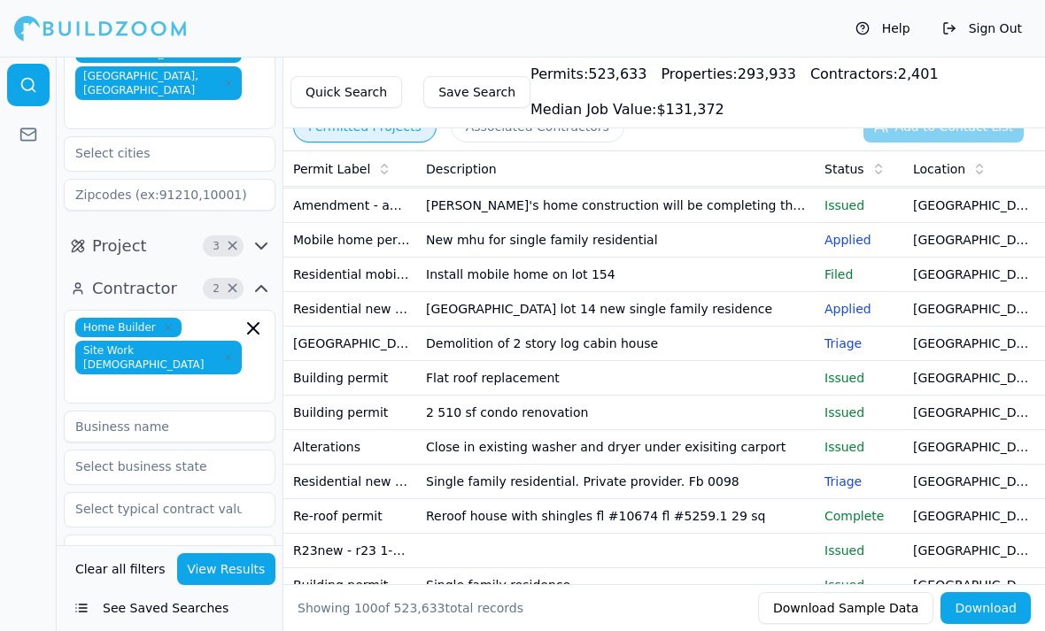
scroll to position [1002, 0]
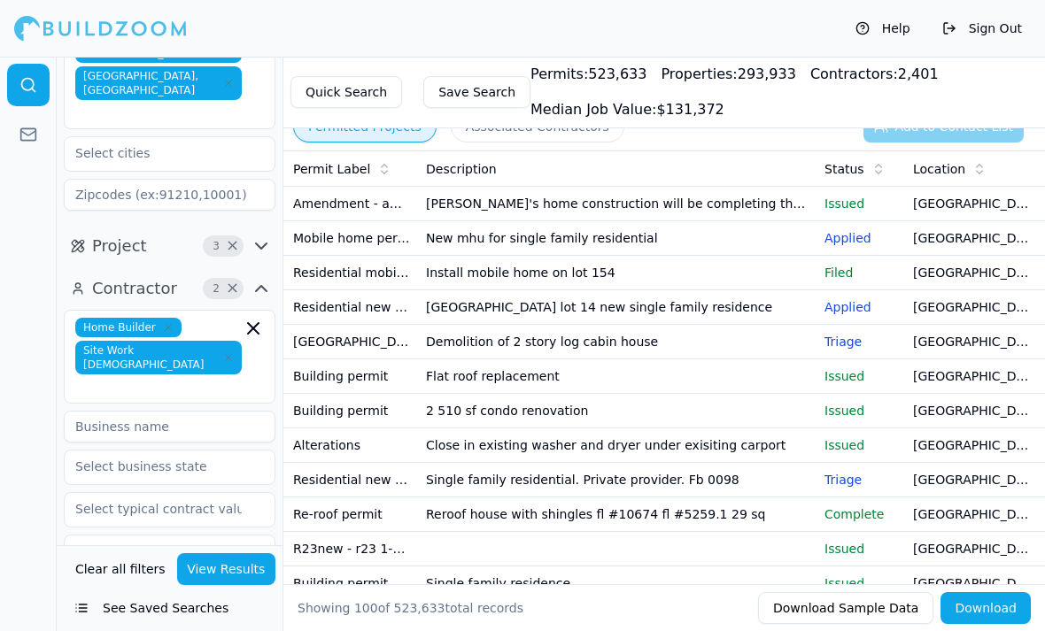
click at [690, 403] on td "2 510 sf condo renovation" at bounding box center [618, 411] width 399 height 35
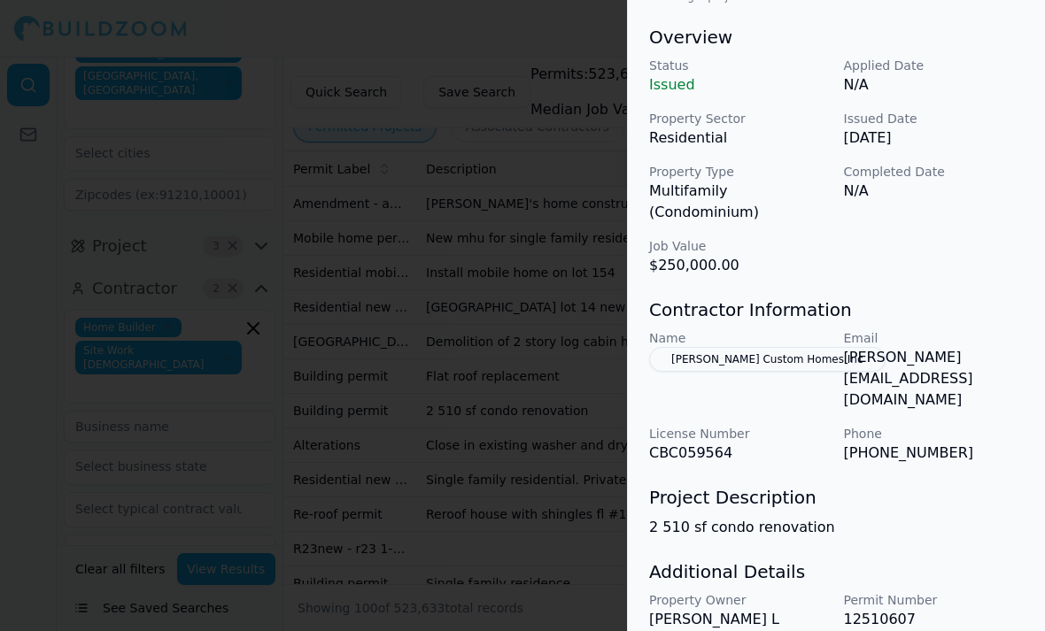
scroll to position [543, 0]
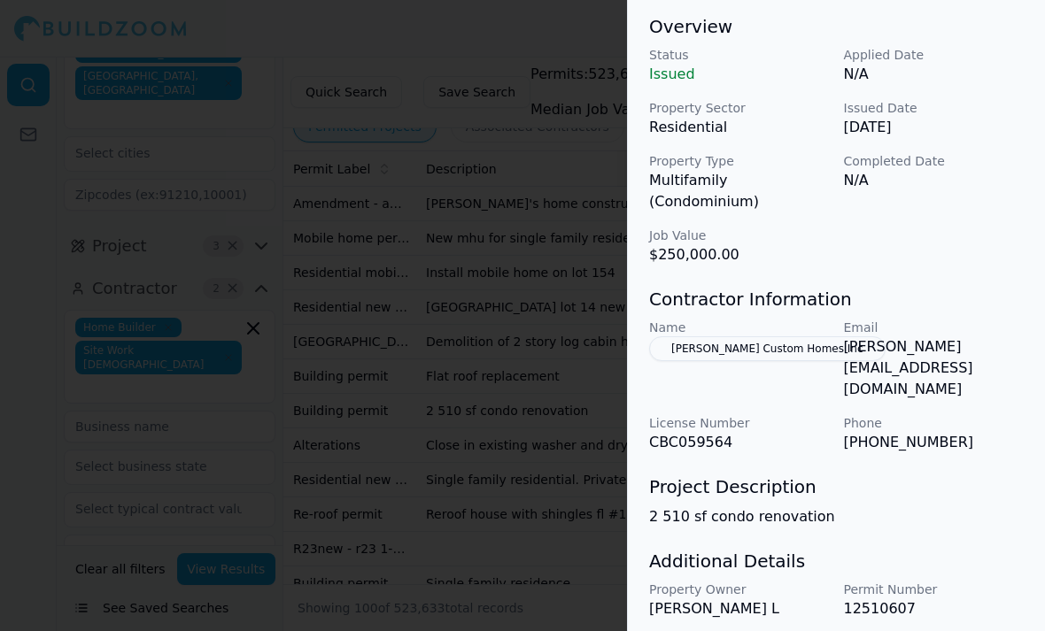
click at [557, 490] on div at bounding box center [522, 315] width 1045 height 631
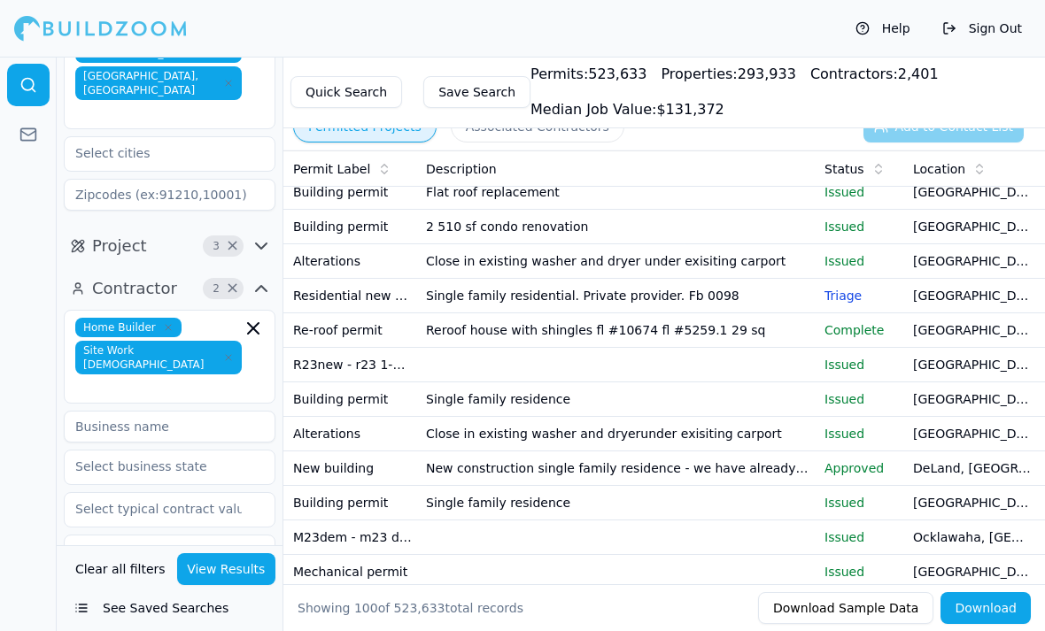
scroll to position [1165, 0]
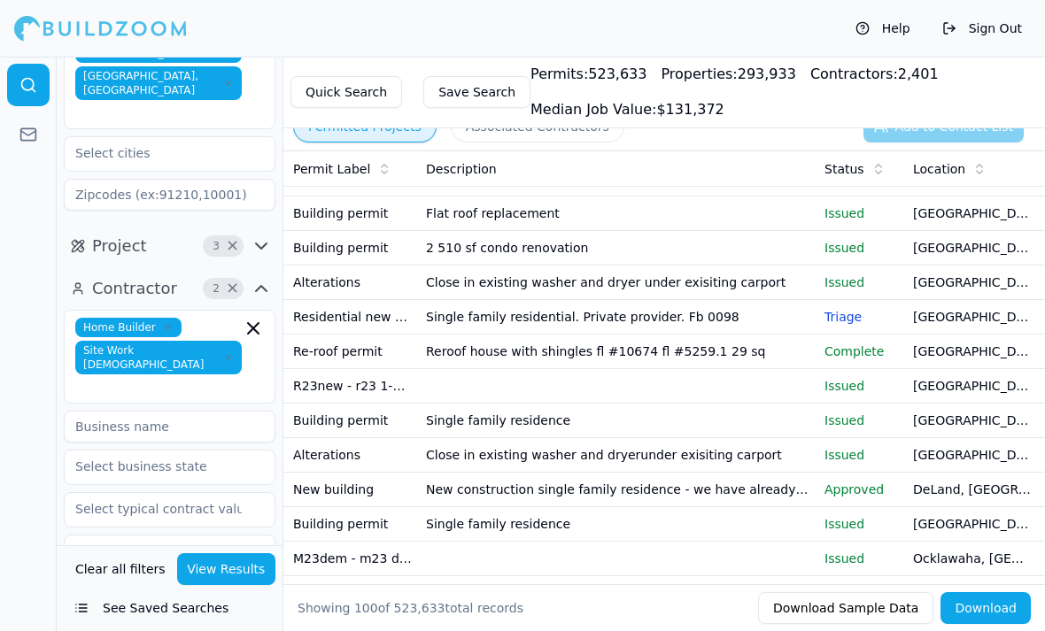
click at [767, 428] on td "Single family residence" at bounding box center [618, 421] width 399 height 35
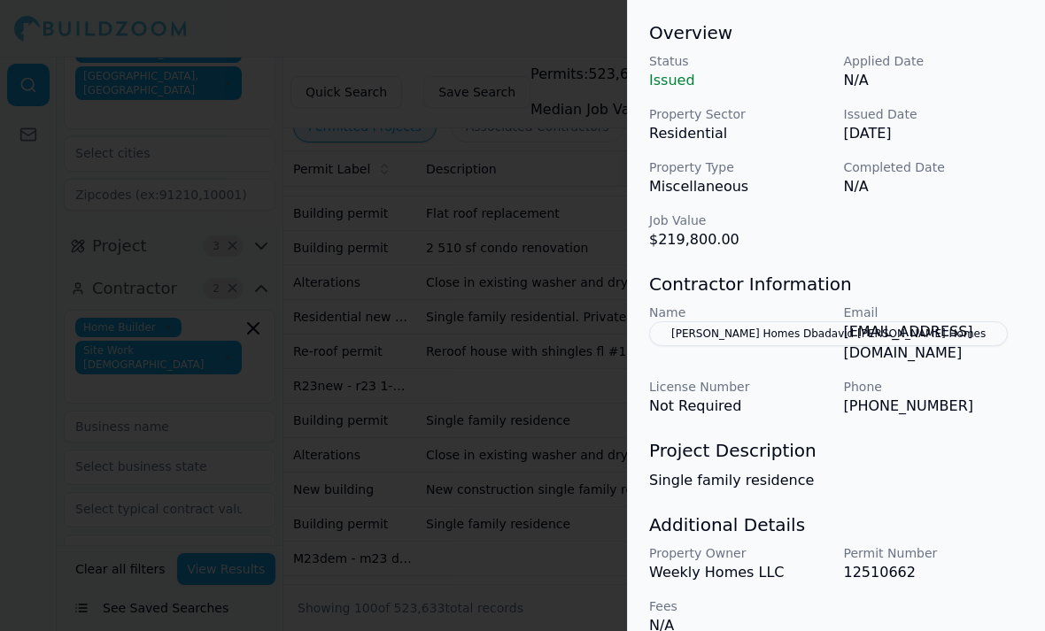
scroll to position [538, 0]
click at [497, 469] on div at bounding box center [522, 315] width 1045 height 631
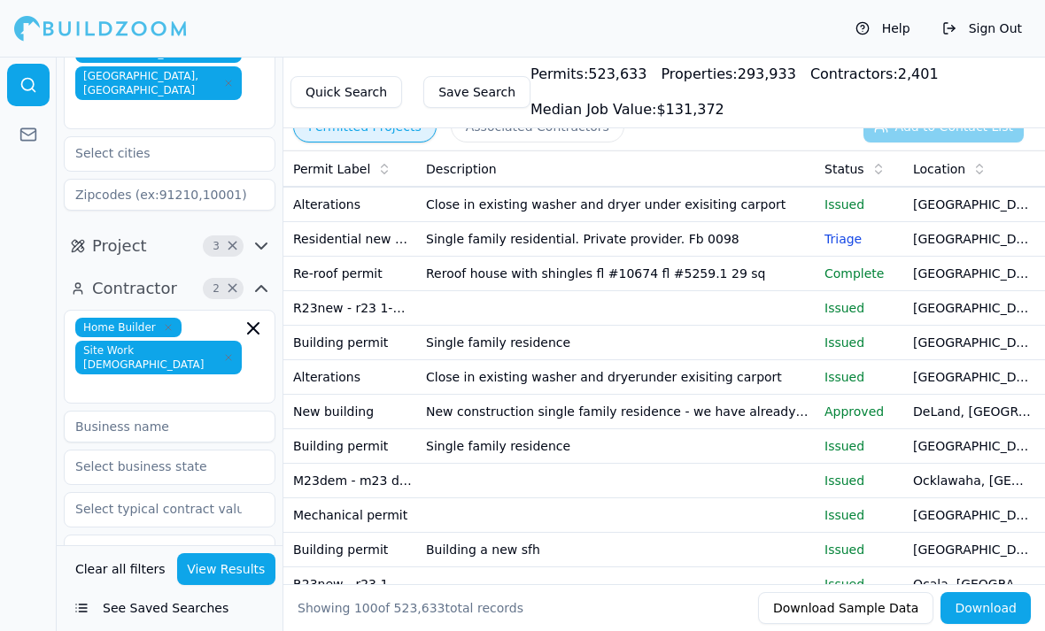
scroll to position [1247, 0]
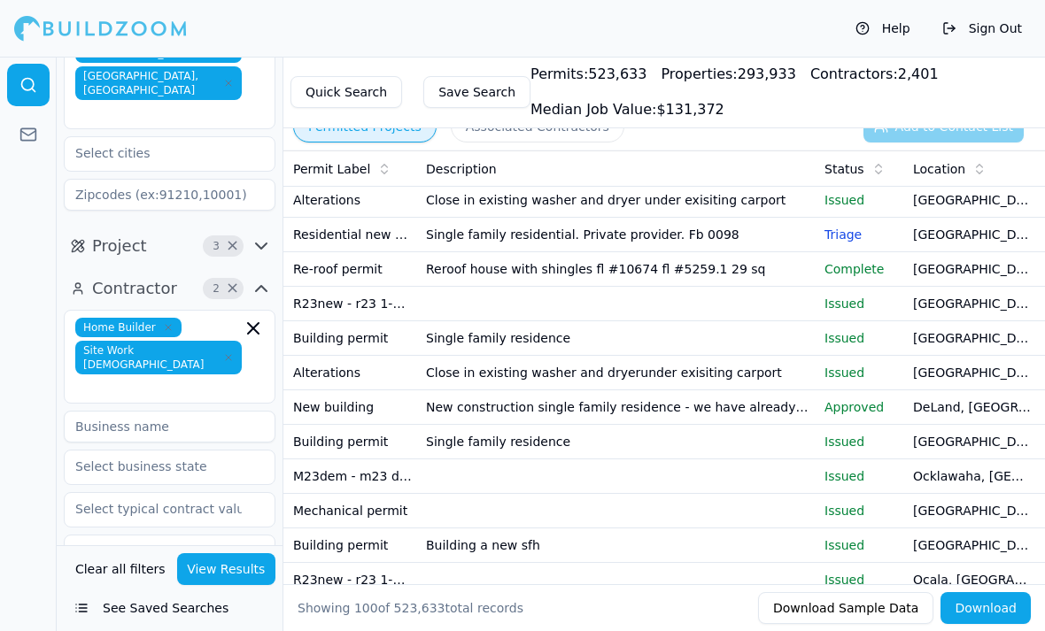
click at [655, 401] on td "New construction single family residence - we have already submitted and receiv…" at bounding box center [618, 408] width 399 height 35
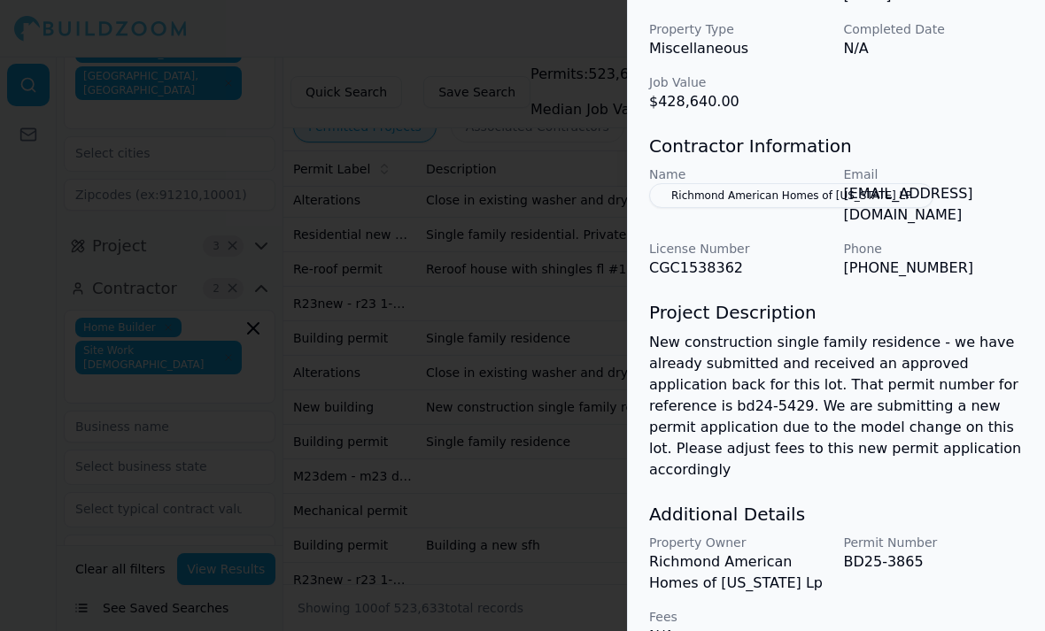
scroll to position [673, 0]
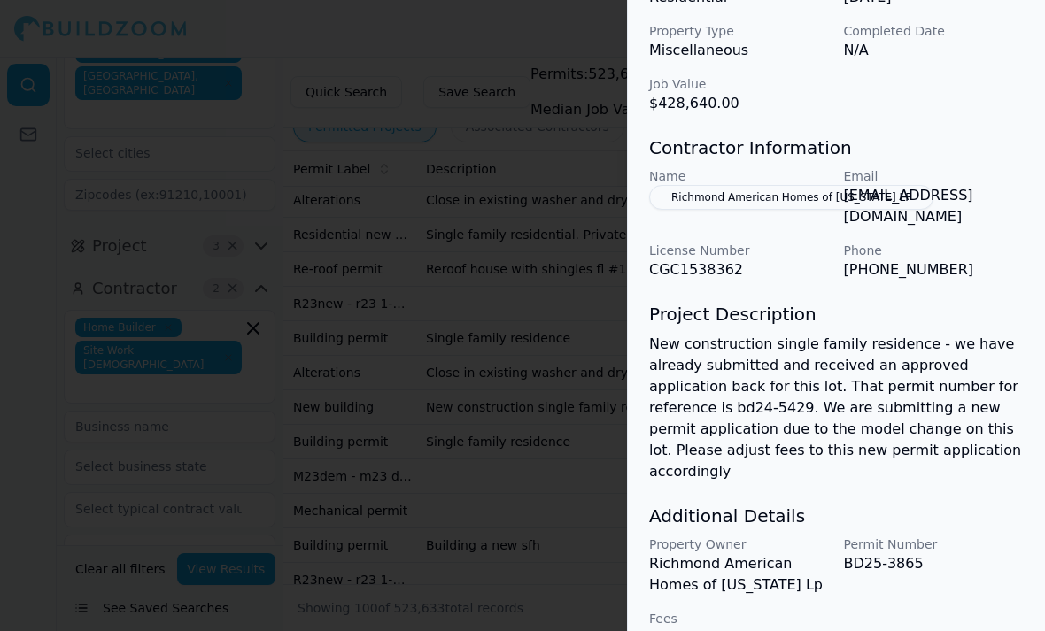
click at [558, 506] on div at bounding box center [522, 315] width 1045 height 631
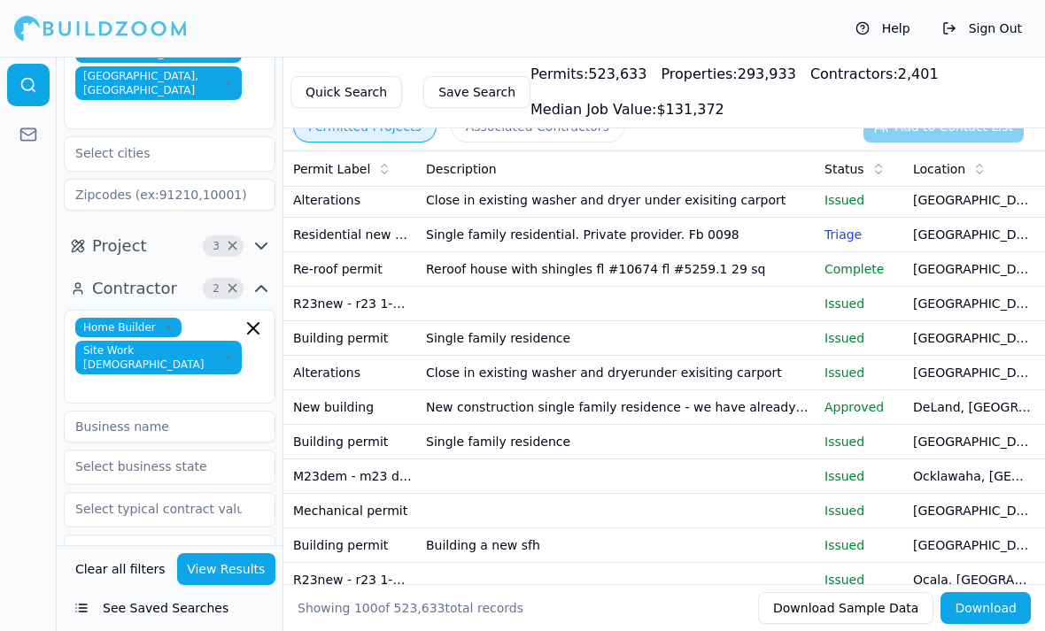
click at [727, 434] on td "Single family residence" at bounding box center [618, 442] width 399 height 35
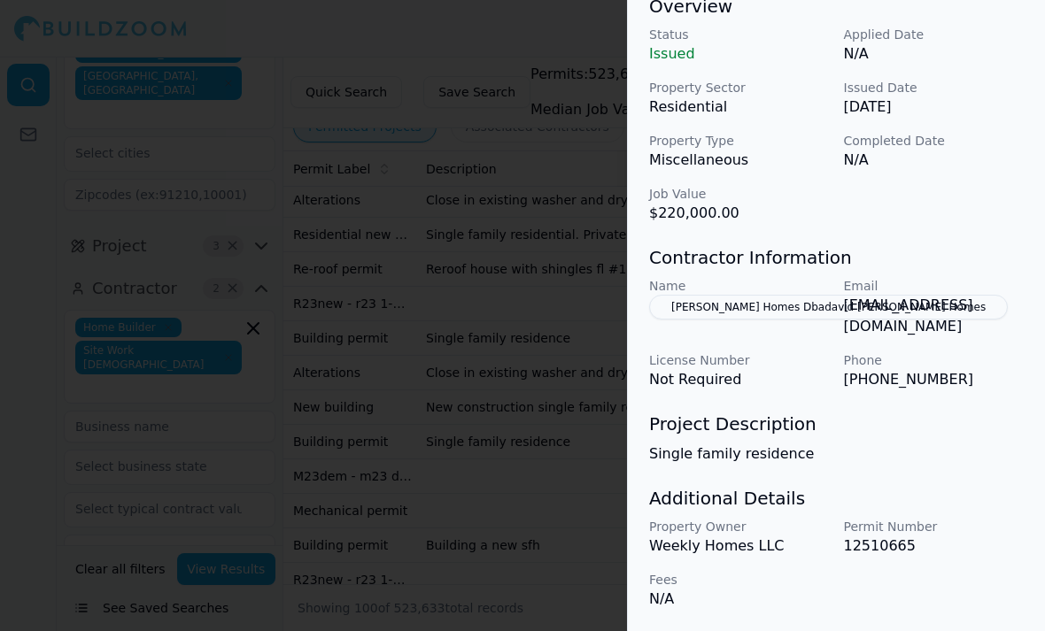
scroll to position [574, 0]
click at [558, 523] on div at bounding box center [522, 315] width 1045 height 631
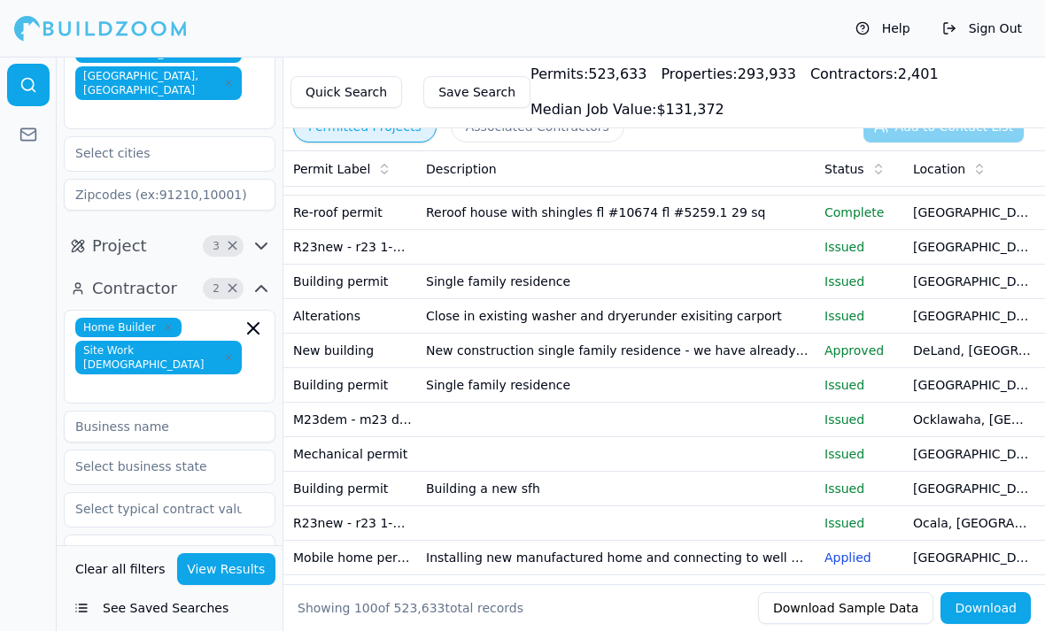
scroll to position [1305, 0]
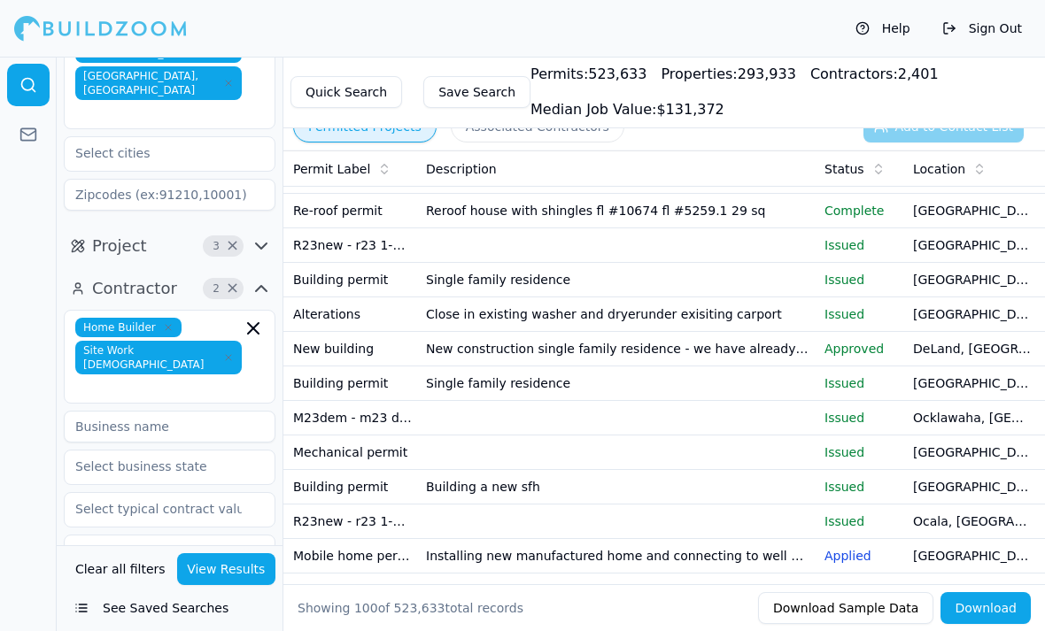
click at [644, 485] on td "Building a new sfh" at bounding box center [618, 487] width 399 height 35
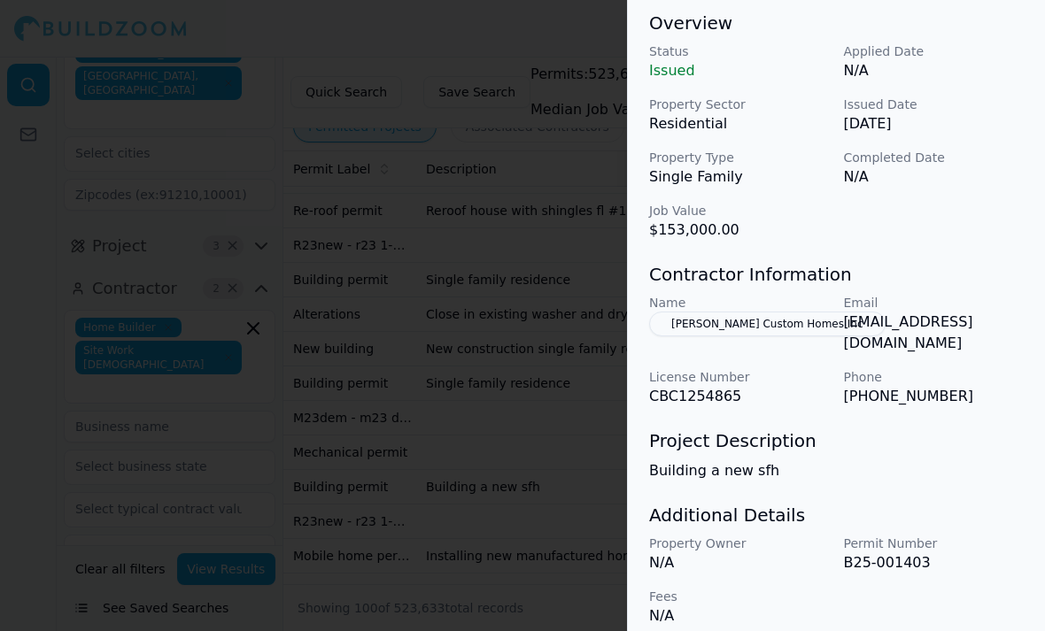
scroll to position [546, 0]
click at [512, 505] on div at bounding box center [522, 315] width 1045 height 631
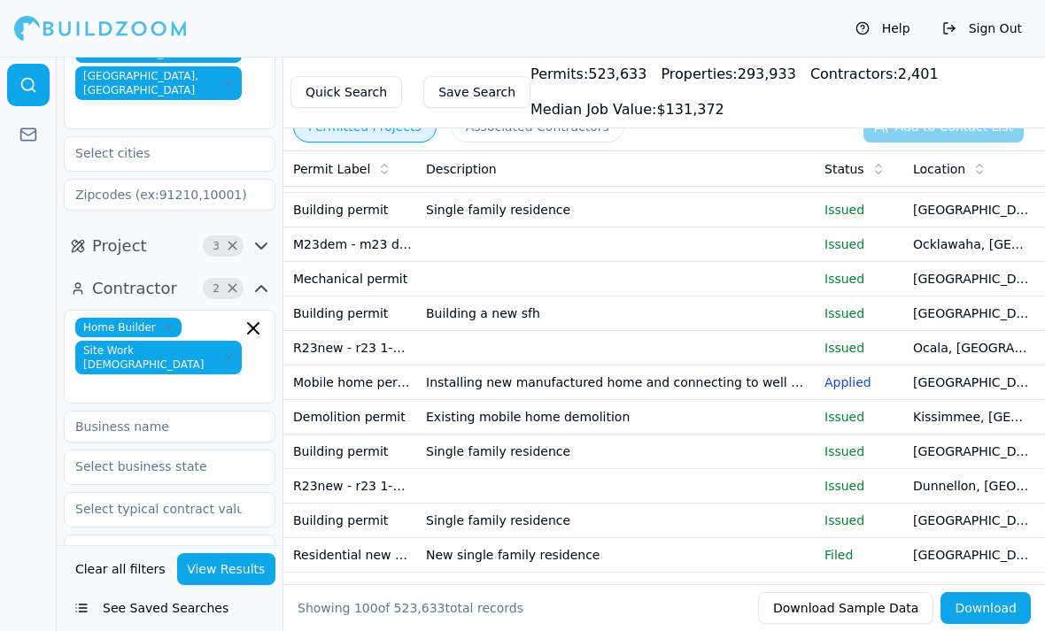
scroll to position [1480, 0]
click at [690, 341] on td at bounding box center [618, 347] width 399 height 35
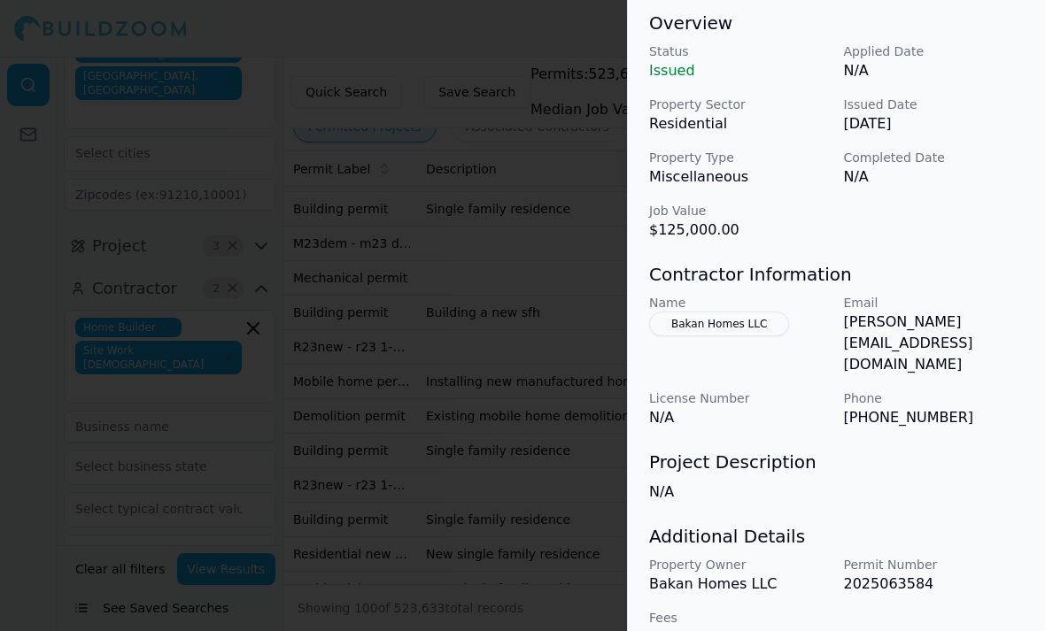
scroll to position [546, 0]
click at [522, 519] on div at bounding box center [522, 315] width 1045 height 631
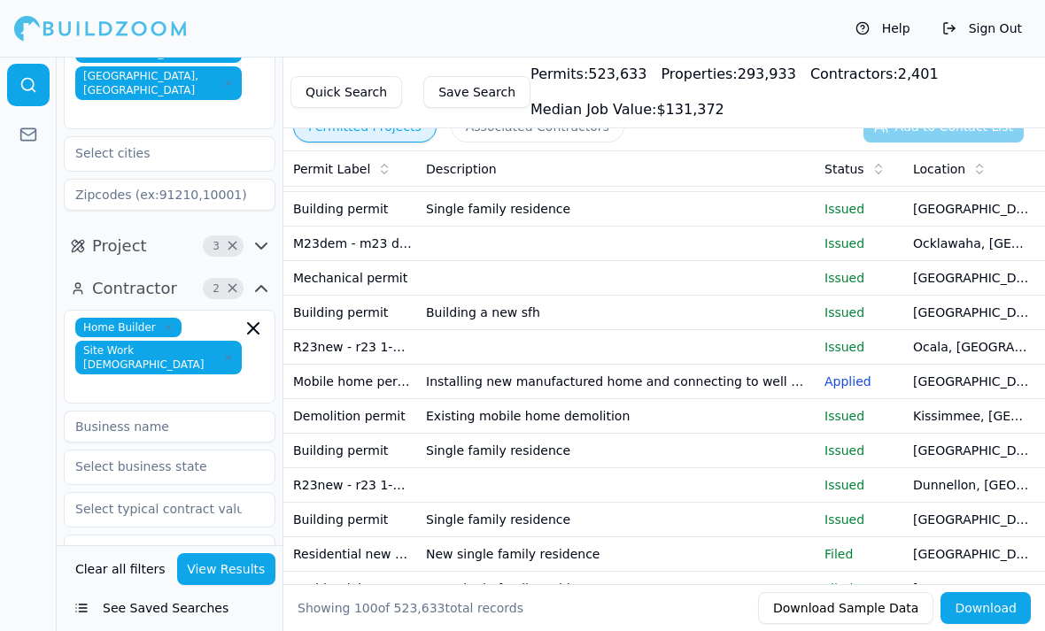
click at [634, 440] on td "Single family residence" at bounding box center [618, 451] width 399 height 35
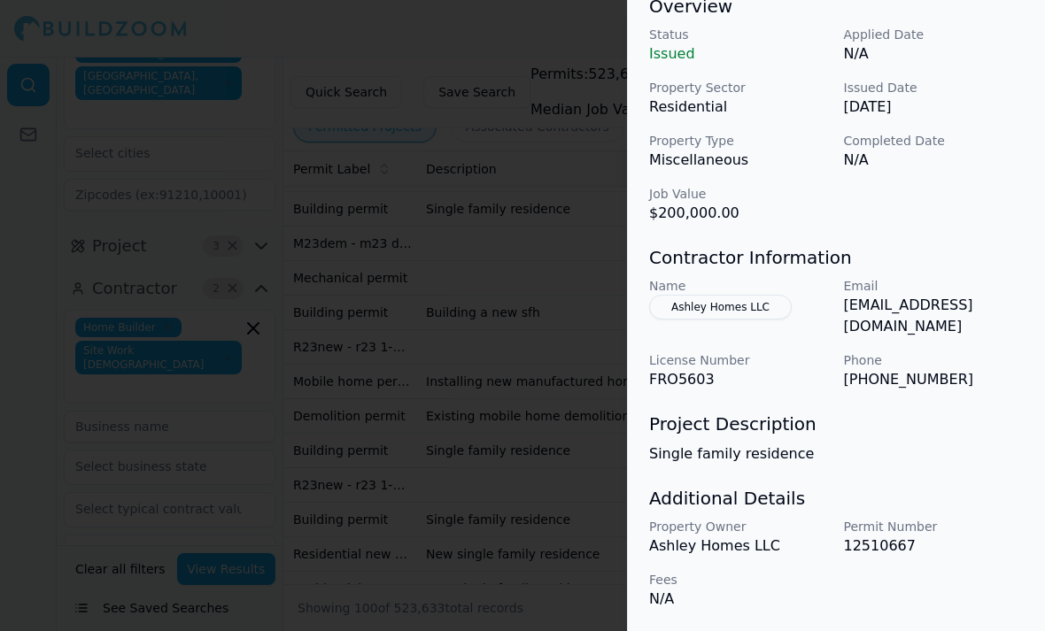
scroll to position [574, 0]
click at [580, 533] on div at bounding box center [522, 315] width 1045 height 631
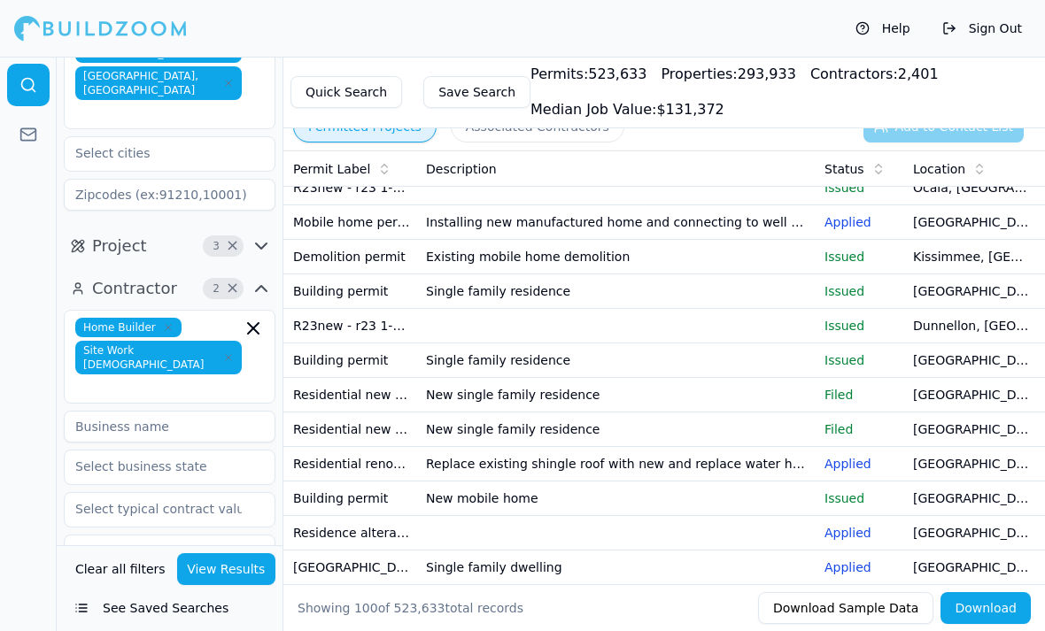
scroll to position [1641, 0]
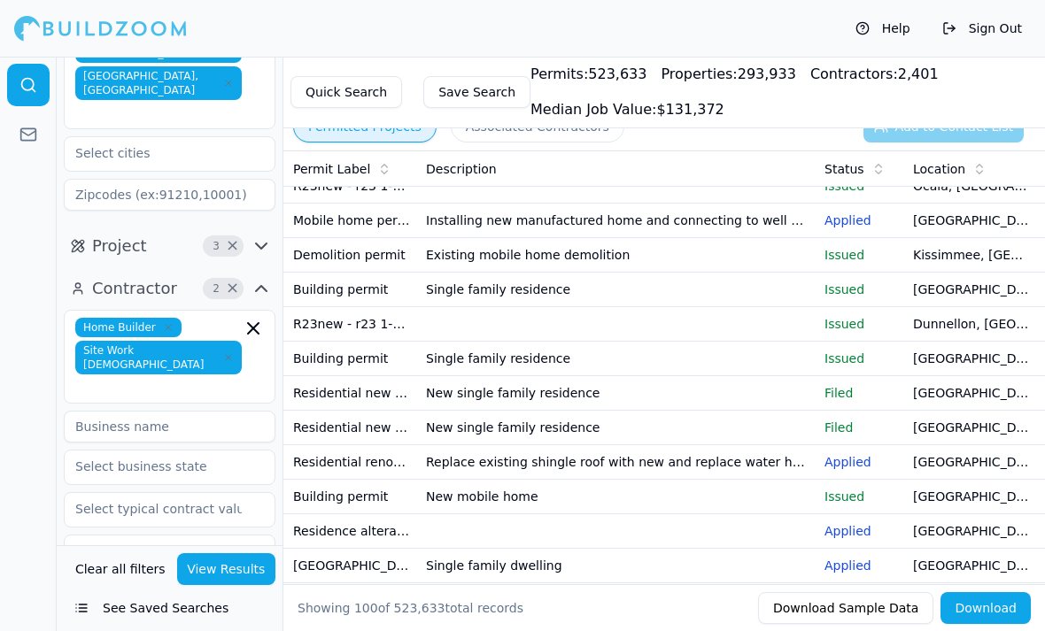
click at [747, 326] on td at bounding box center [618, 324] width 399 height 35
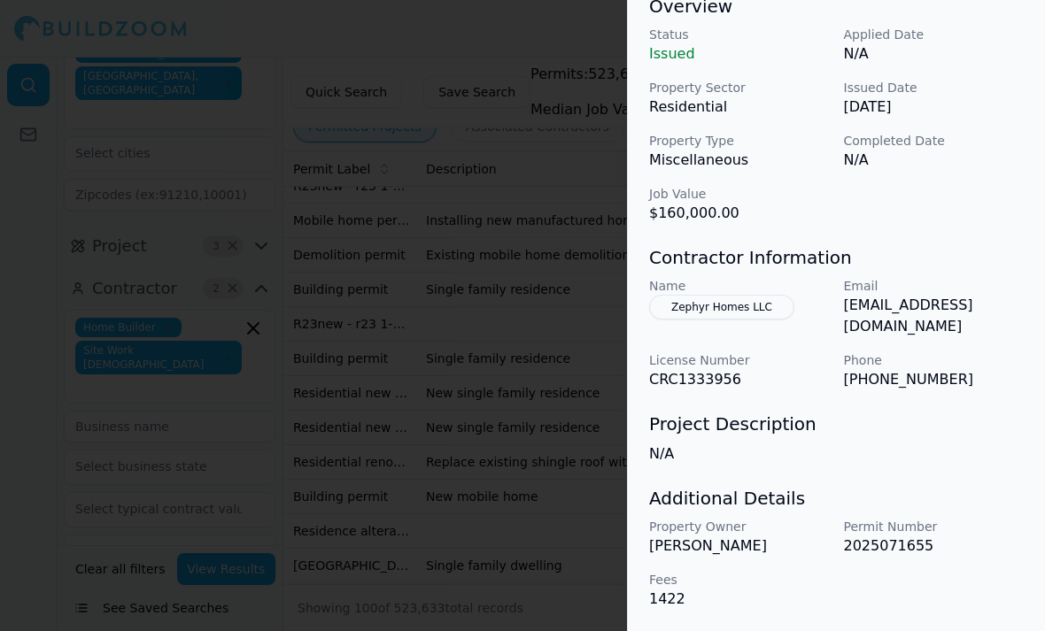
scroll to position [574, 0]
click at [598, 514] on div at bounding box center [522, 315] width 1045 height 631
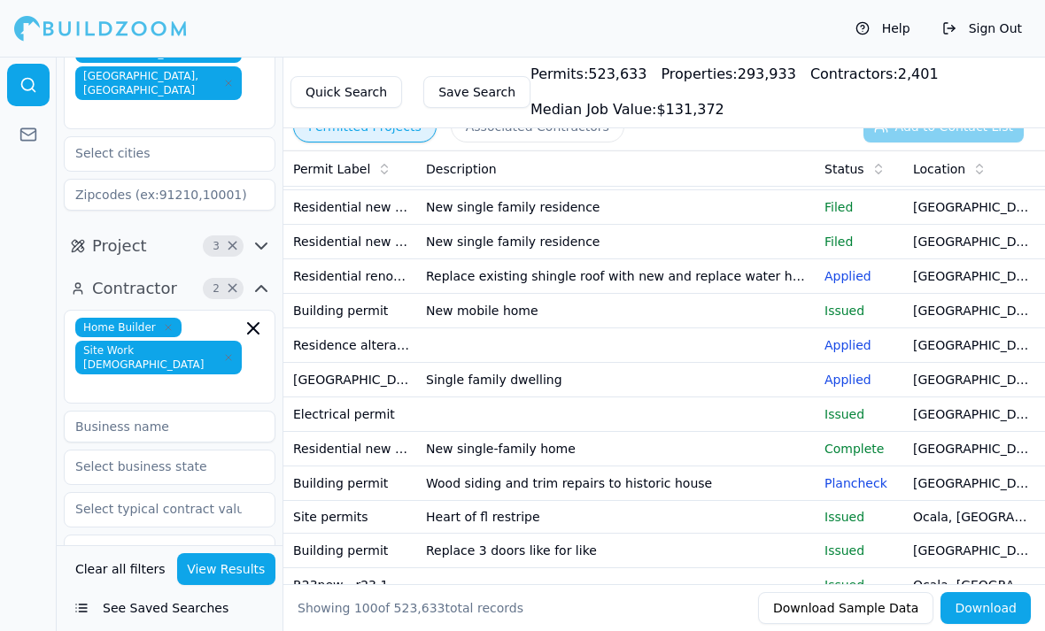
scroll to position [1832, 0]
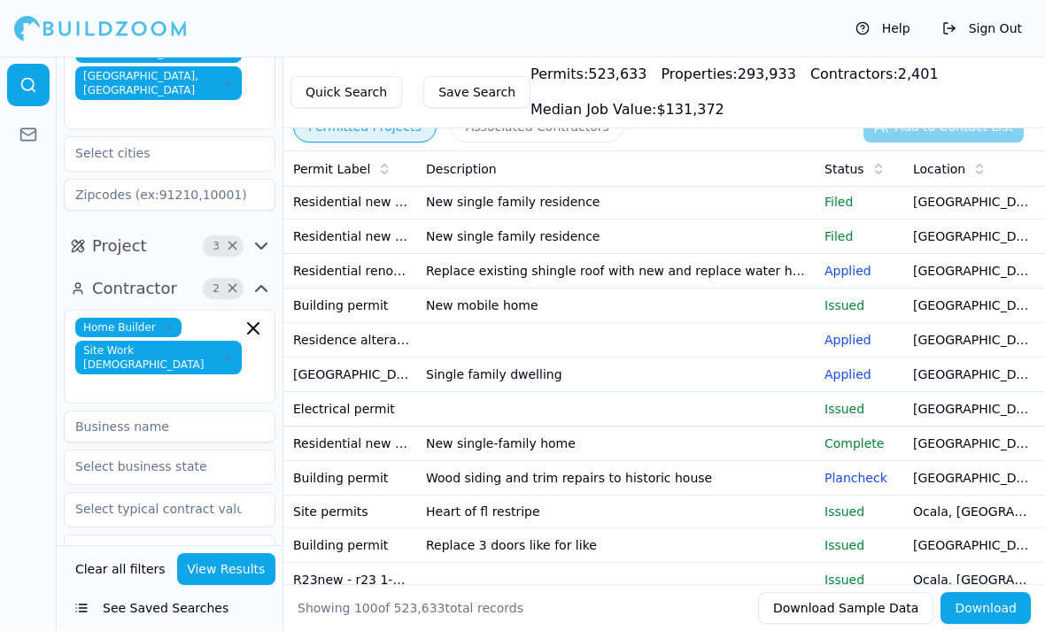
click at [735, 407] on td at bounding box center [618, 409] width 399 height 35
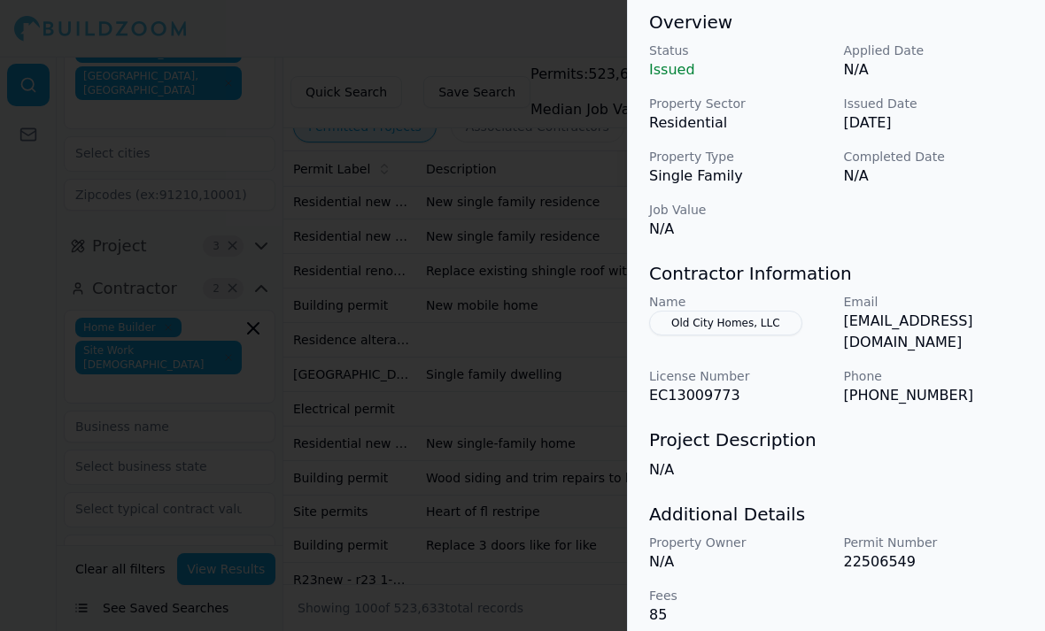
scroll to position [546, 0]
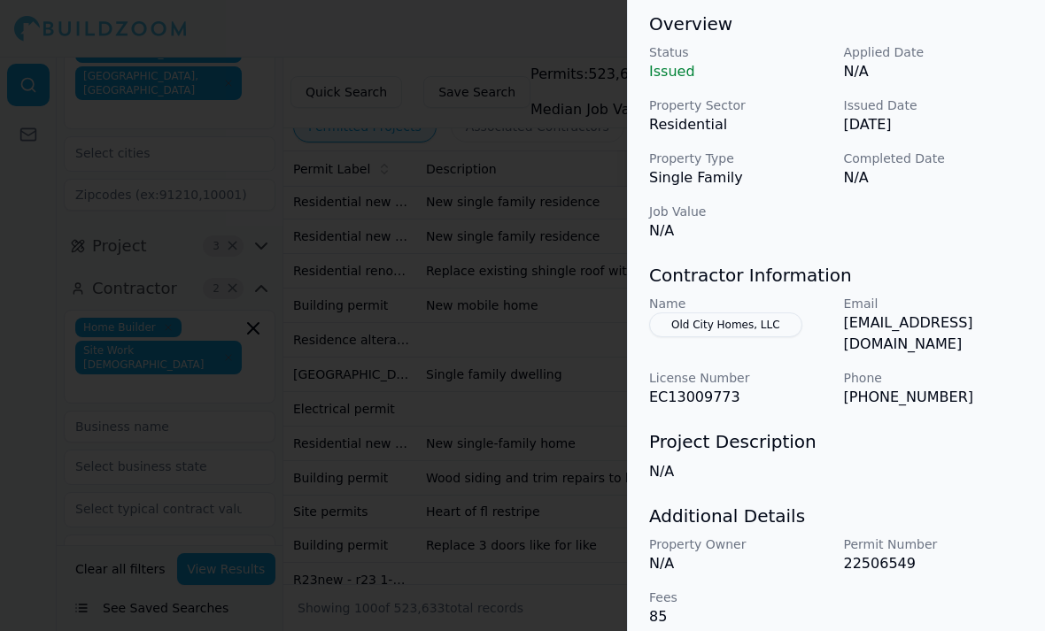
click at [560, 557] on div at bounding box center [522, 315] width 1045 height 631
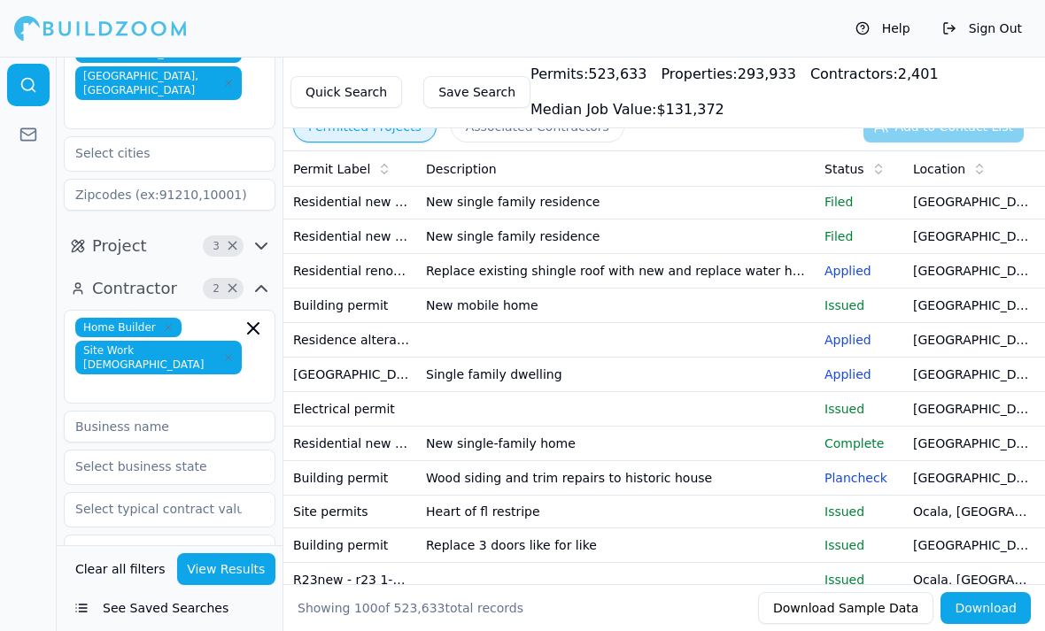
click at [684, 407] on td at bounding box center [618, 409] width 399 height 35
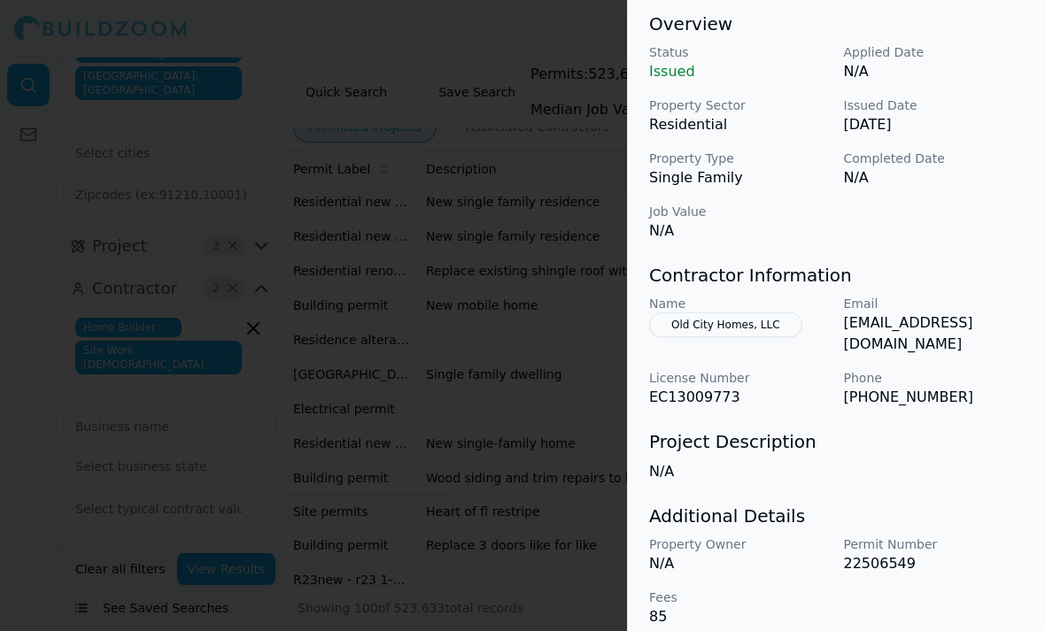
click at [565, 531] on div at bounding box center [522, 315] width 1045 height 631
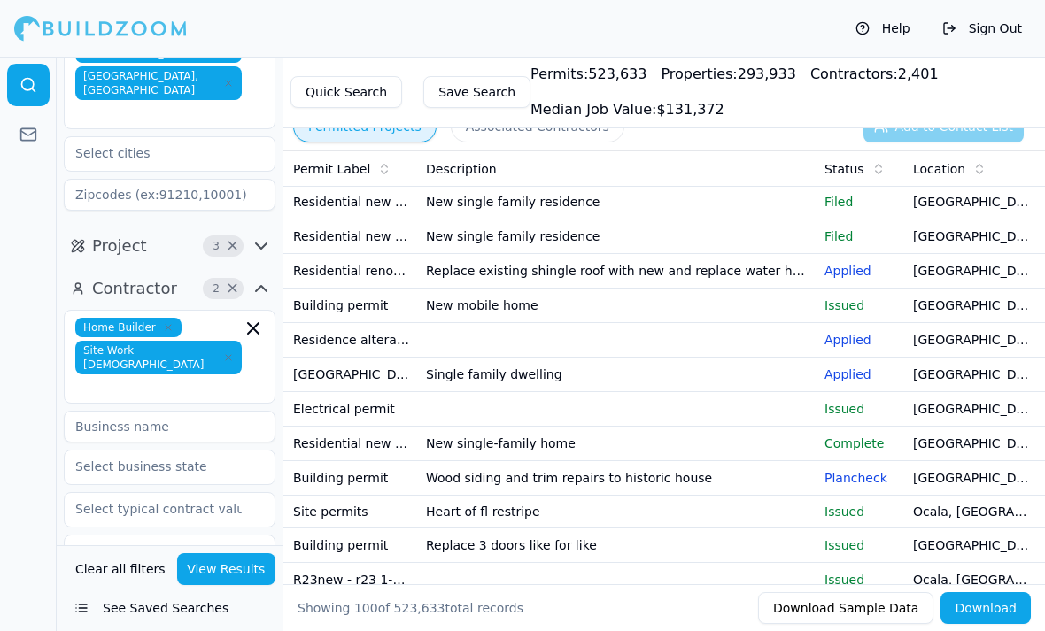
click at [596, 509] on td "Heart of fl restripe" at bounding box center [618, 512] width 399 height 33
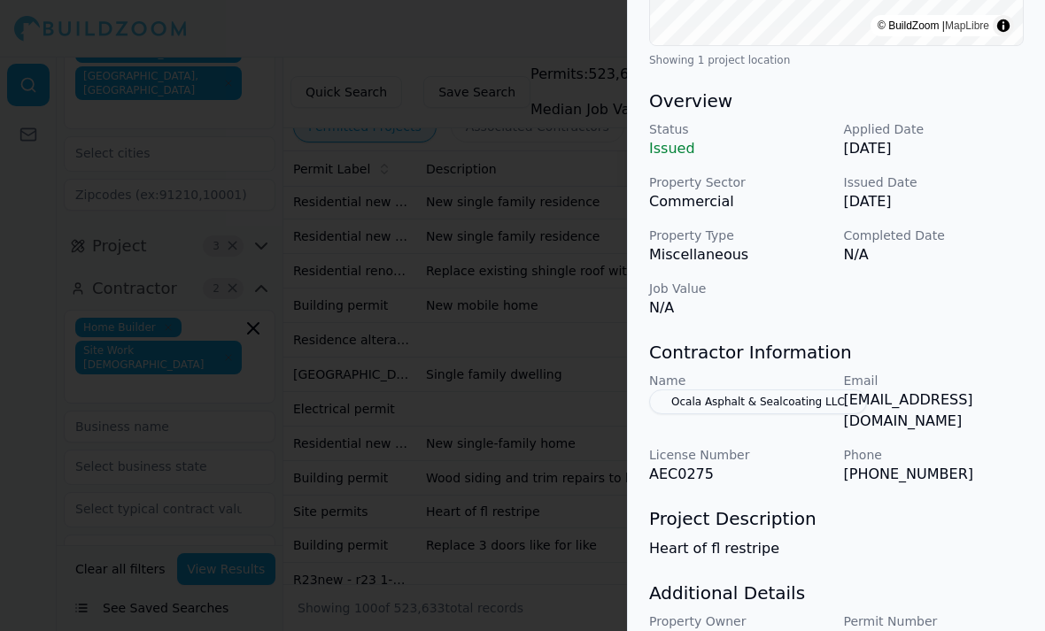
scroll to position [425, 0]
click at [569, 559] on div at bounding box center [522, 315] width 1045 height 631
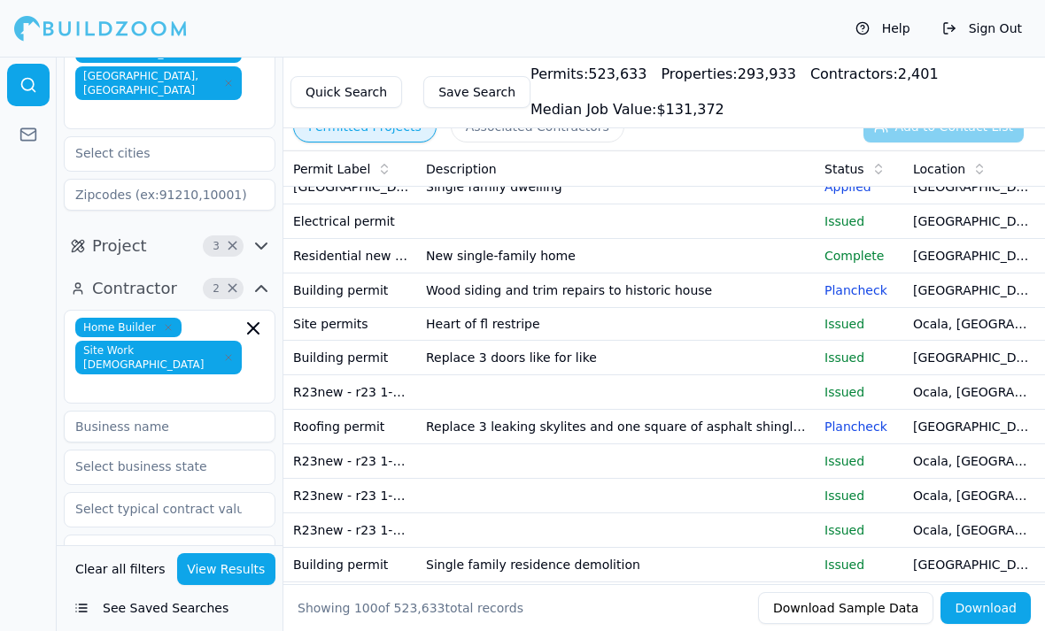
scroll to position [2026, 0]
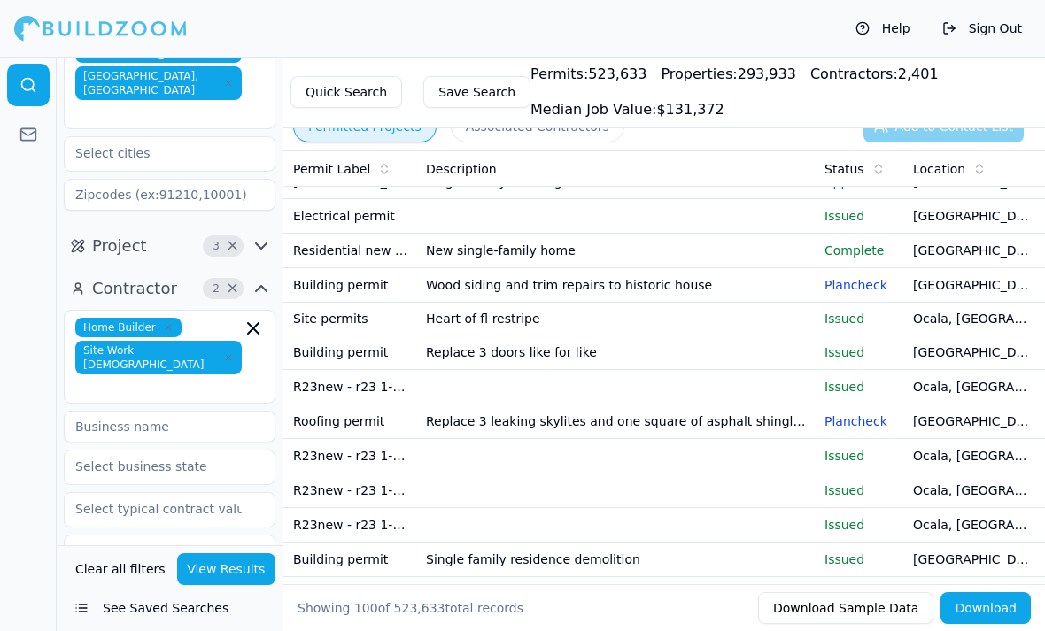
click at [746, 374] on td at bounding box center [618, 387] width 399 height 35
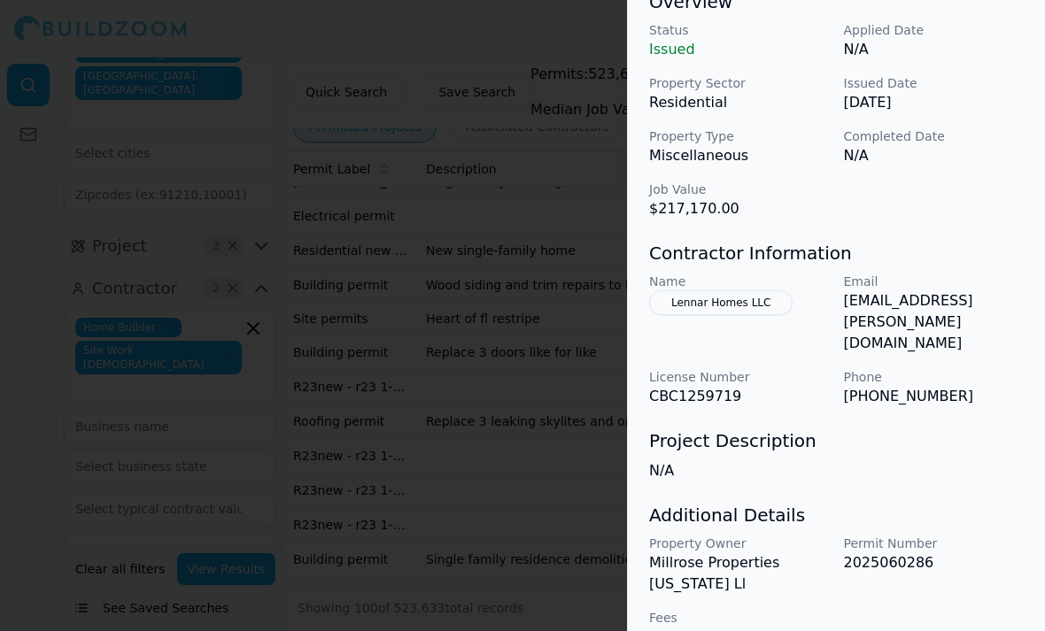
scroll to position [567, 0]
click at [563, 196] on div at bounding box center [522, 315] width 1045 height 631
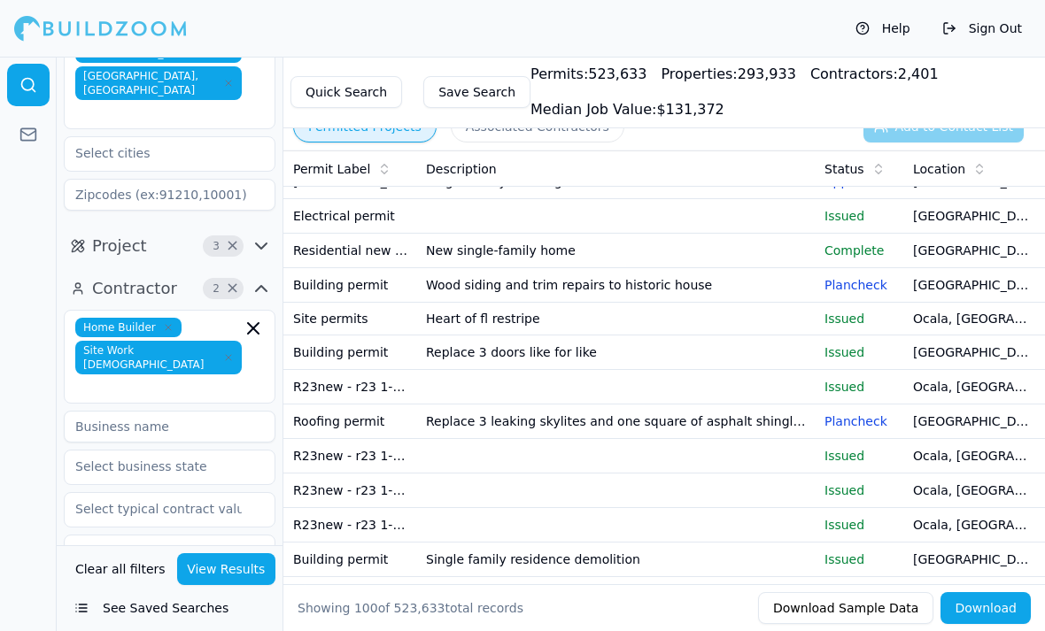
click at [851, 490] on p "Issued" at bounding box center [862, 491] width 74 height 18
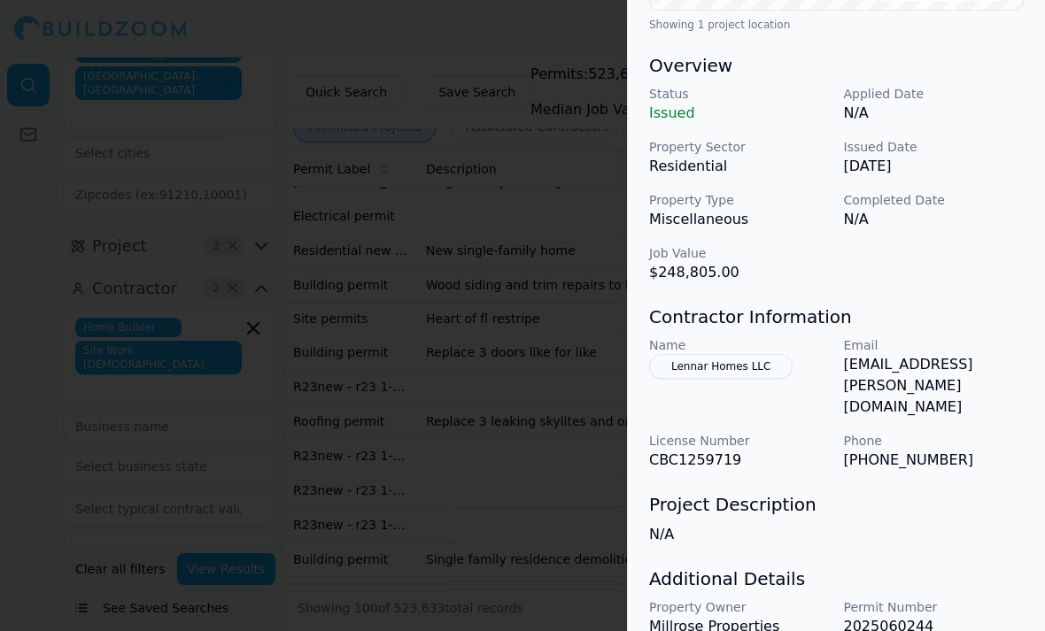
scroll to position [505, 0]
click at [578, 532] on div at bounding box center [522, 315] width 1045 height 631
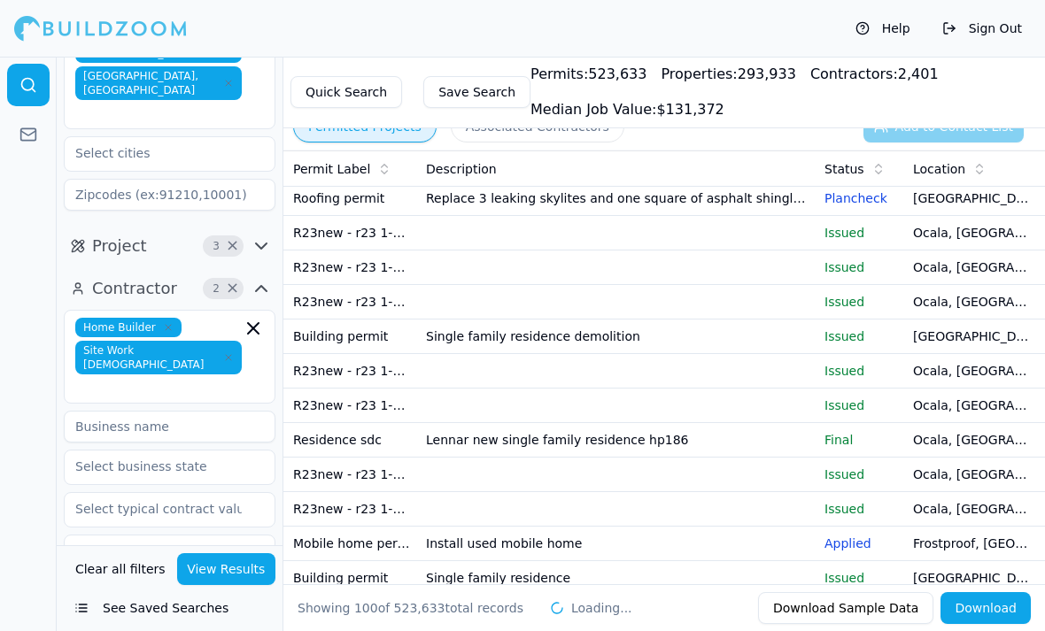
scroll to position [2250, 0]
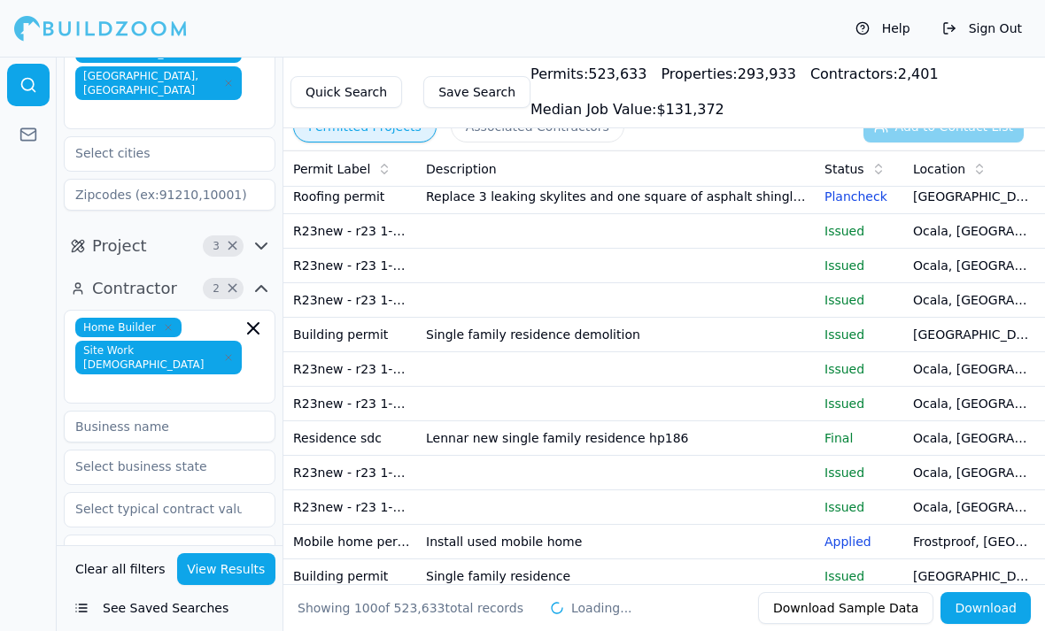
click at [768, 331] on td "Single family residence demolition" at bounding box center [618, 335] width 399 height 35
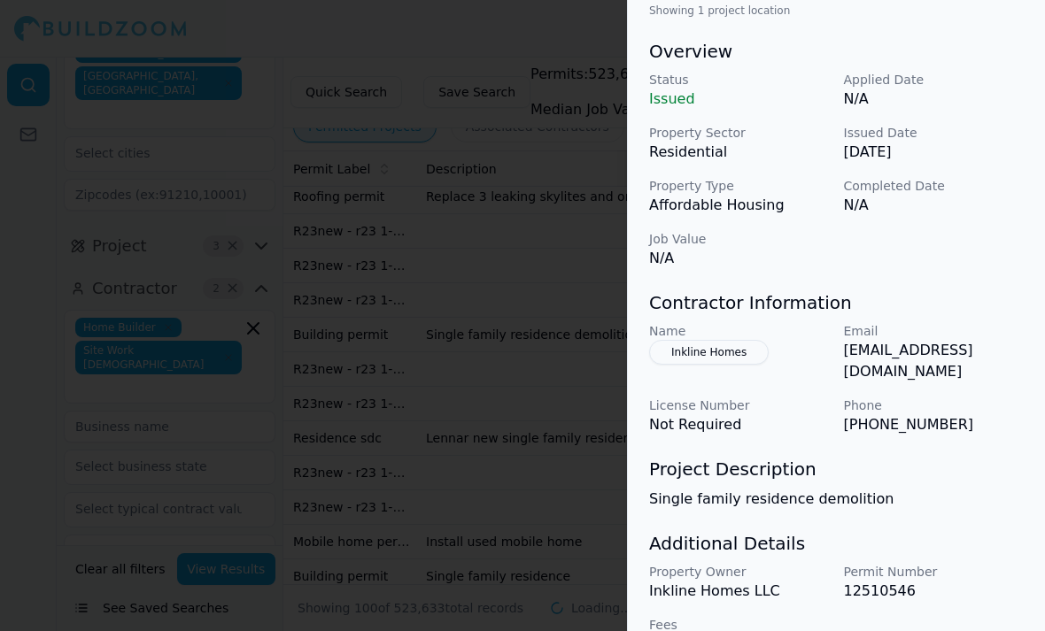
scroll to position [546, 0]
click at [570, 531] on div at bounding box center [522, 315] width 1045 height 631
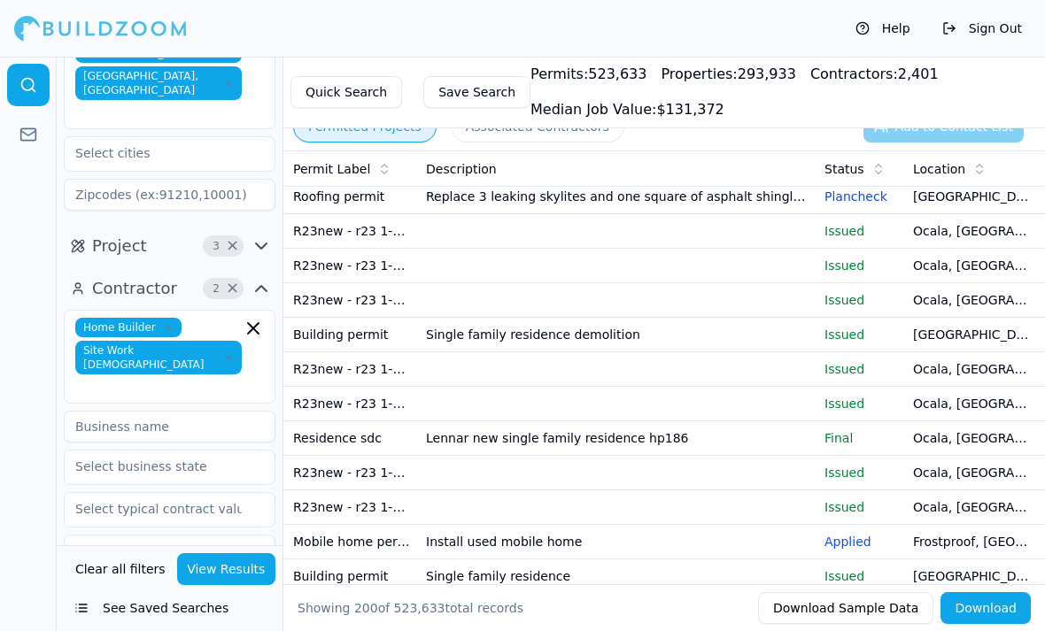
click at [765, 337] on td "Single family residence demolition" at bounding box center [618, 335] width 399 height 35
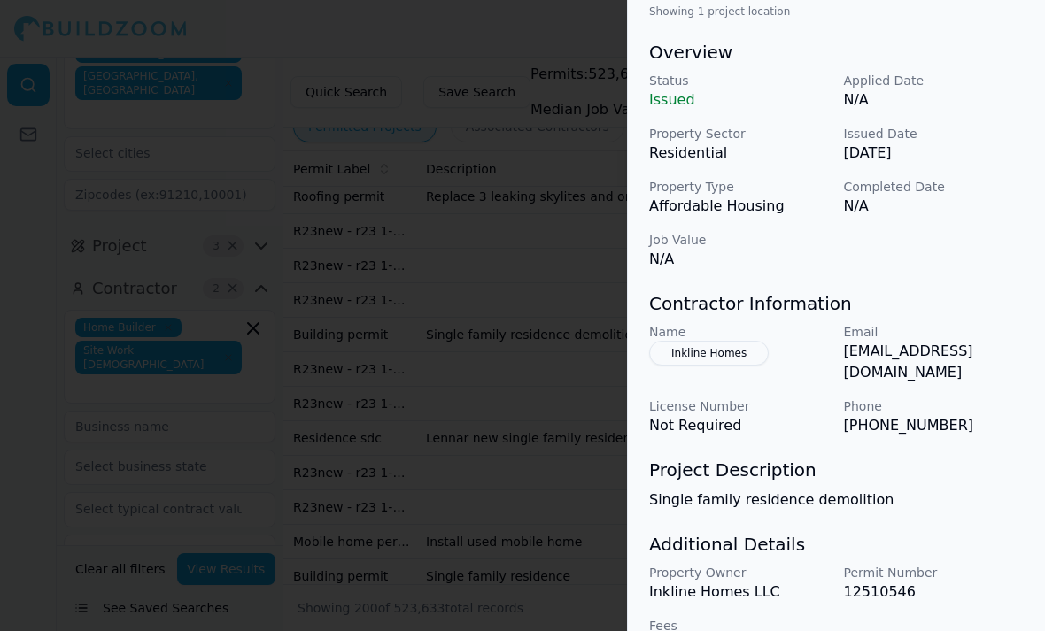
click at [552, 532] on div at bounding box center [522, 315] width 1045 height 631
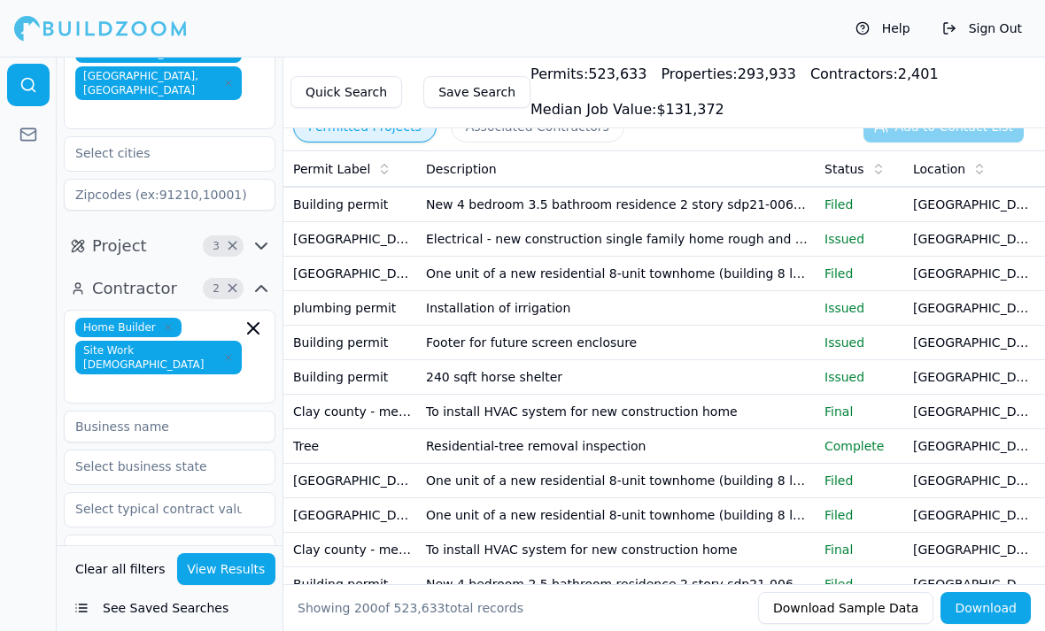
scroll to position [5524, 0]
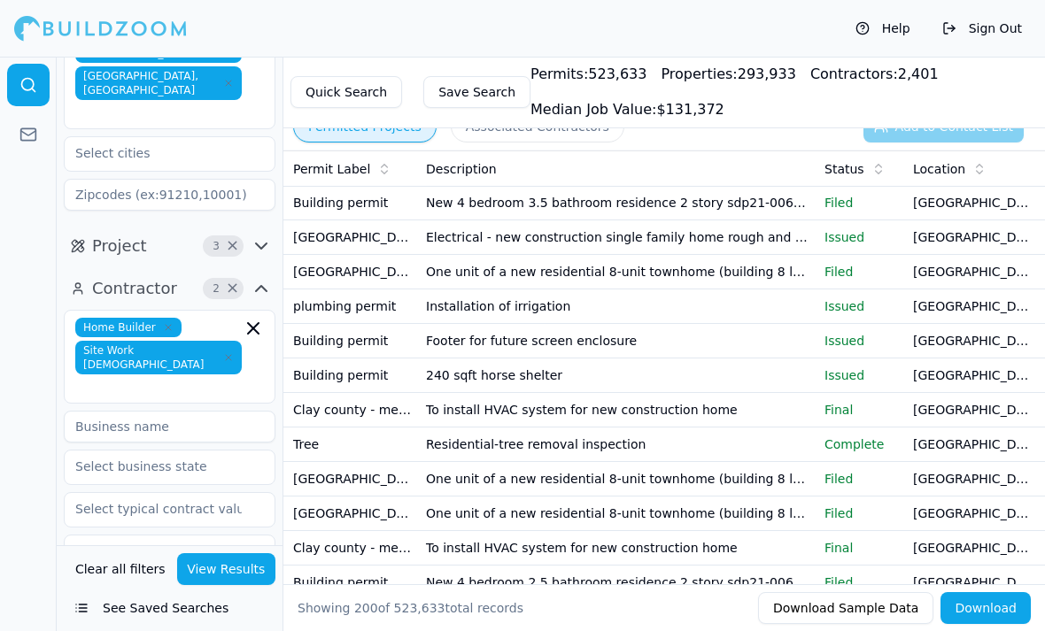
click at [979, 275] on td "[GEOGRAPHIC_DATA], [GEOGRAPHIC_DATA]" at bounding box center [972, 272] width 133 height 35
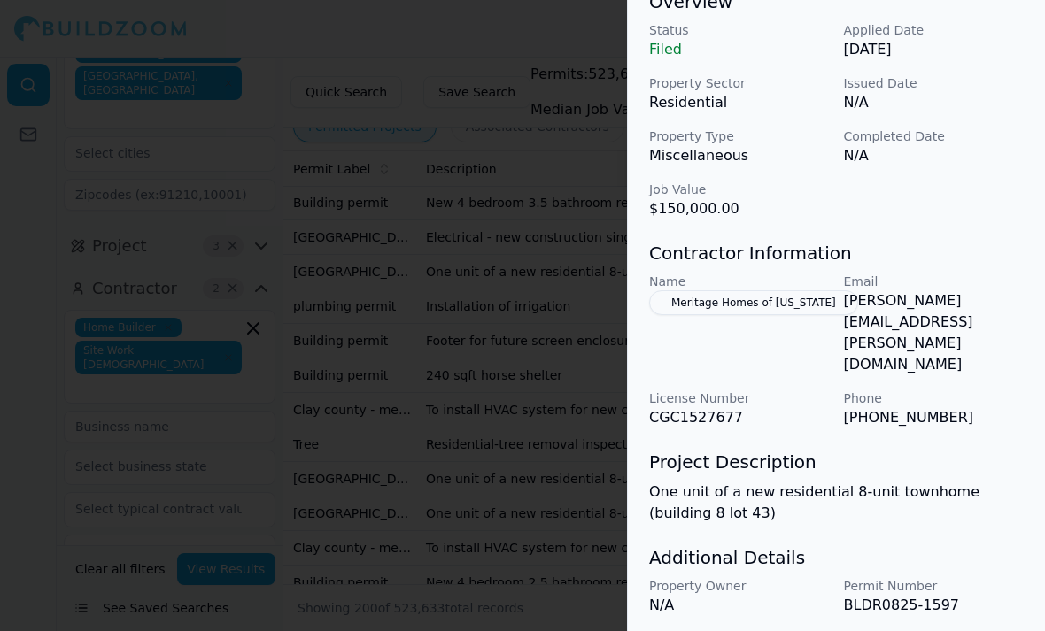
scroll to position [220, 0]
click at [572, 406] on div at bounding box center [522, 315] width 1045 height 631
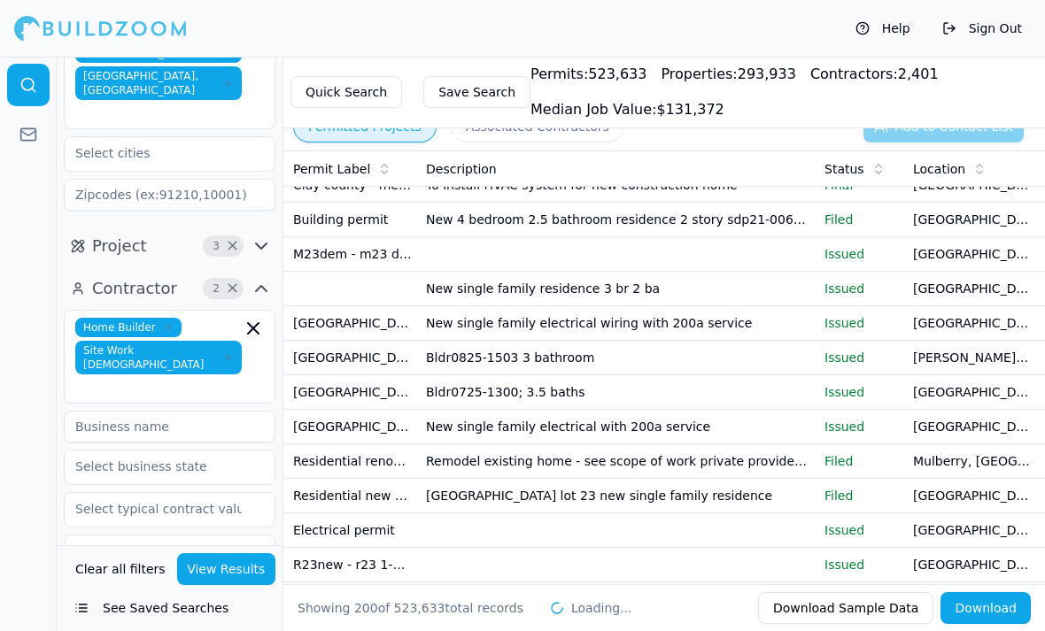
scroll to position [5892, 0]
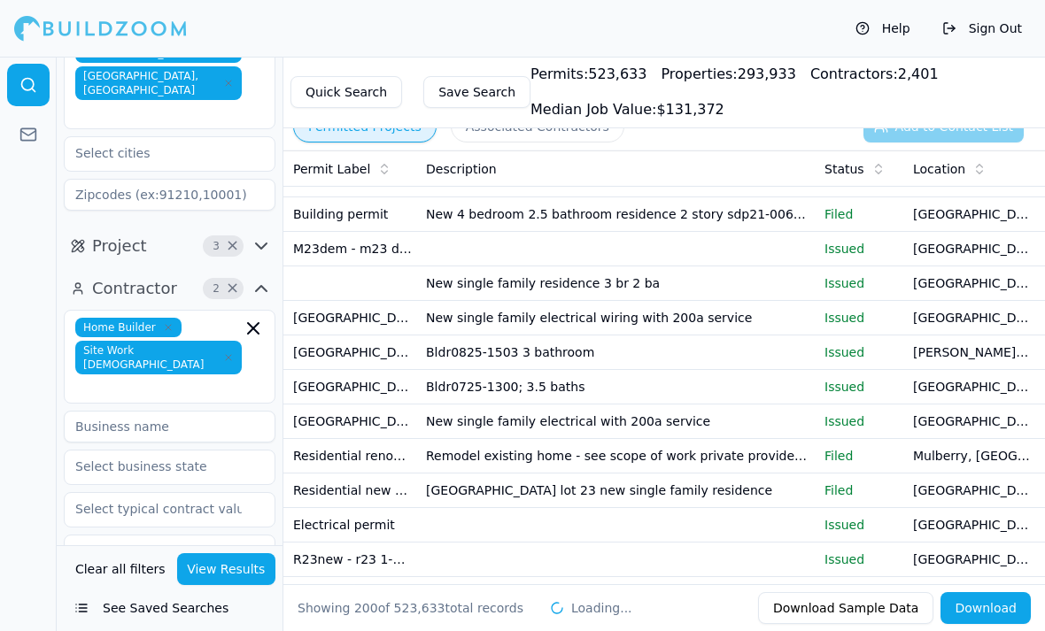
click at [974, 256] on td "[GEOGRAPHIC_DATA], [GEOGRAPHIC_DATA]" at bounding box center [972, 249] width 133 height 35
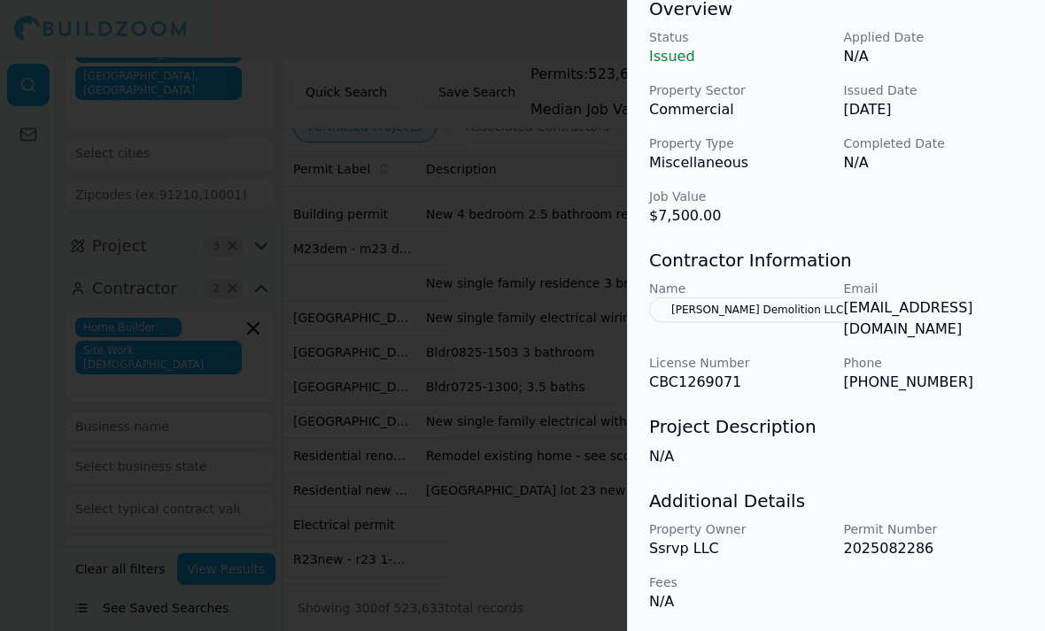
scroll to position [562, 0]
click at [580, 470] on div at bounding box center [522, 315] width 1045 height 631
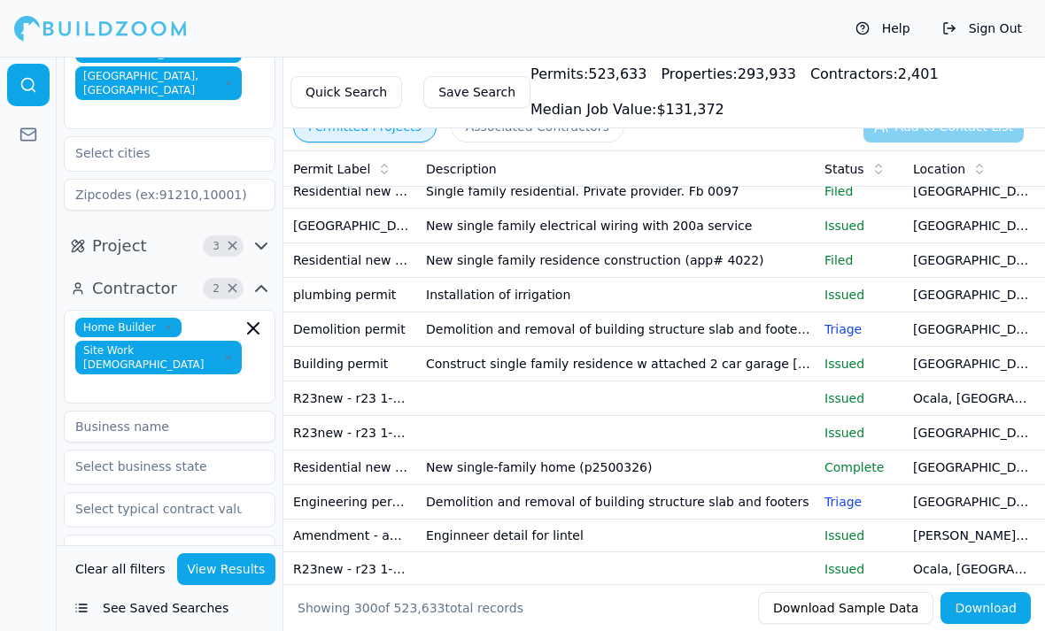
scroll to position [6331, 0]
click at [748, 232] on td "New single family electrical wiring with 200a service" at bounding box center [618, 225] width 399 height 35
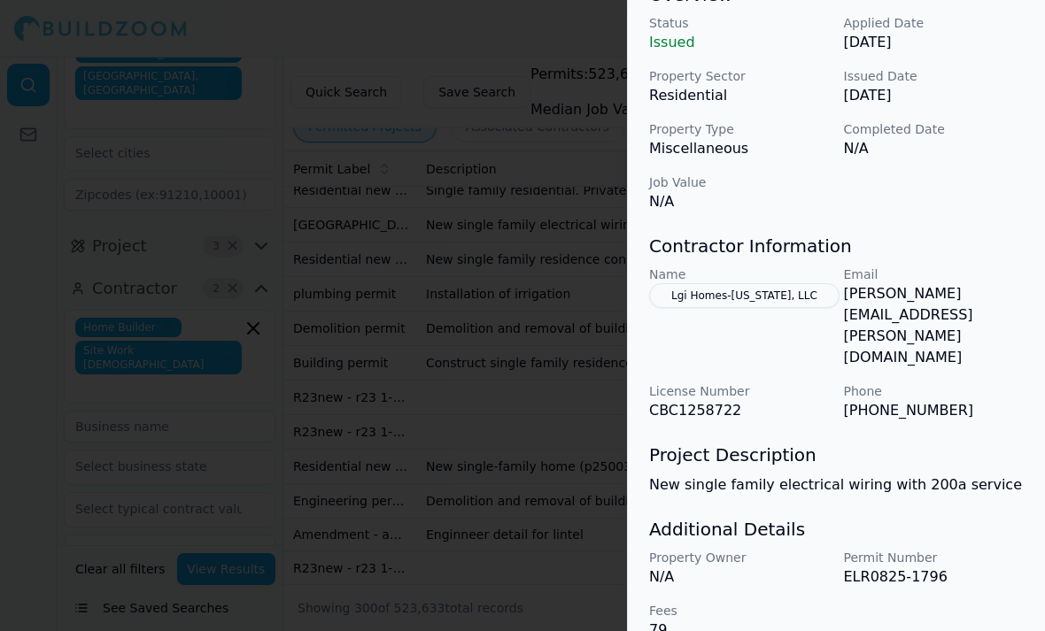
scroll to position [227, 0]
click at [256, 419] on div at bounding box center [522, 315] width 1045 height 631
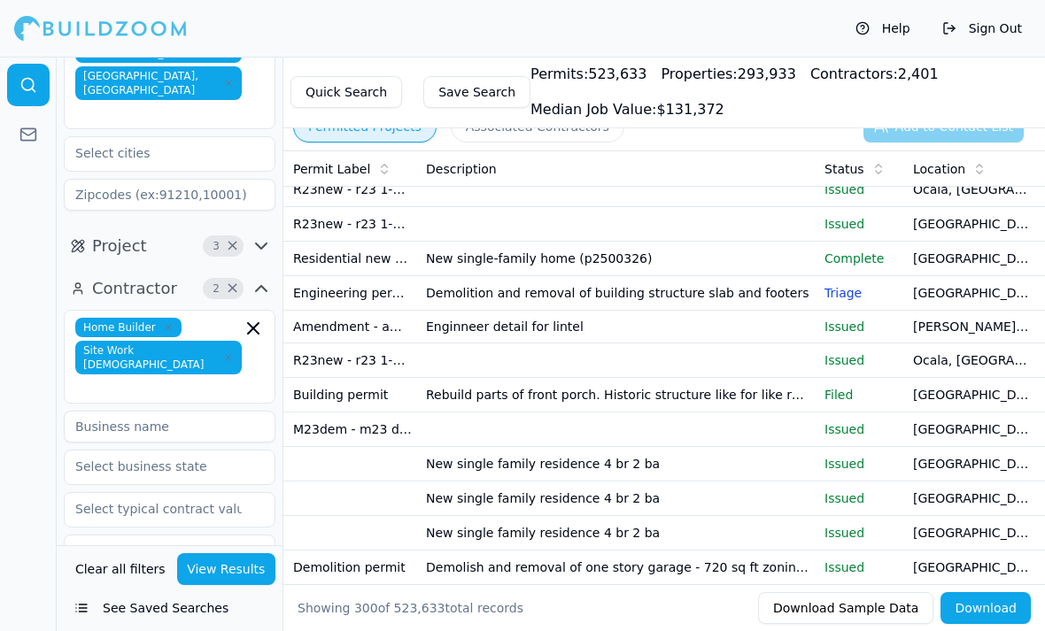
scroll to position [6536, 0]
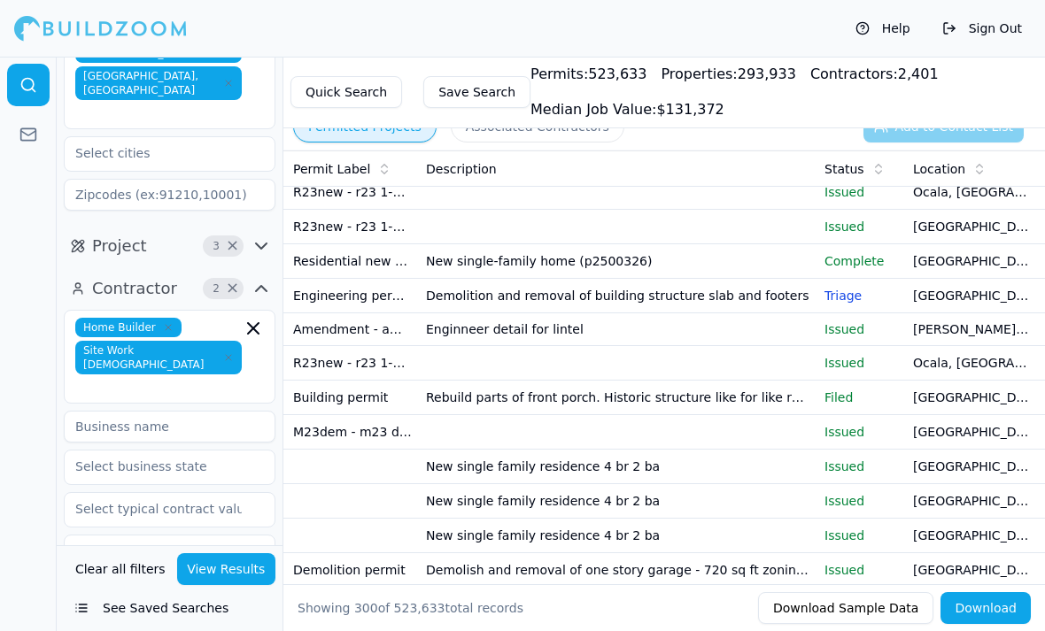
click at [972, 234] on td "[GEOGRAPHIC_DATA], [GEOGRAPHIC_DATA]" at bounding box center [972, 227] width 133 height 35
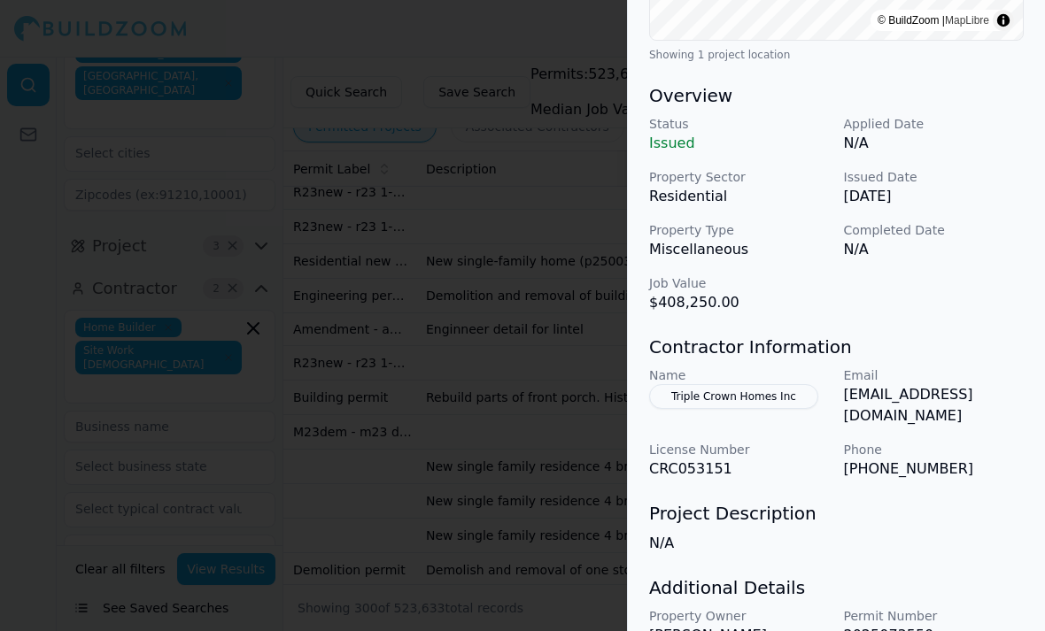
scroll to position [474, 4]
click at [482, 345] on div at bounding box center [522, 315] width 1045 height 631
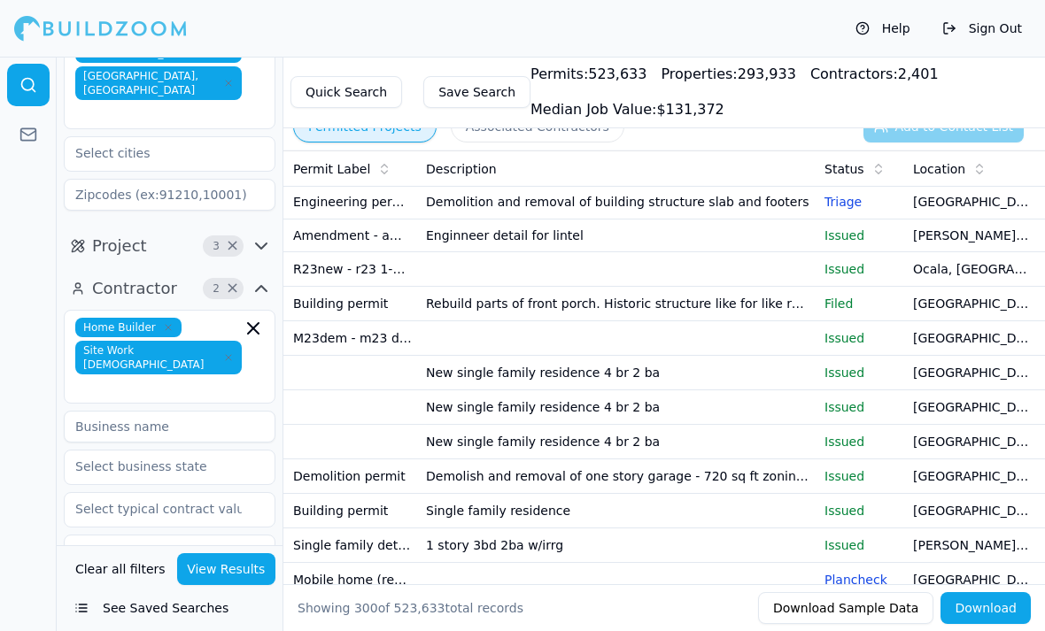
scroll to position [6631, 0]
click at [780, 320] on td "Rebuild parts of front porch. Historic structure like for like repair" at bounding box center [618, 303] width 399 height 35
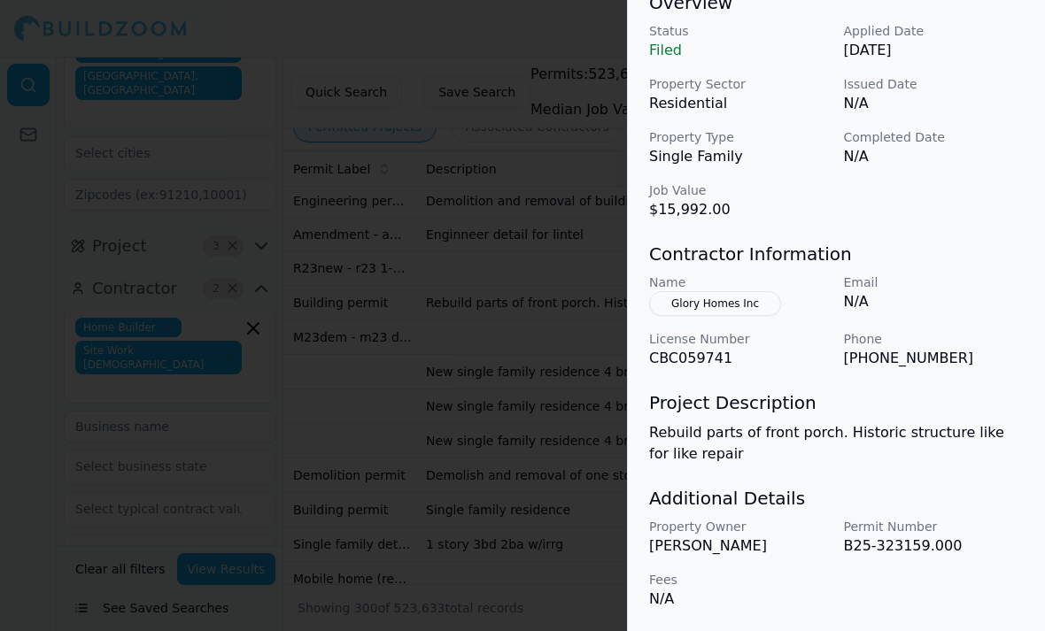
scroll to position [567, 0]
click at [400, 384] on div at bounding box center [522, 315] width 1045 height 631
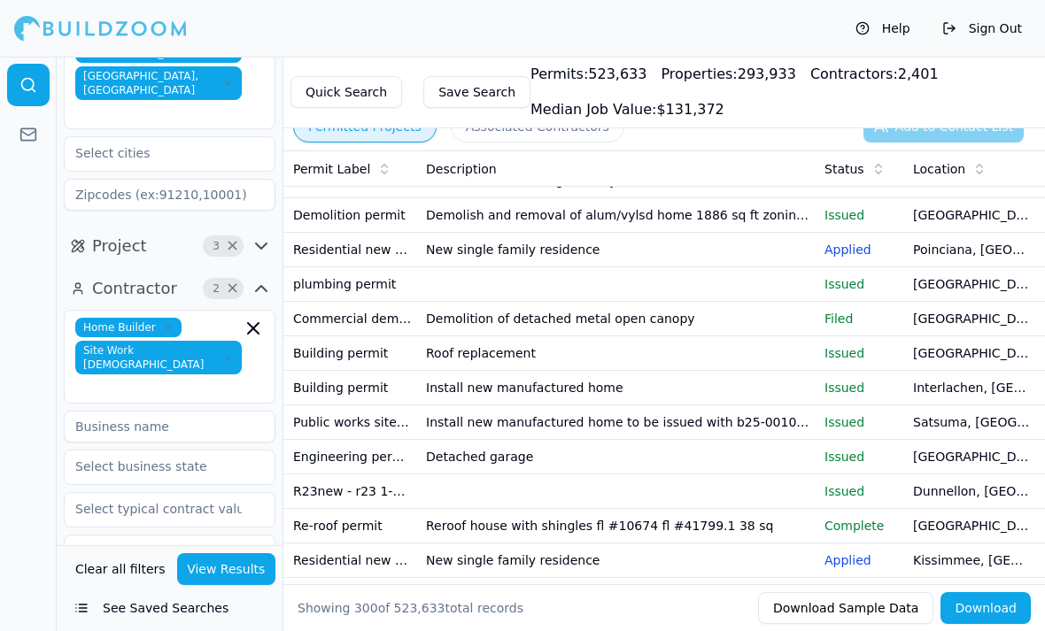
scroll to position [7137, 0]
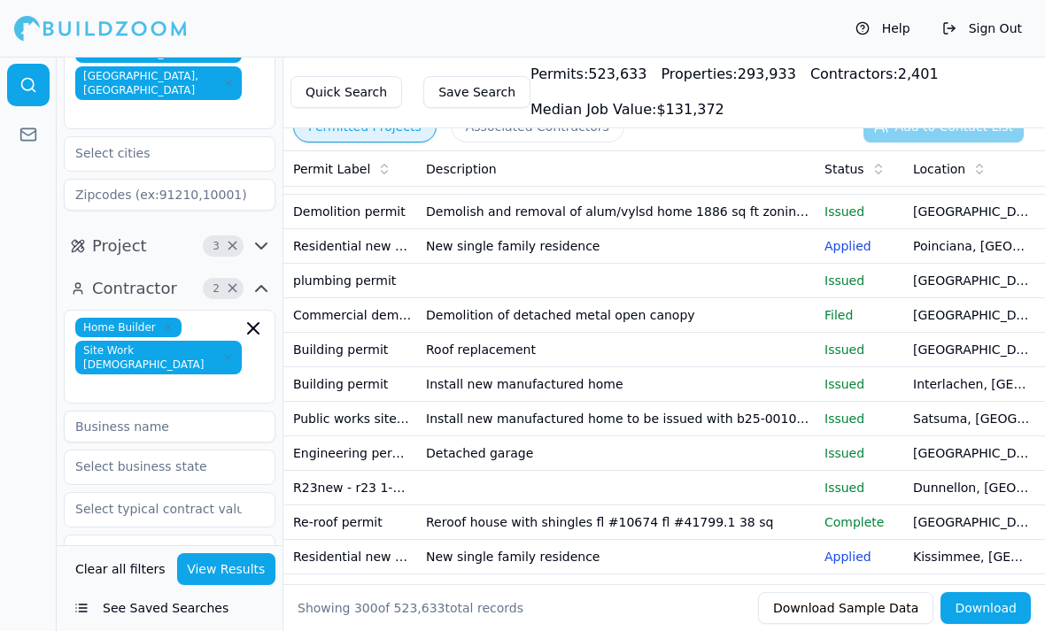
click at [754, 384] on td "Install new manufactured home" at bounding box center [618, 385] width 399 height 35
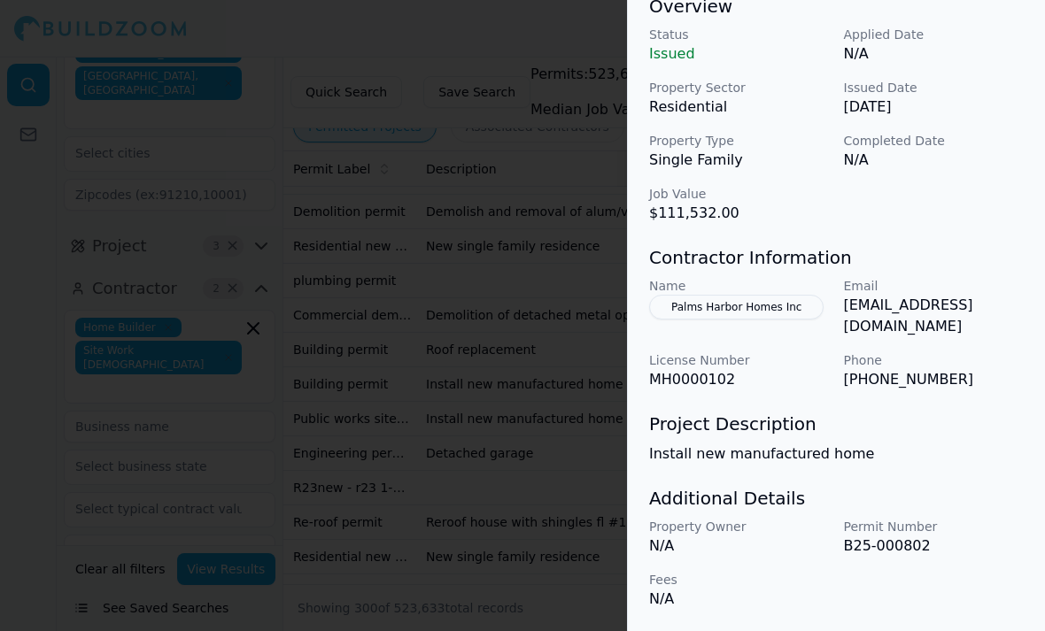
scroll to position [574, 0]
click at [506, 459] on div at bounding box center [522, 315] width 1045 height 631
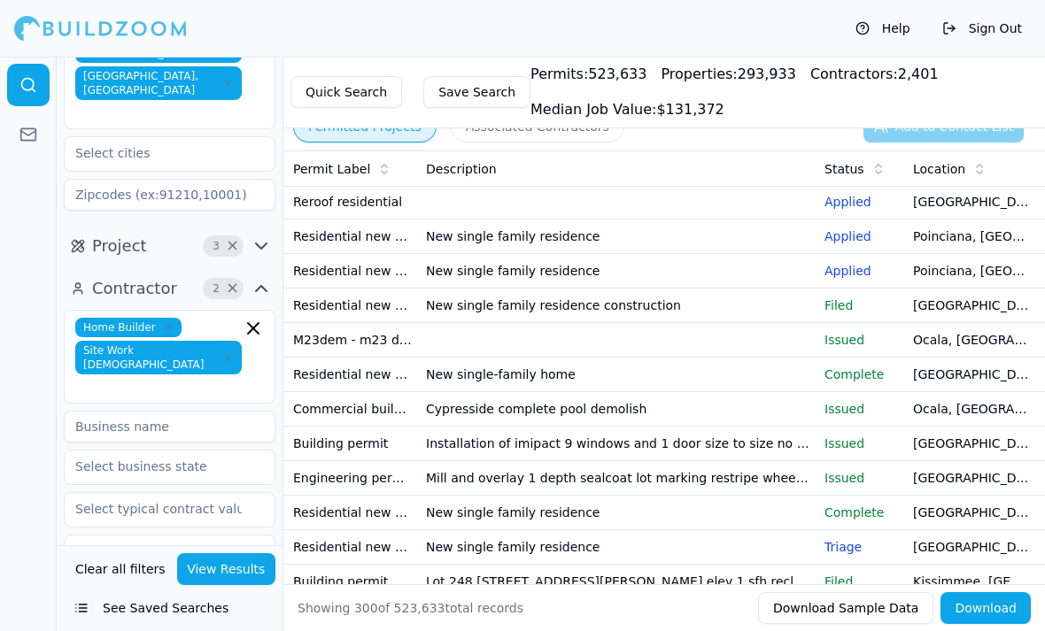
scroll to position [7700, 0]
click at [636, 342] on td at bounding box center [618, 339] width 399 height 35
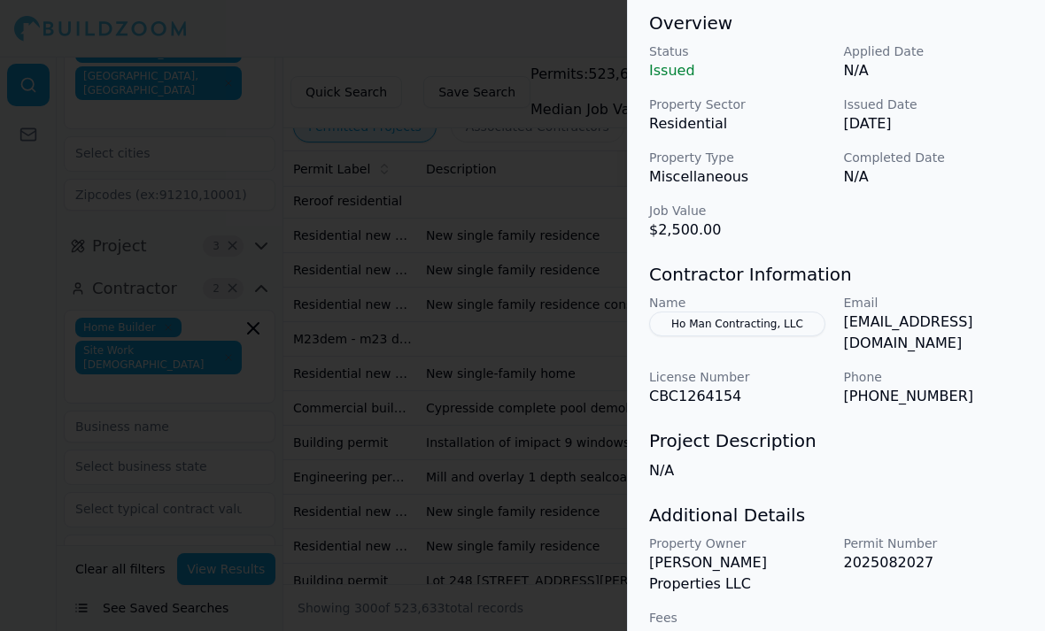
scroll to position [546, 1]
click at [555, 514] on div at bounding box center [522, 315] width 1045 height 631
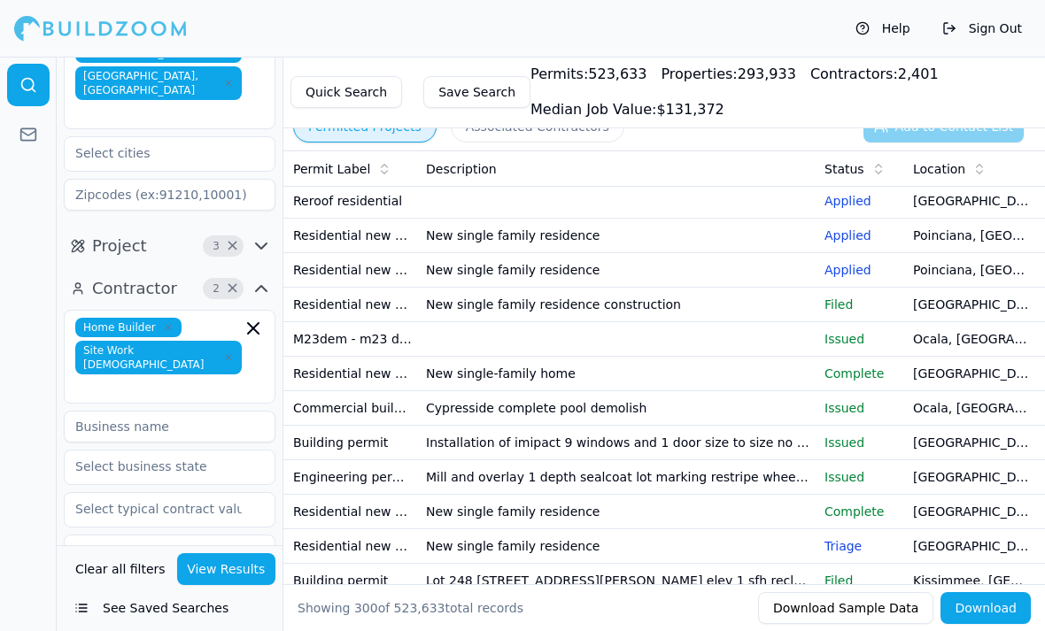
scroll to position [7742, 0]
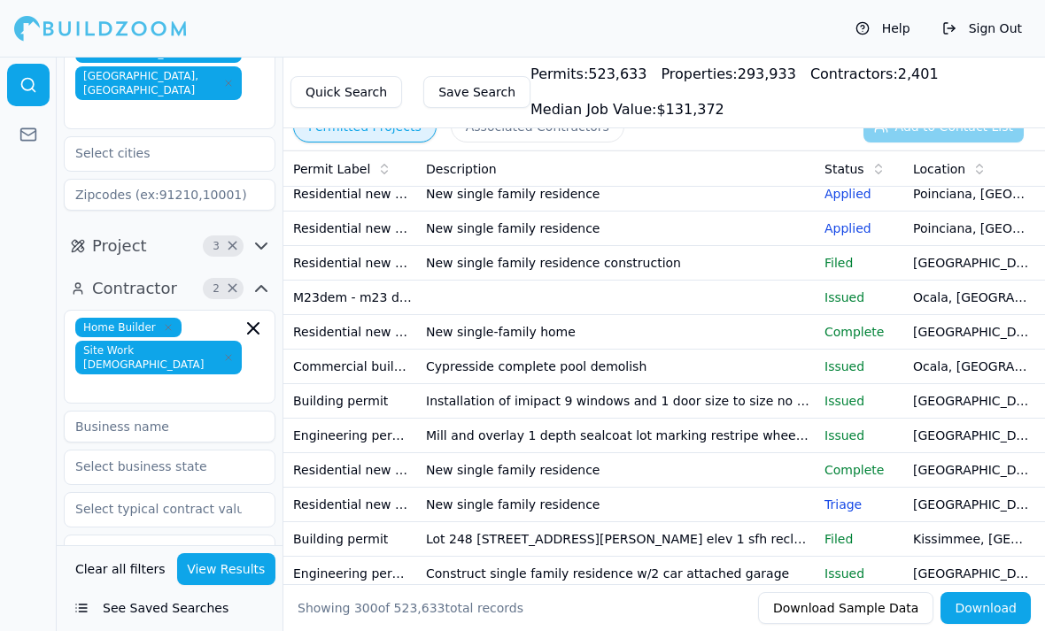
click at [747, 360] on td "Cypresside complete pool demolish" at bounding box center [618, 367] width 399 height 35
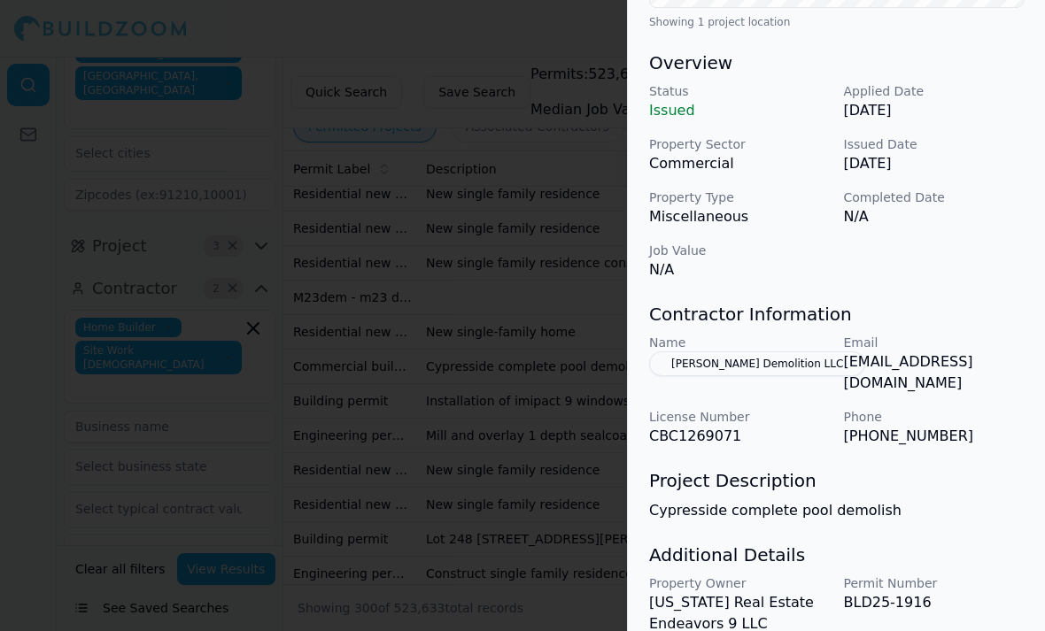
scroll to position [507, 0]
click at [558, 500] on div at bounding box center [522, 315] width 1045 height 631
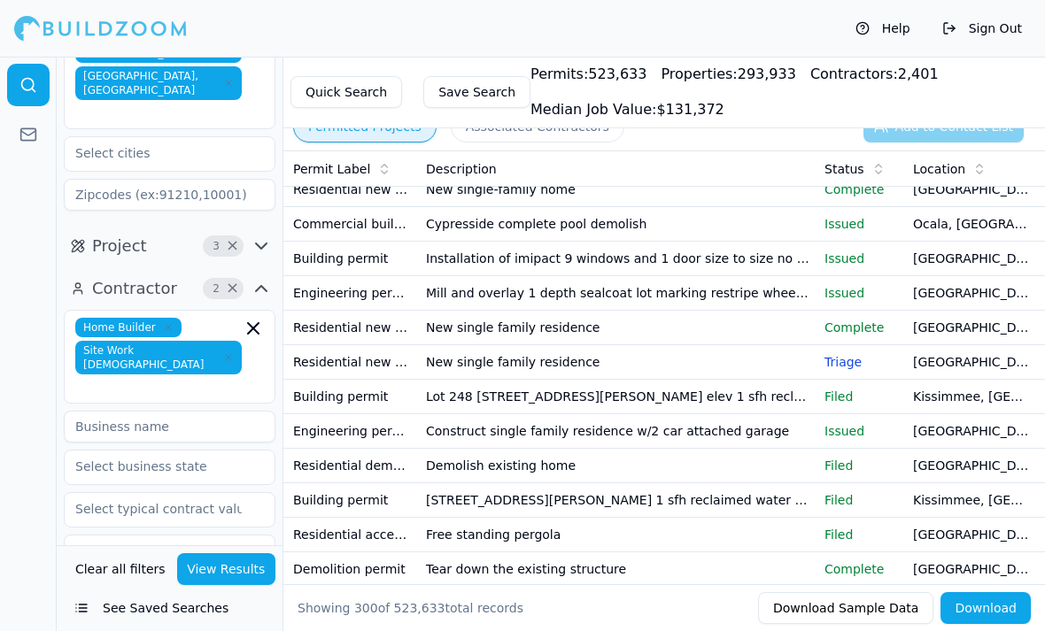
scroll to position [7895, 0]
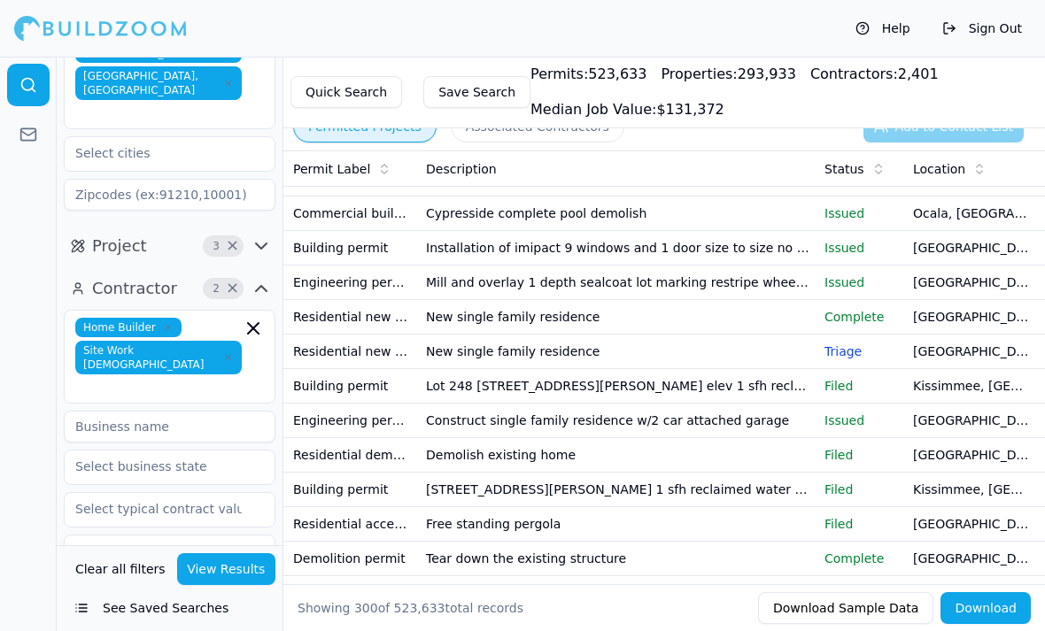
click at [756, 422] on td "Construct single family residence w/2 car attached garage" at bounding box center [618, 421] width 399 height 35
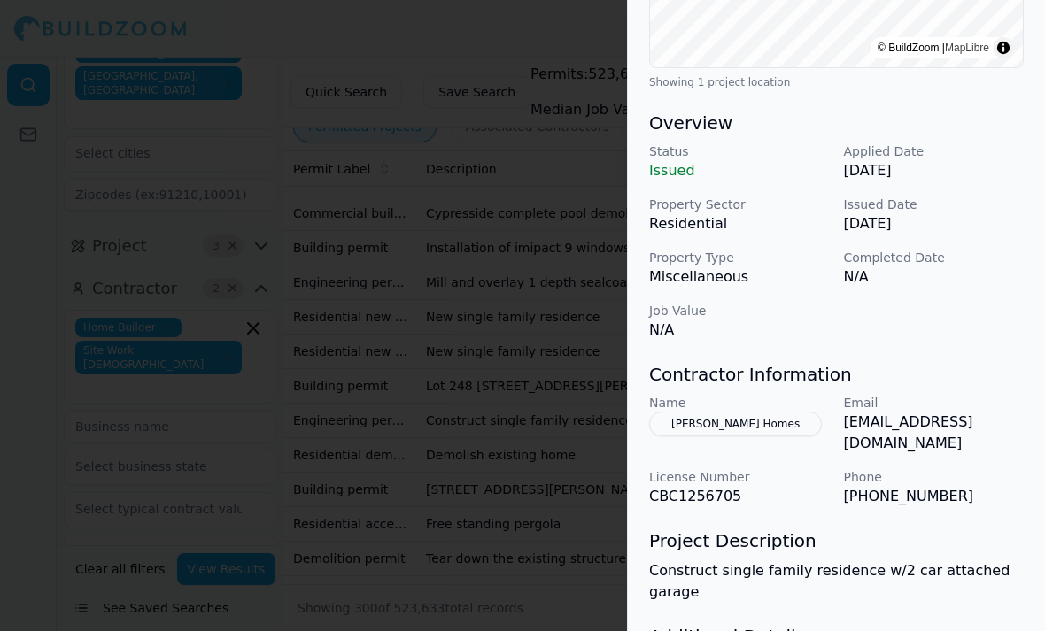
scroll to position [476, 0]
click at [552, 515] on div at bounding box center [522, 315] width 1045 height 631
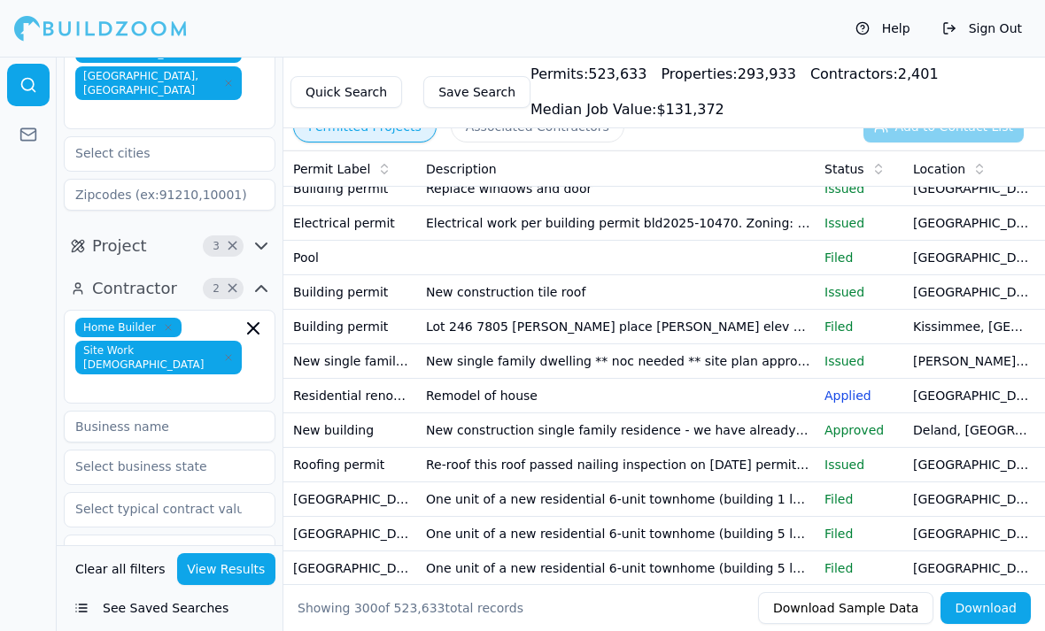
scroll to position [8647, 0]
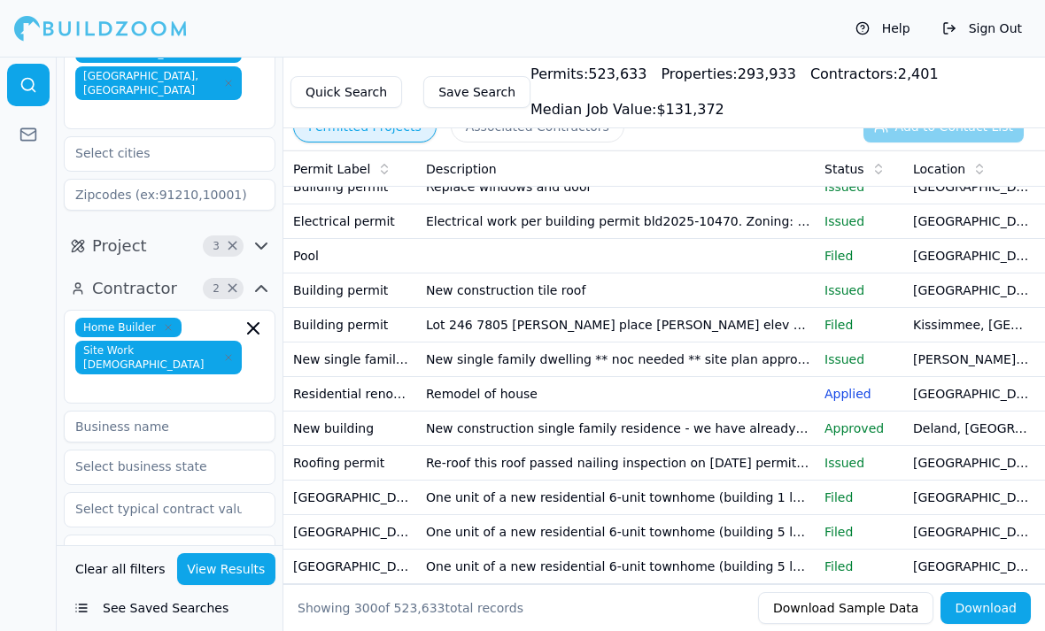
click at [779, 351] on td "New single family dwelling ** noc needed ** site plan approved for single famil…" at bounding box center [618, 360] width 399 height 35
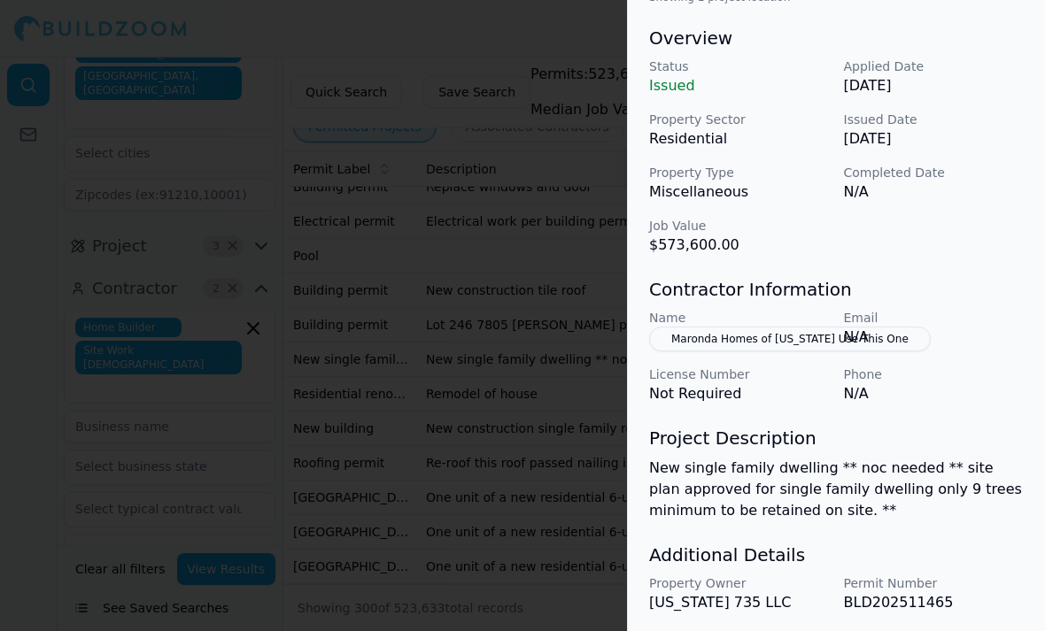
scroll to position [546, 0]
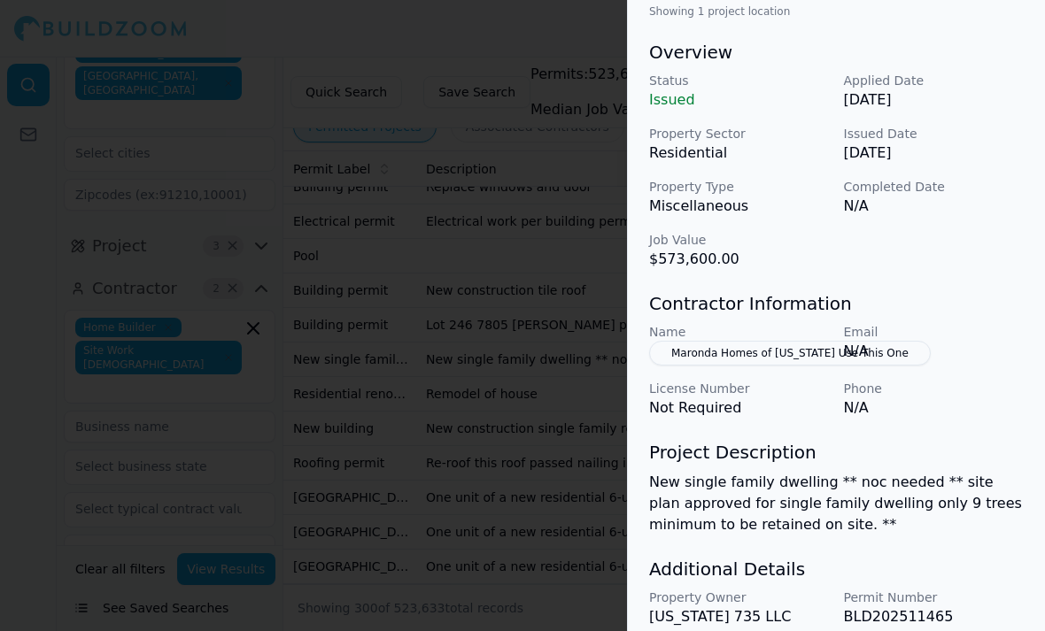
click at [581, 547] on div at bounding box center [522, 315] width 1045 height 631
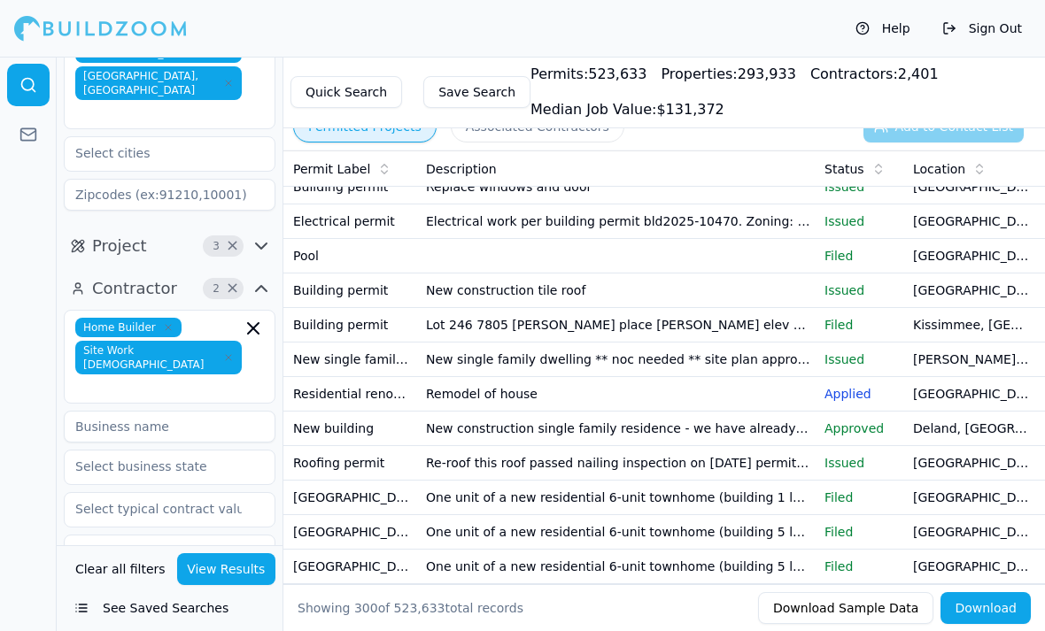
click at [767, 345] on td "New single family dwelling ** noc needed ** site plan approved for single famil…" at bounding box center [618, 360] width 399 height 35
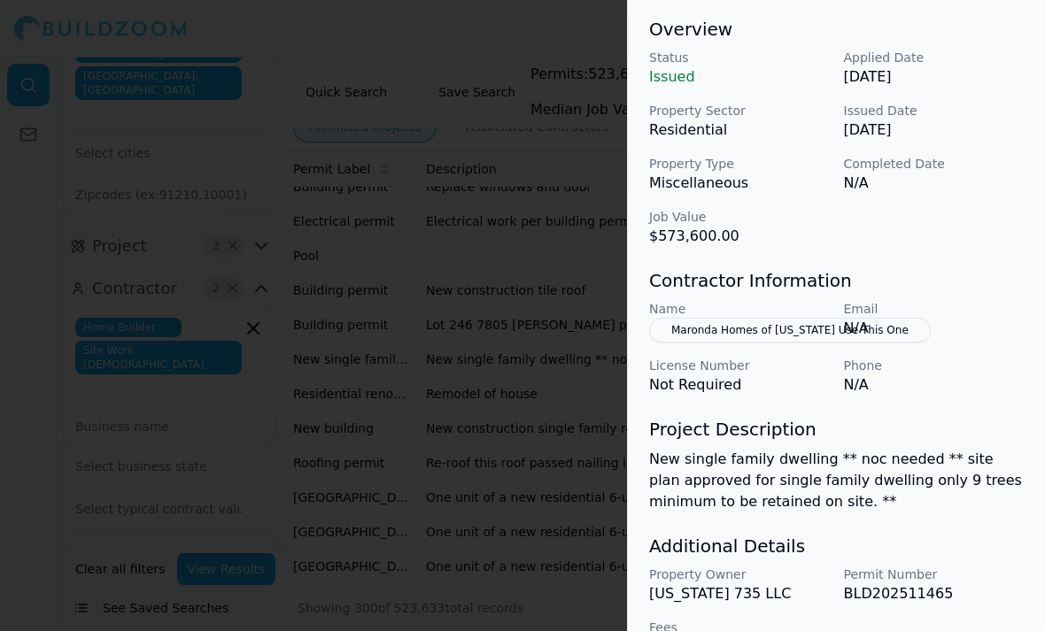
scroll to position [560, 0]
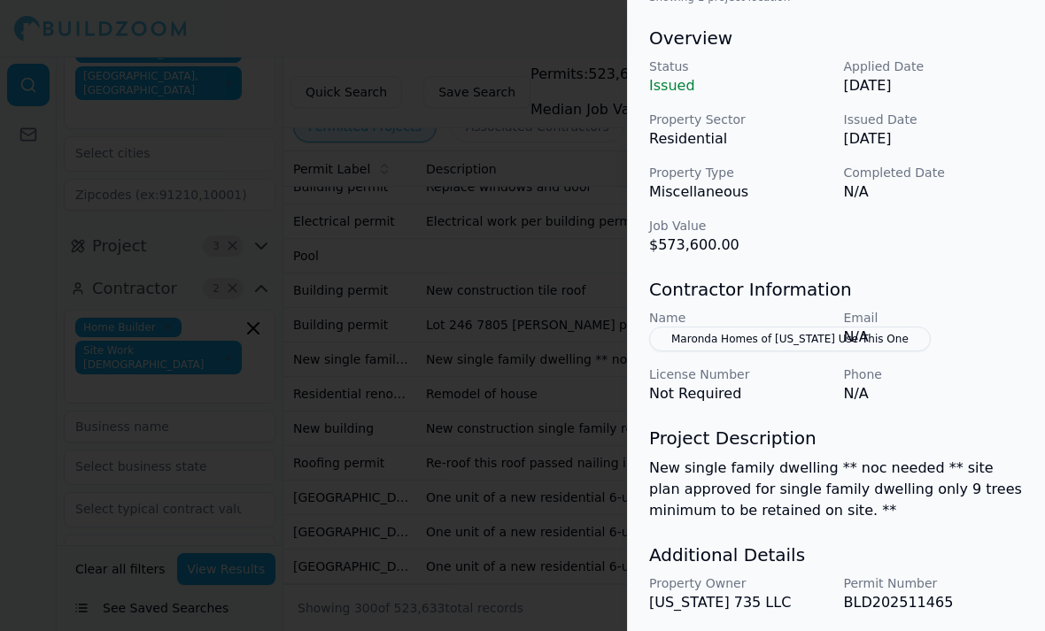
click at [598, 537] on div at bounding box center [522, 315] width 1045 height 631
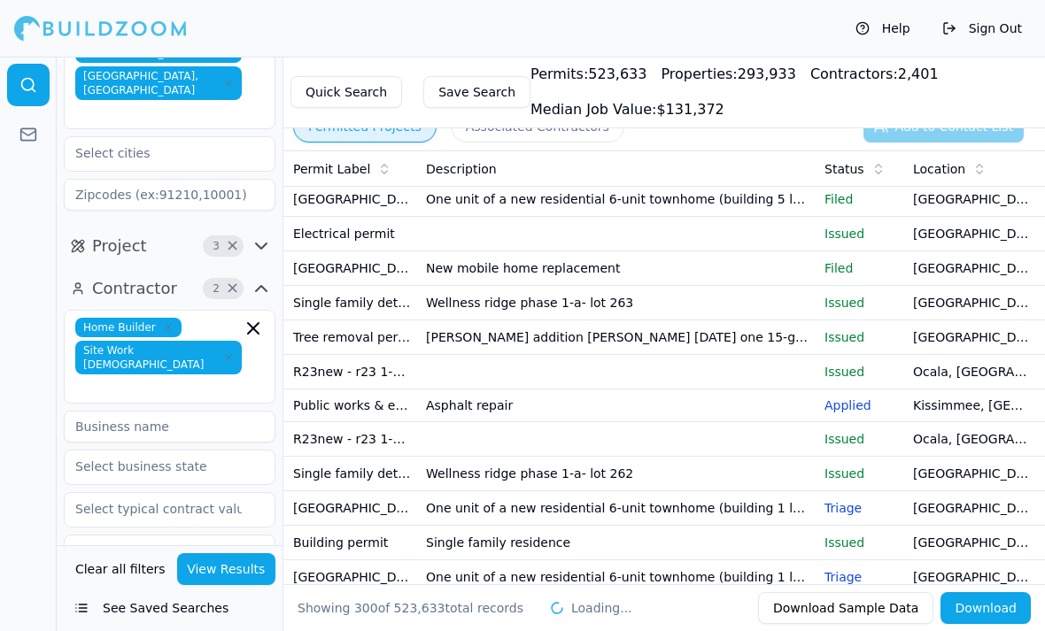
scroll to position [9430, 0]
click at [753, 342] on td "[PERSON_NAME] addition [PERSON_NAME] [DATE] one 15-gallon native canopy tree fo…" at bounding box center [618, 337] width 399 height 35
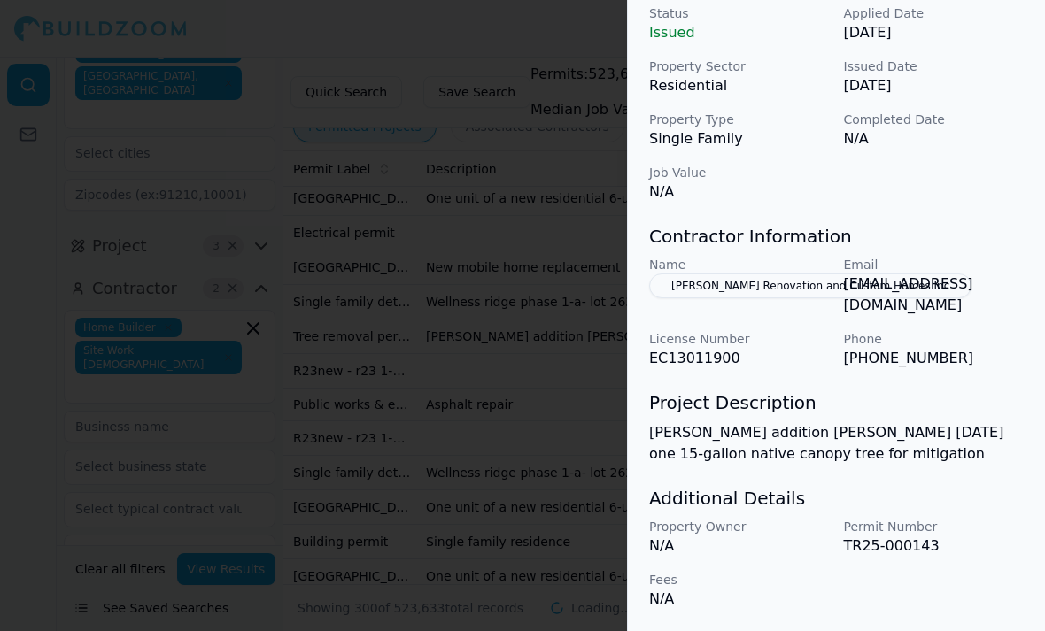
scroll to position [595, 0]
click at [606, 553] on div at bounding box center [522, 315] width 1045 height 631
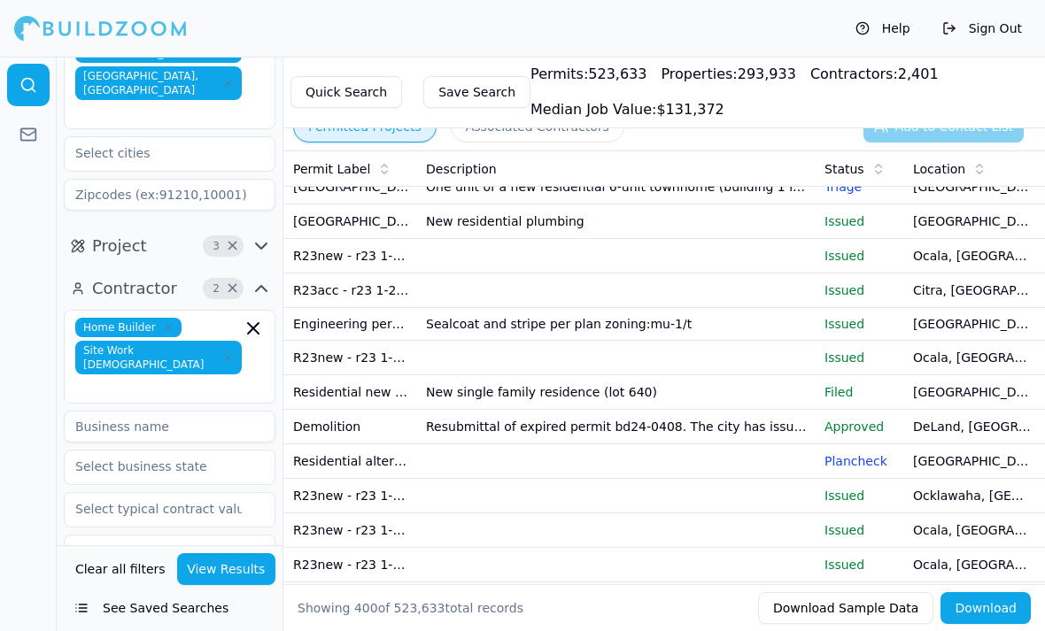
scroll to position [9819, 0]
click at [791, 294] on td at bounding box center [618, 292] width 399 height 35
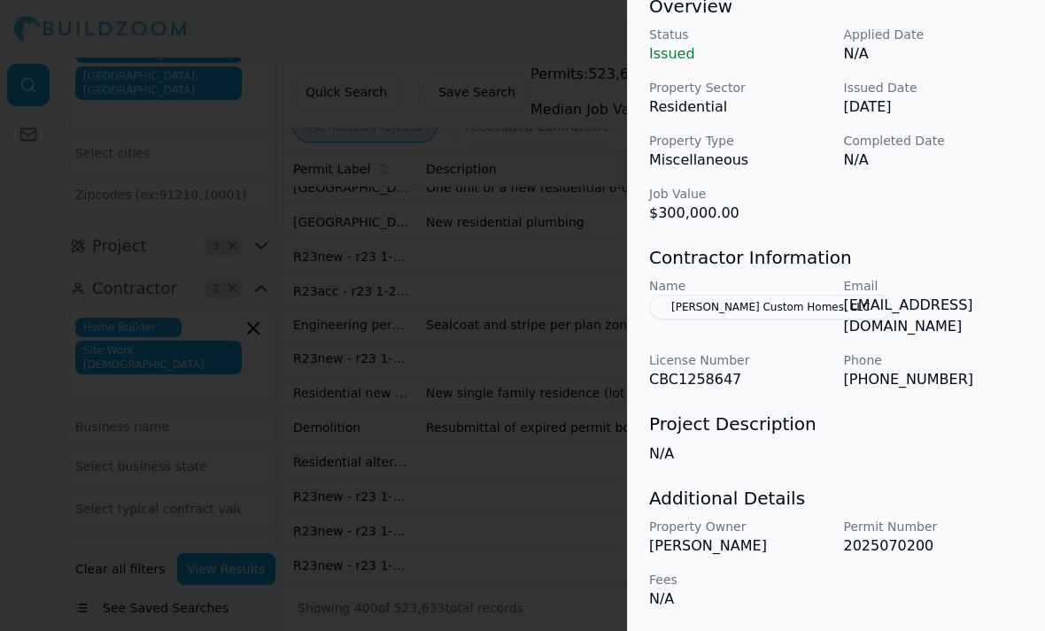
scroll to position [574, 0]
click at [195, 399] on div at bounding box center [522, 315] width 1045 height 631
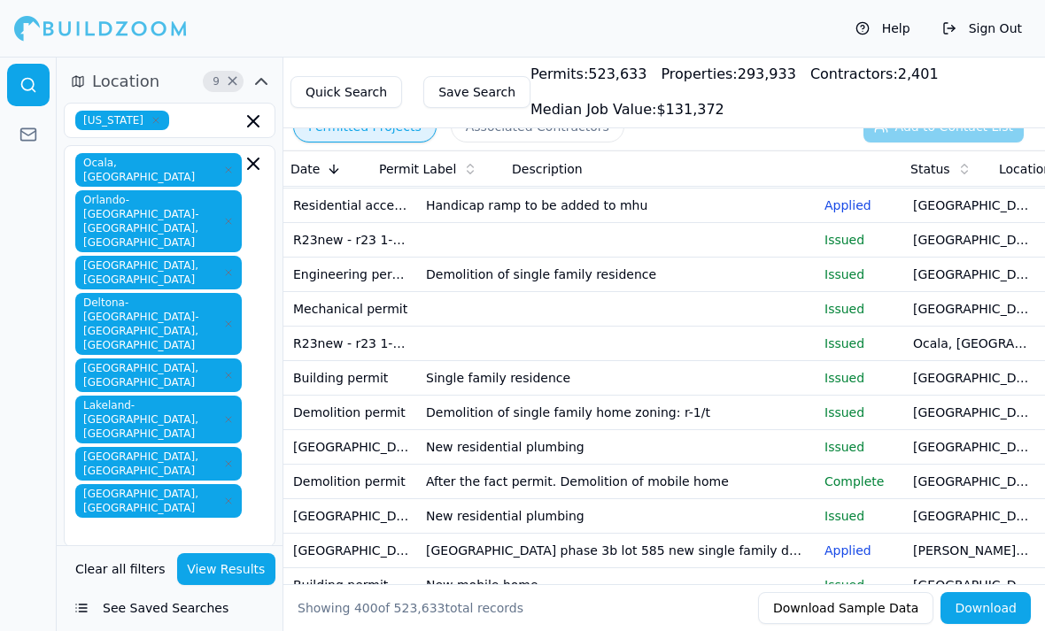
scroll to position [0, 86]
